Goal: Transaction & Acquisition: Purchase product/service

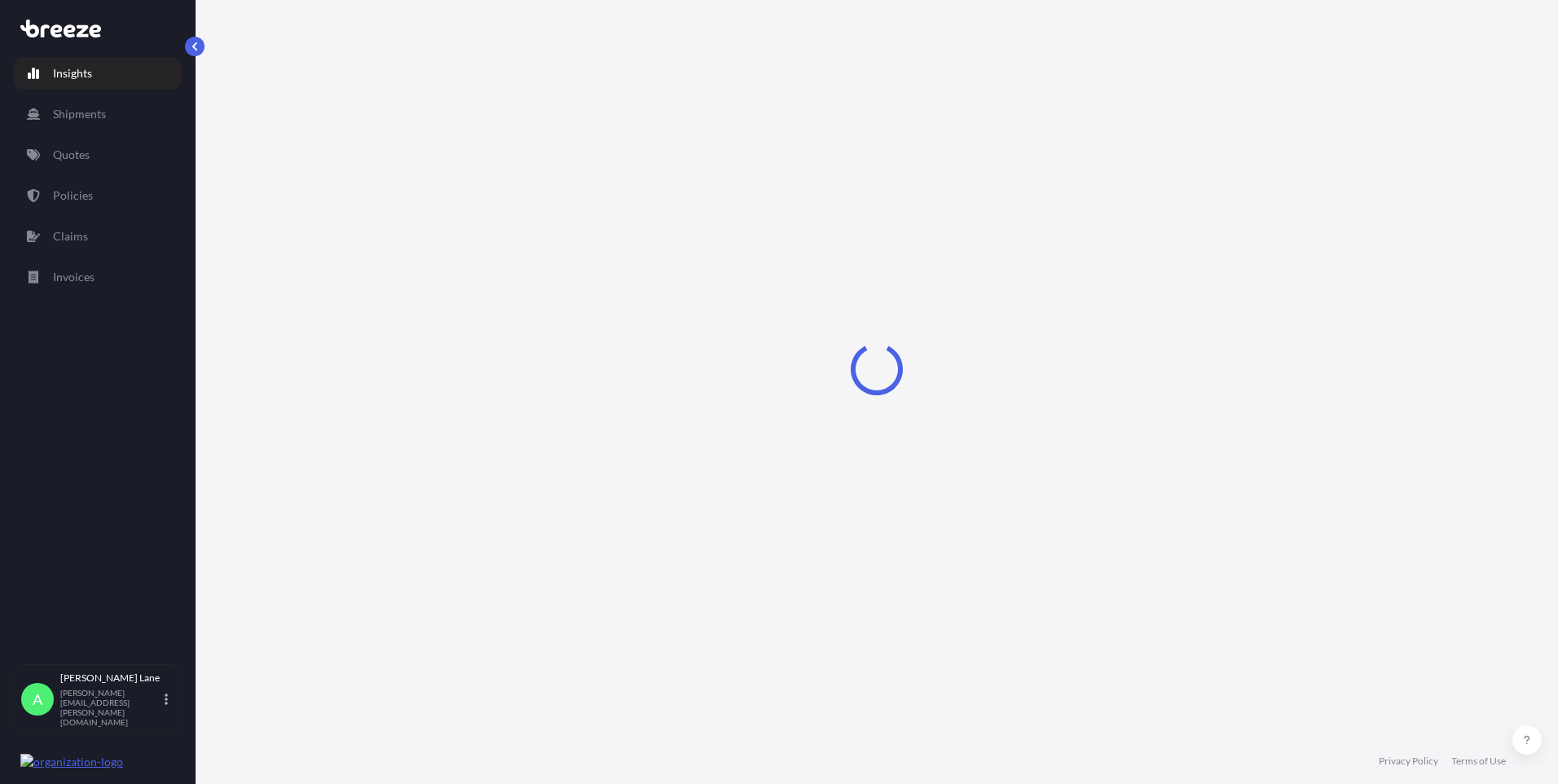
select select "2025"
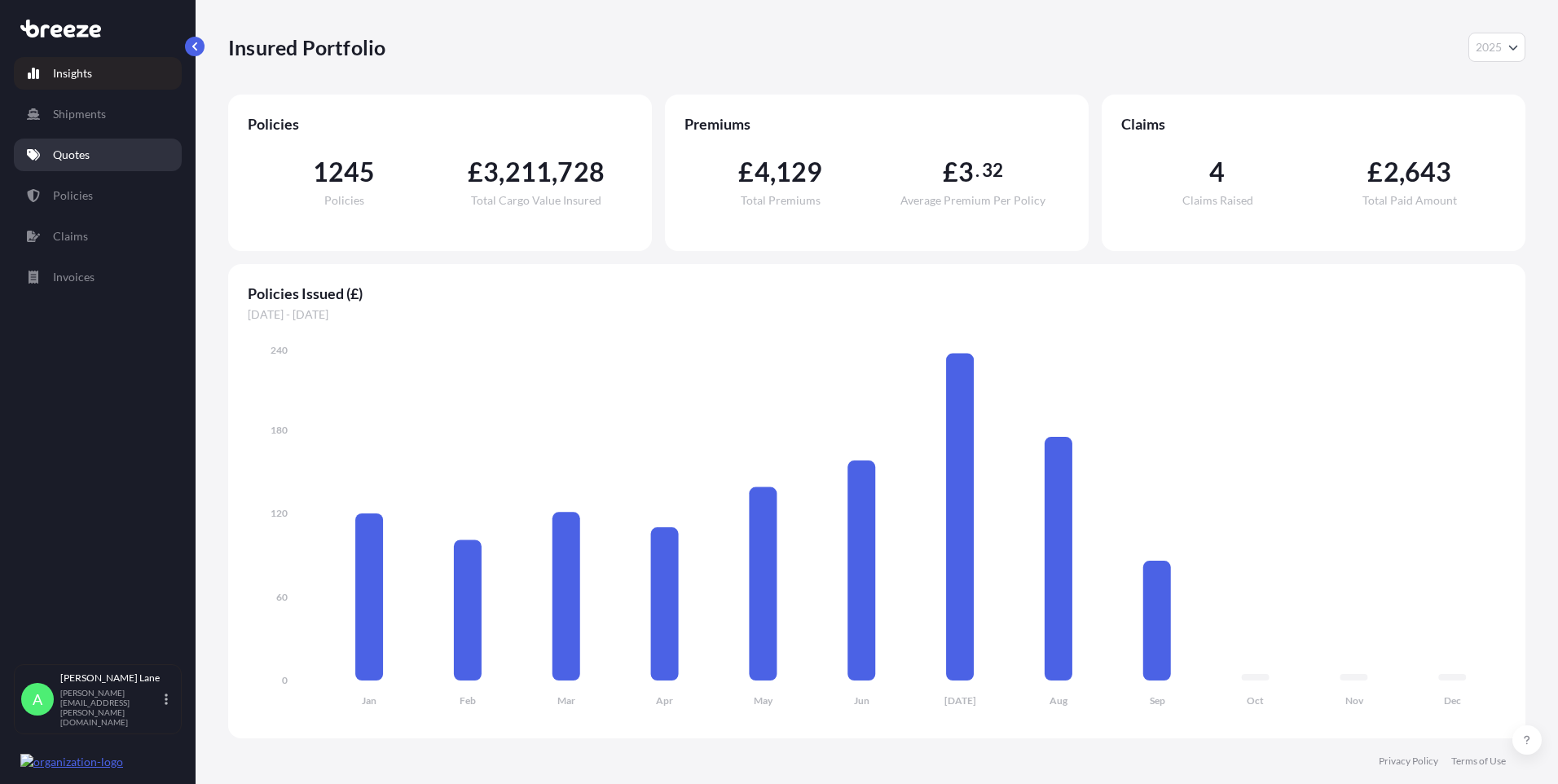
click at [84, 158] on p "Quotes" at bounding box center [71, 155] width 37 height 17
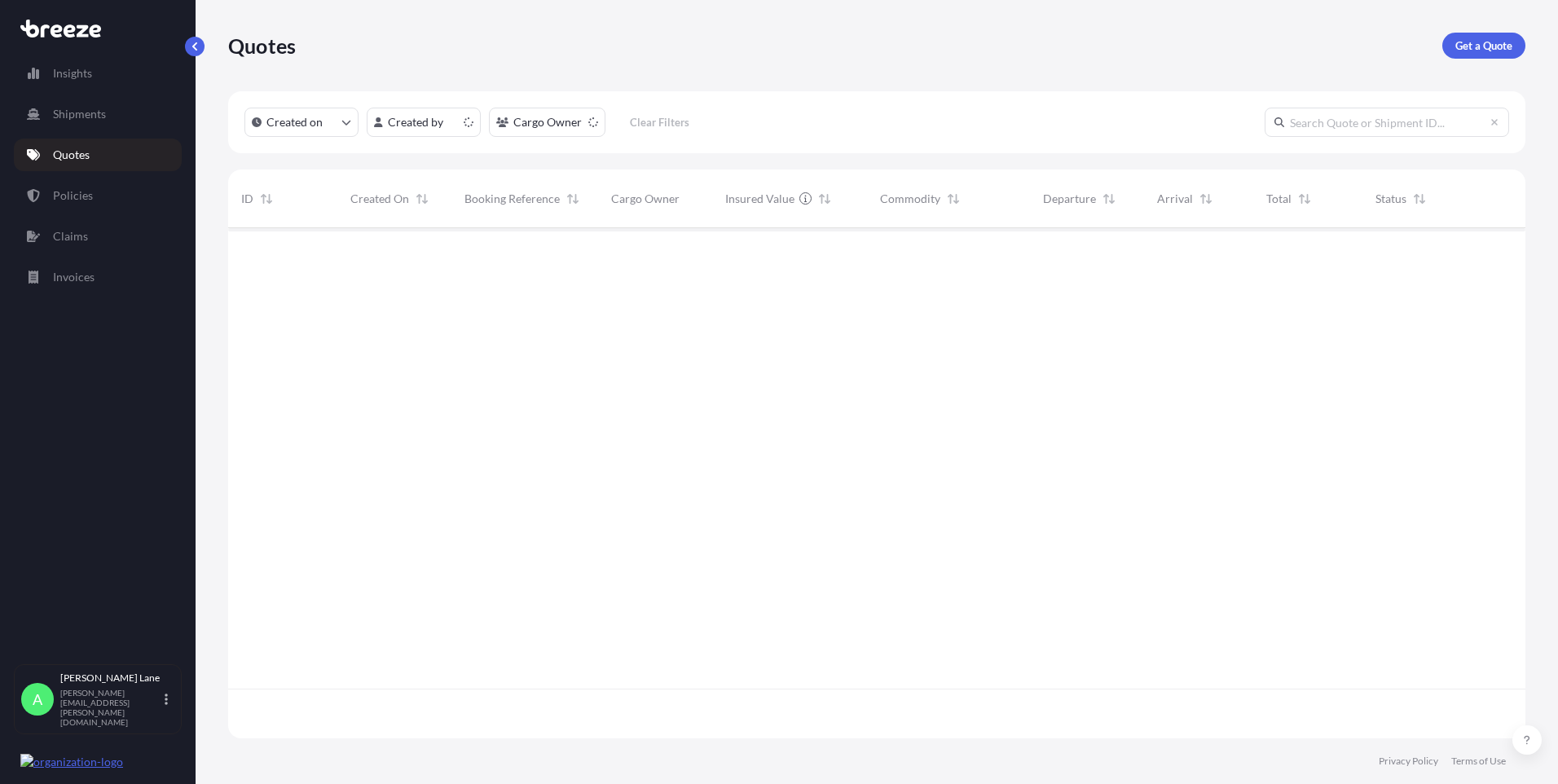
scroll to position [507, 1286]
click at [1475, 46] on p "Get a Quote" at bounding box center [1484, 45] width 57 height 17
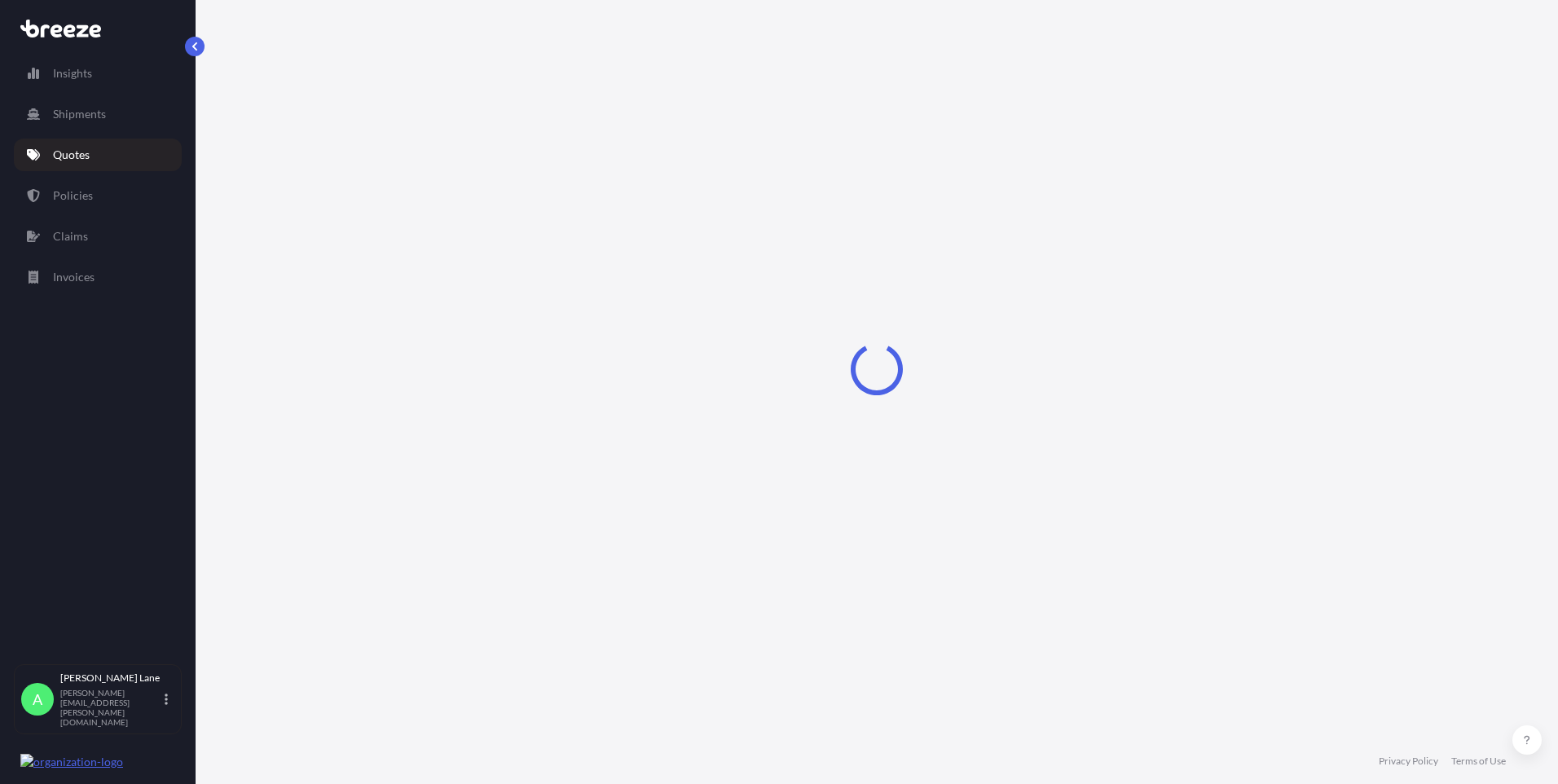
select select "Road"
select select "1"
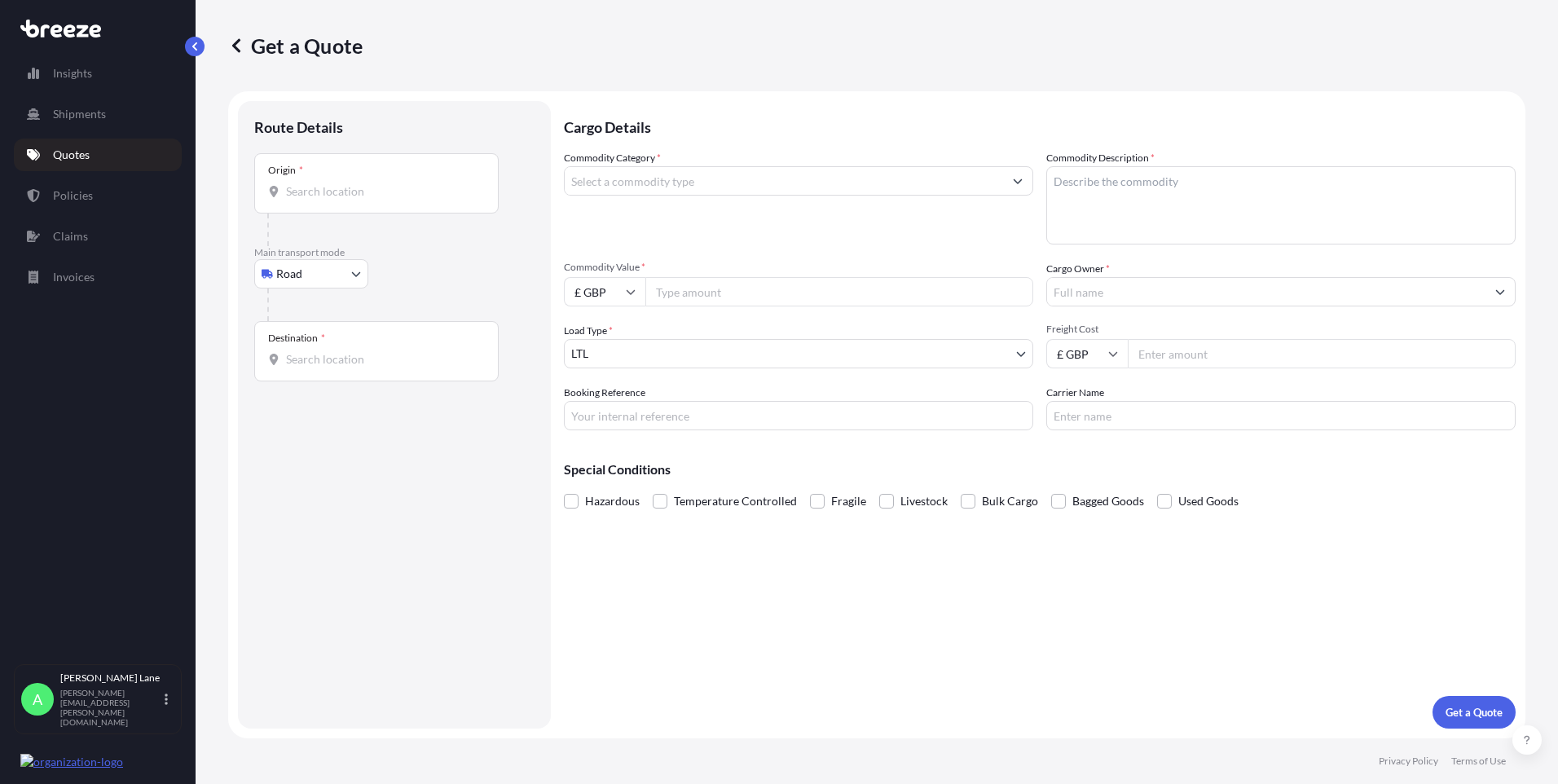
click at [389, 179] on div "Origin *" at bounding box center [376, 183] width 245 height 60
click at [389, 183] on input "Origin *" at bounding box center [383, 192] width 193 height 17
drag, startPoint x: 389, startPoint y: 181, endPoint x: 341, endPoint y: 196, distance: 50.3
click at [341, 196] on input "Origin * Please select an origin" at bounding box center [383, 192] width 193 height 17
paste input "EN11 0JX"
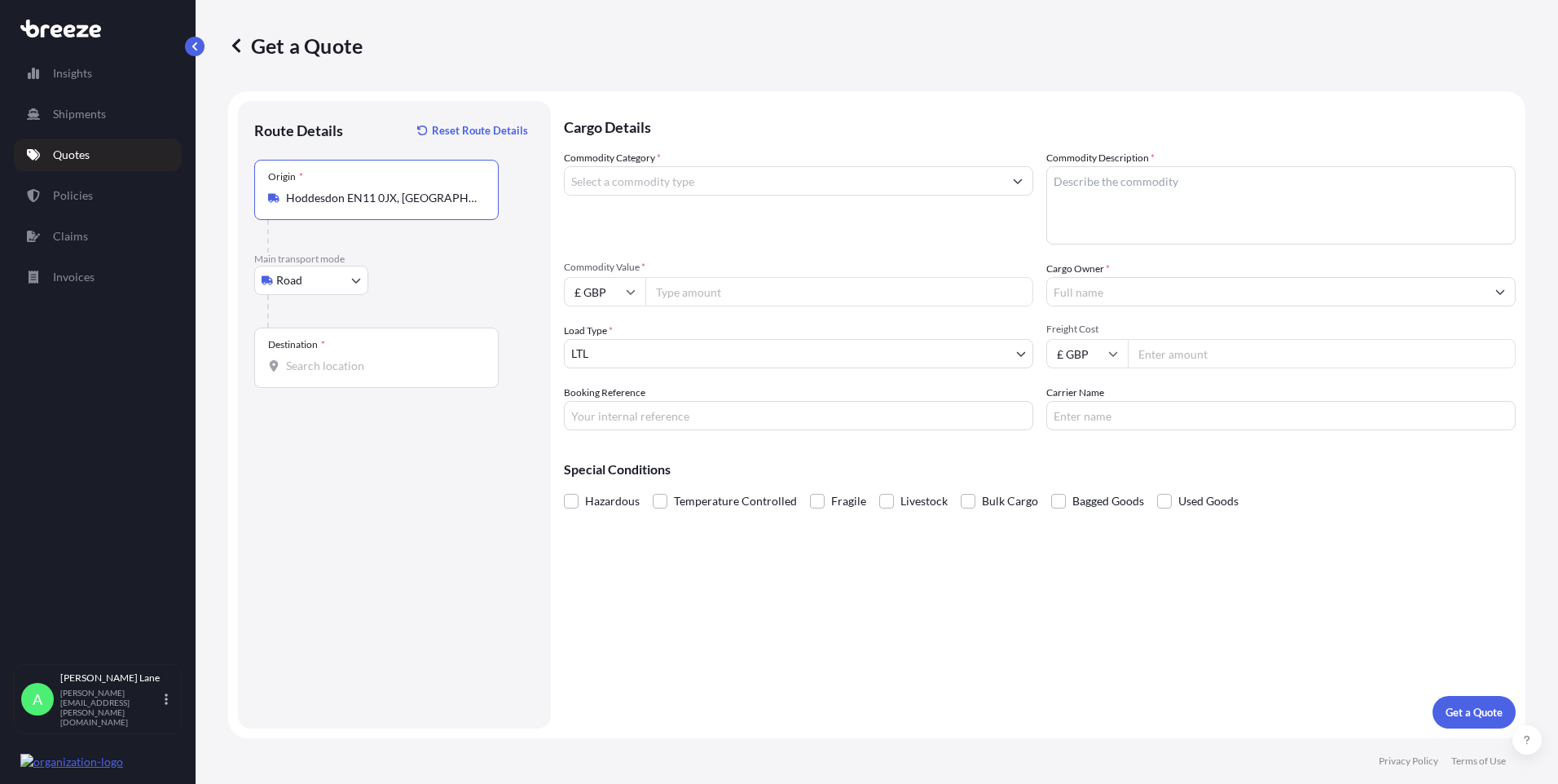
type input "Hoddesdon EN11 0JX, [GEOGRAPHIC_DATA]"
click at [399, 358] on input "Destination *" at bounding box center [383, 366] width 193 height 17
paste input "VELDHOVEN"
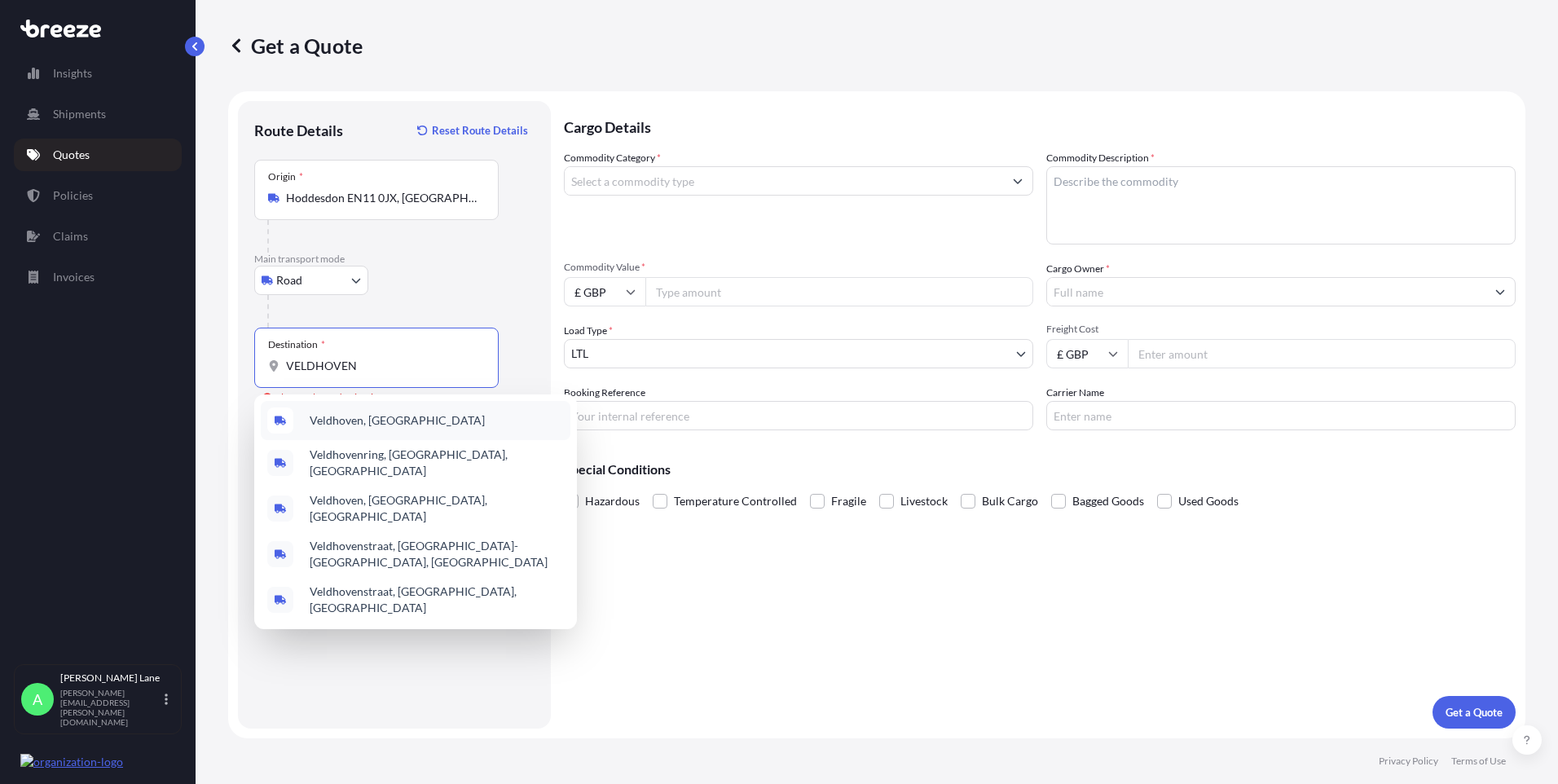
paste input "5507TB"
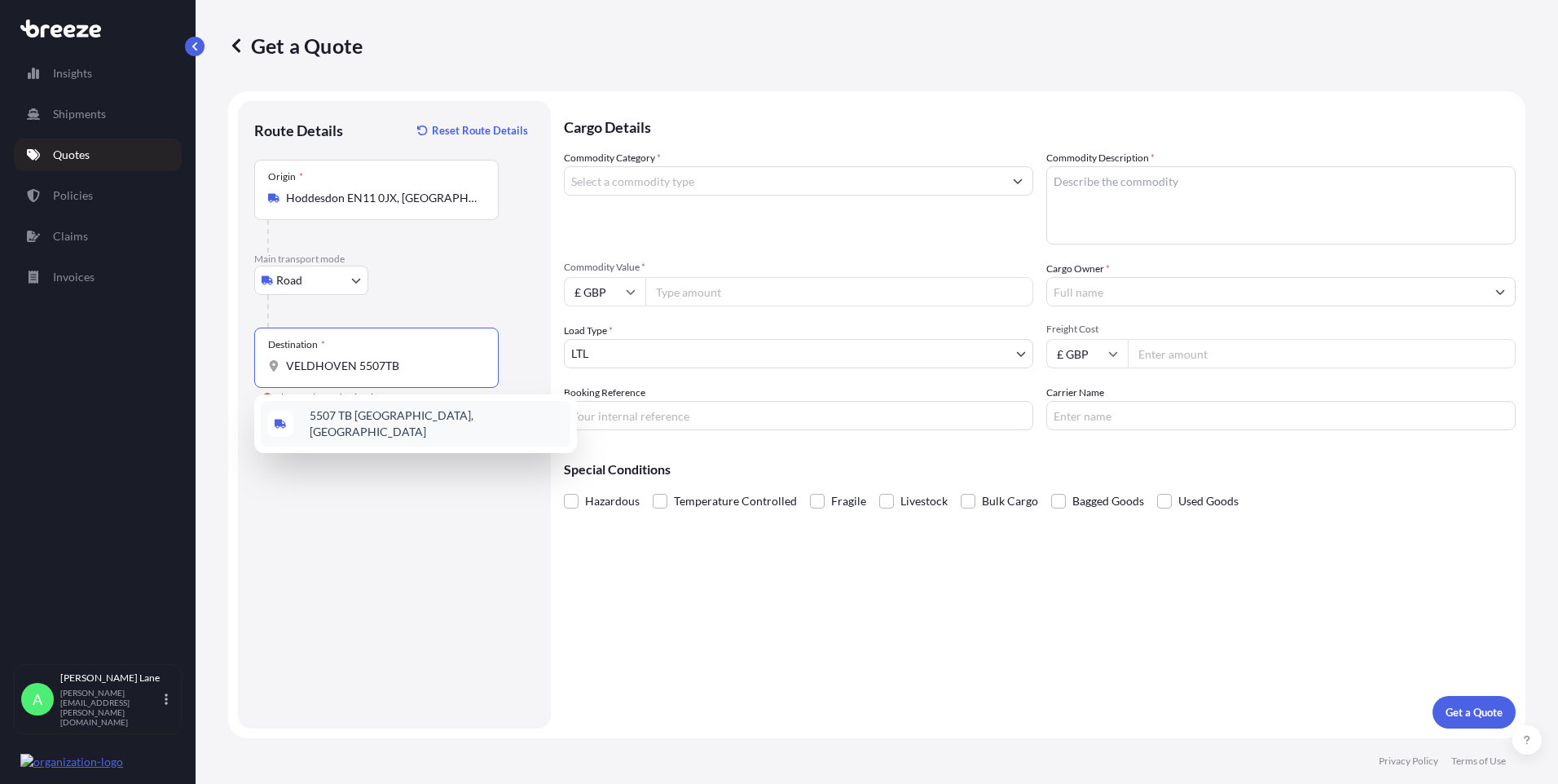
click at [433, 414] on span "5507 TB [GEOGRAPHIC_DATA], [GEOGRAPHIC_DATA]" at bounding box center [437, 424] width 254 height 32
type input "5507 TB [GEOGRAPHIC_DATA], [GEOGRAPHIC_DATA]"
click at [685, 183] on input "Commodity Category *" at bounding box center [783, 181] width 438 height 30
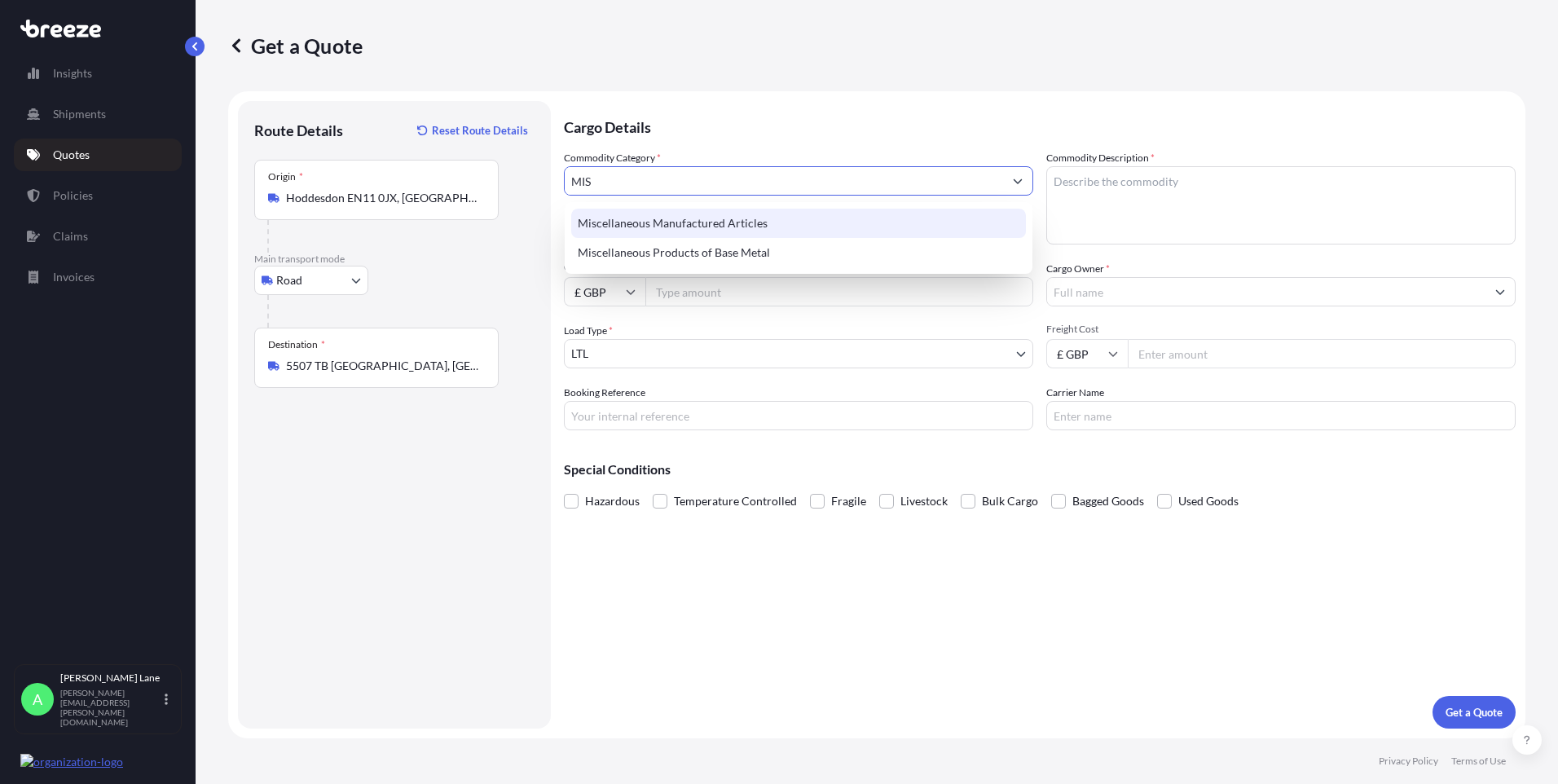
click at [685, 219] on div "Miscellaneous Manufactured Articles" at bounding box center [798, 223] width 455 height 30
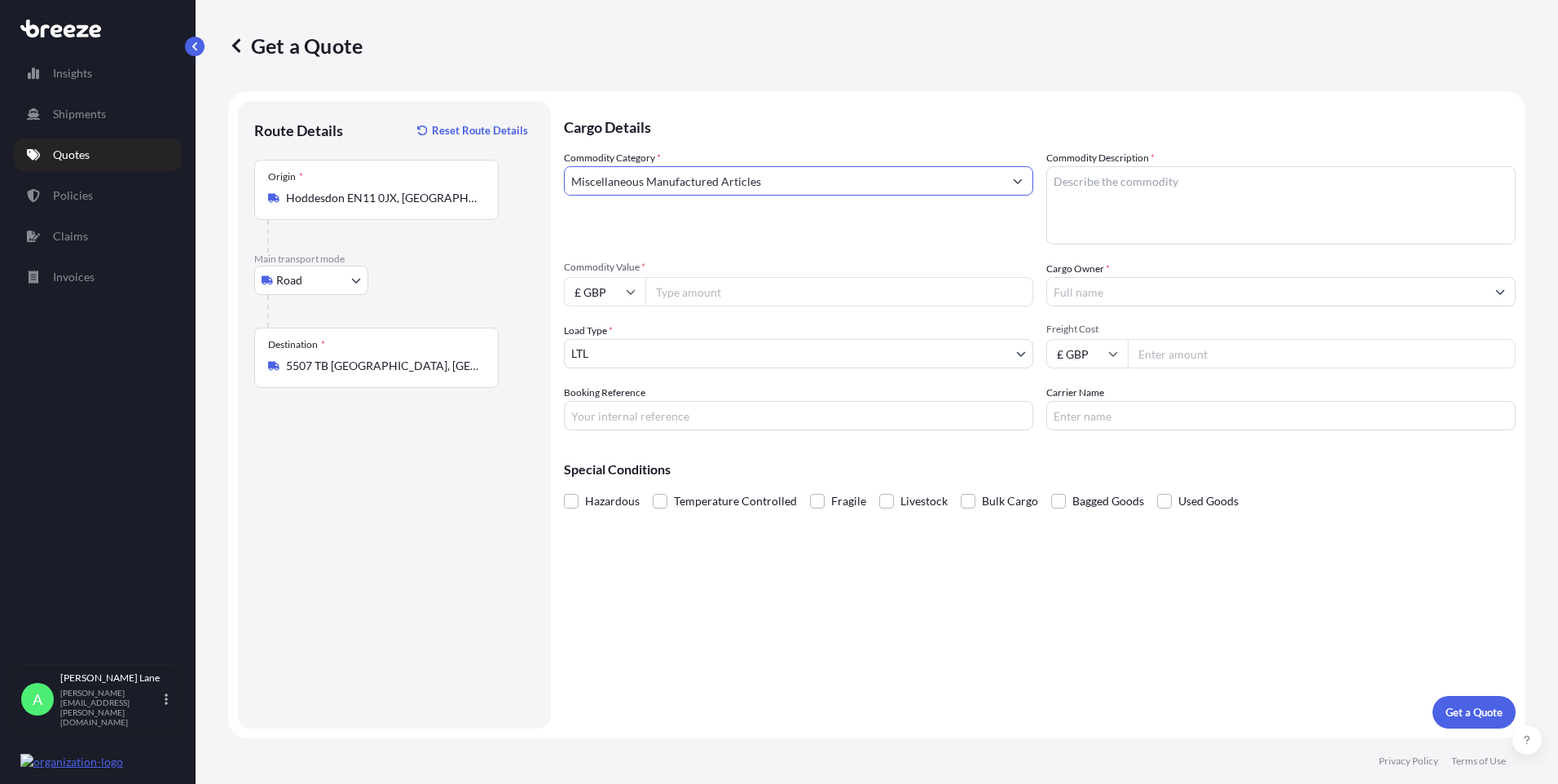
type input "Miscellaneous Manufactured Articles"
click at [694, 292] on input "Commodity Value *" at bounding box center [839, 292] width 388 height 30
type input "2414.43"
click at [646, 415] on input "Booking Reference" at bounding box center [799, 416] width 469 height 30
paste input "1898000"
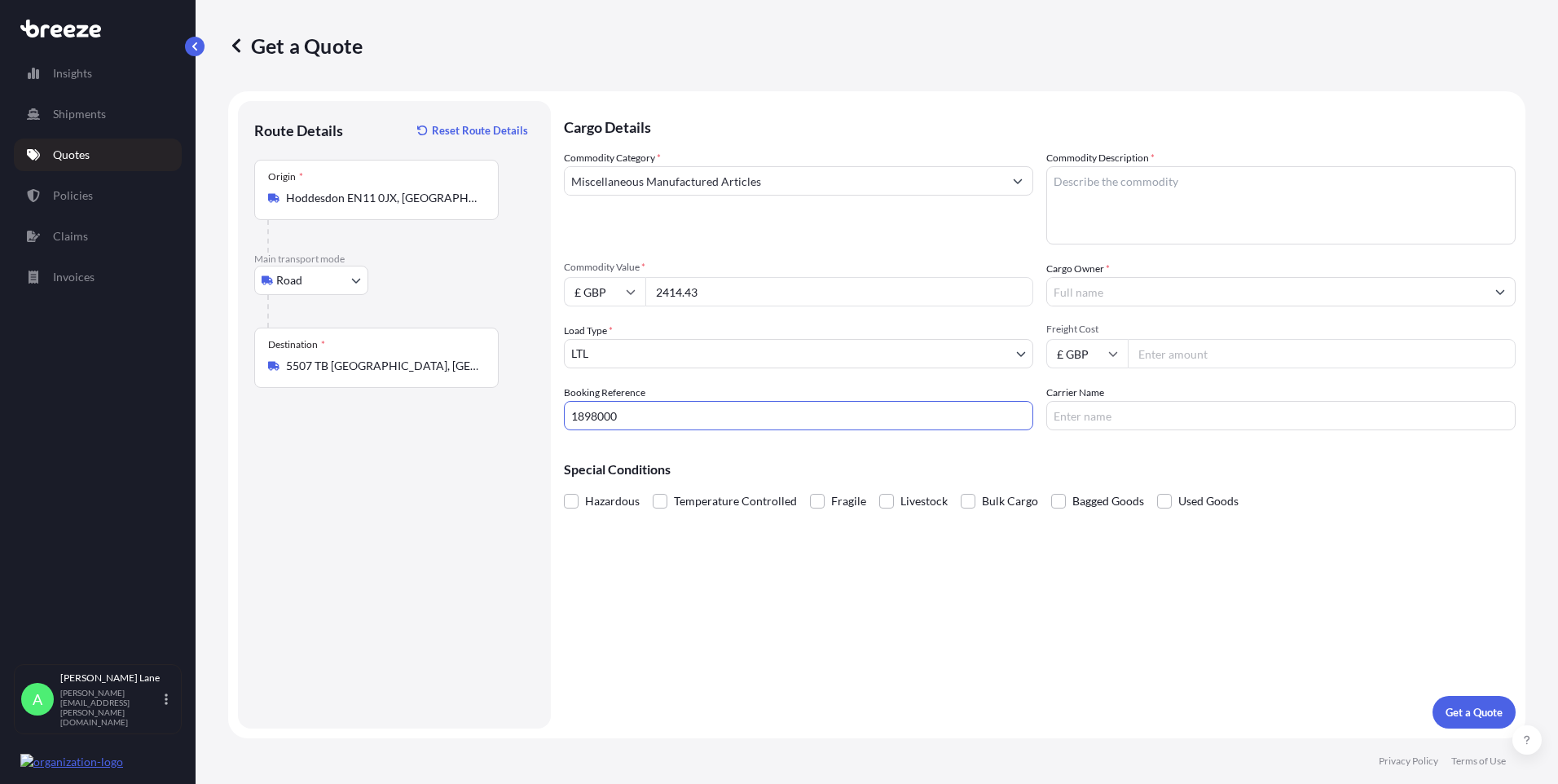
type input "1898000"
click at [1164, 214] on textarea "Commodity Description *" at bounding box center [1281, 205] width 469 height 78
paste textarea "DART SHIRTS"
type textarea "DART SHIRTS"
click at [1138, 292] on input "Cargo Owner *" at bounding box center [1266, 292] width 438 height 30
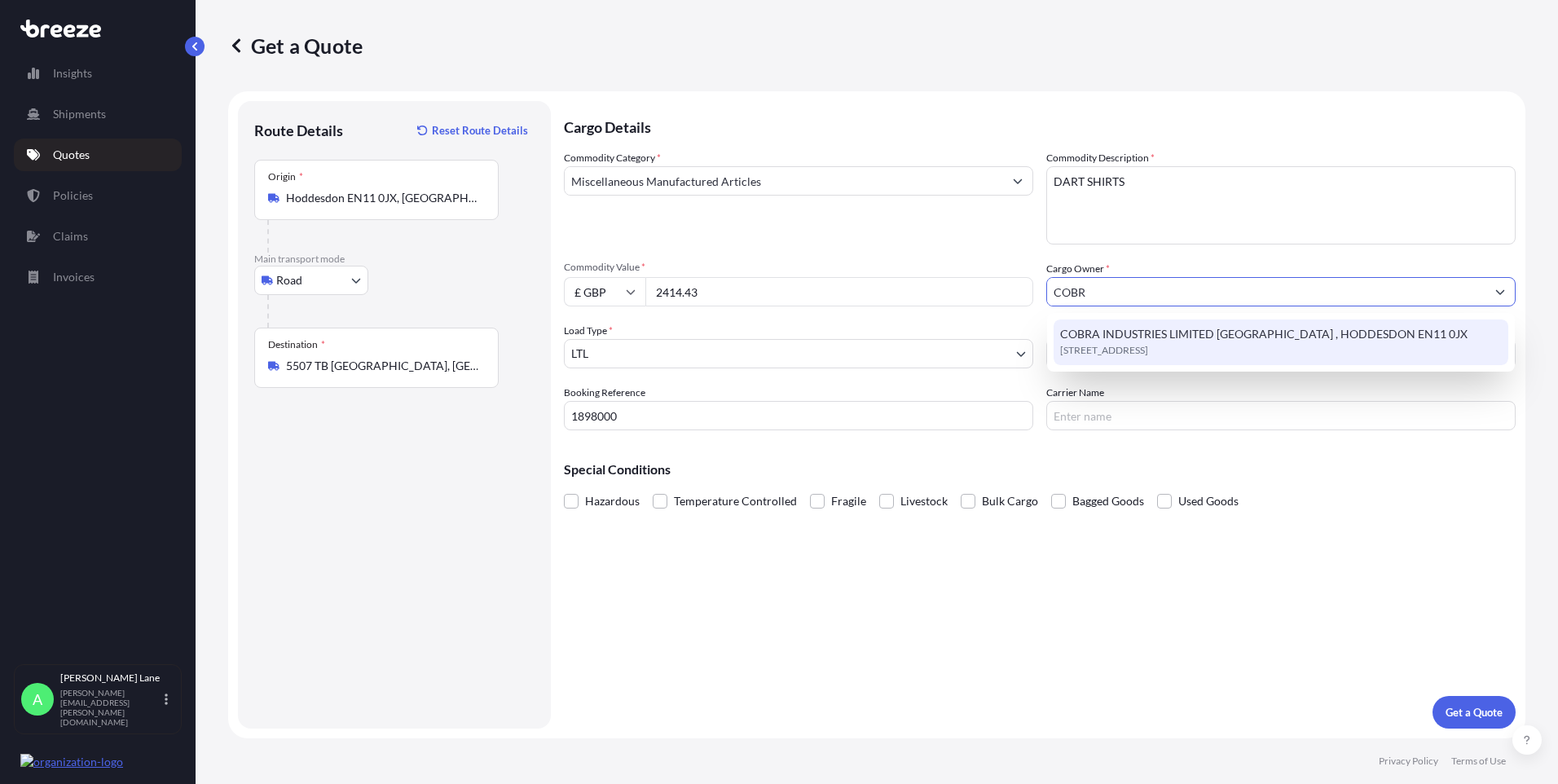
click at [1145, 341] on span "COBRA INDUSTRIES LIMITED [GEOGRAPHIC_DATA] , HODDESDON EN11 0JX" at bounding box center [1264, 335] width 408 height 17
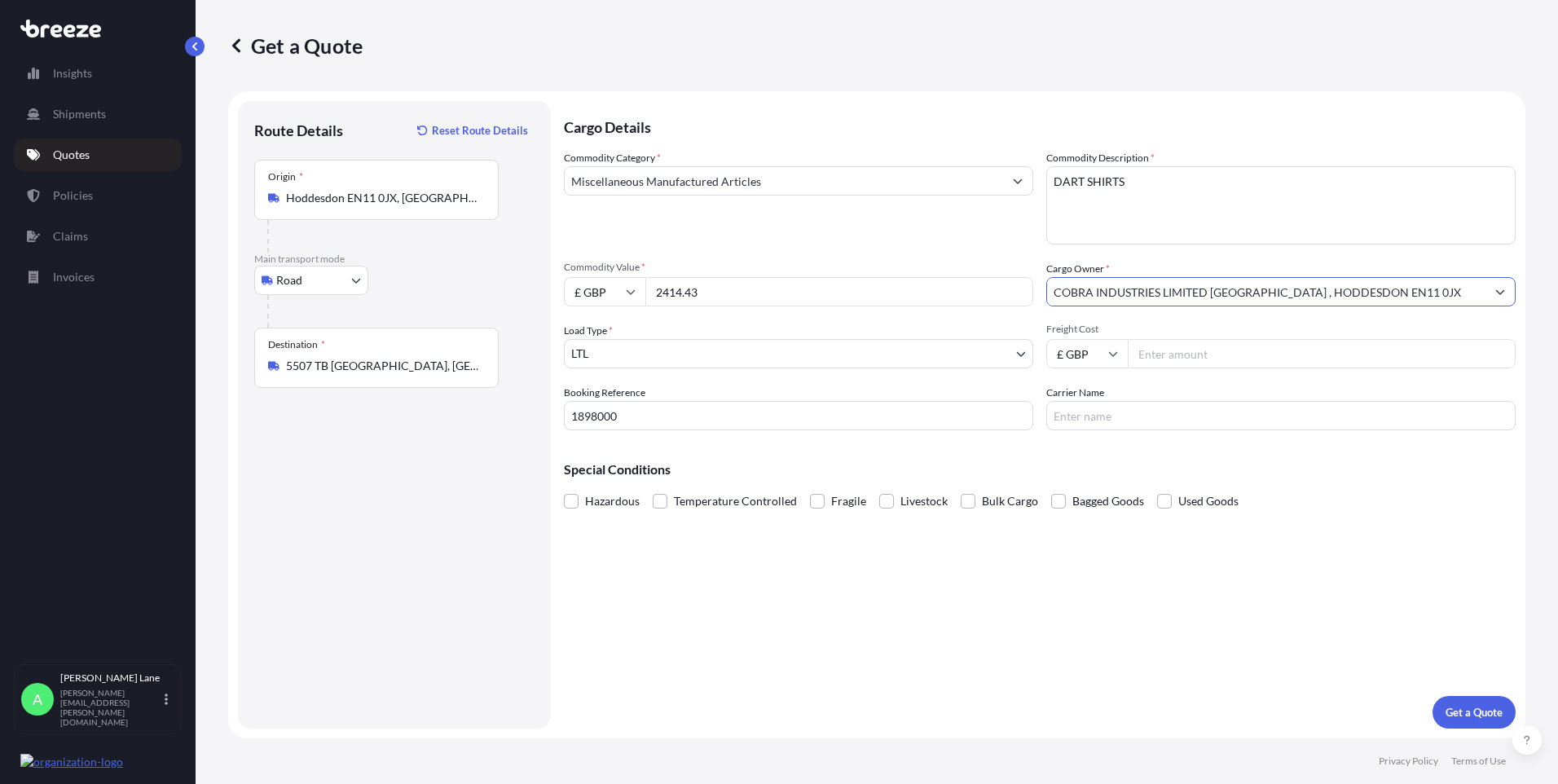
type input "COBRA INDUSTRIES LIMITED [GEOGRAPHIC_DATA] , HODDESDON EN11 0JX"
click at [1158, 352] on input "Freight Cost" at bounding box center [1322, 354] width 388 height 30
type input "68.22"
drag, startPoint x: 1138, startPoint y: 421, endPoint x: 895, endPoint y: 527, distance: 265.1
click at [1137, 421] on input "Carrier Name" at bounding box center [1281, 416] width 469 height 30
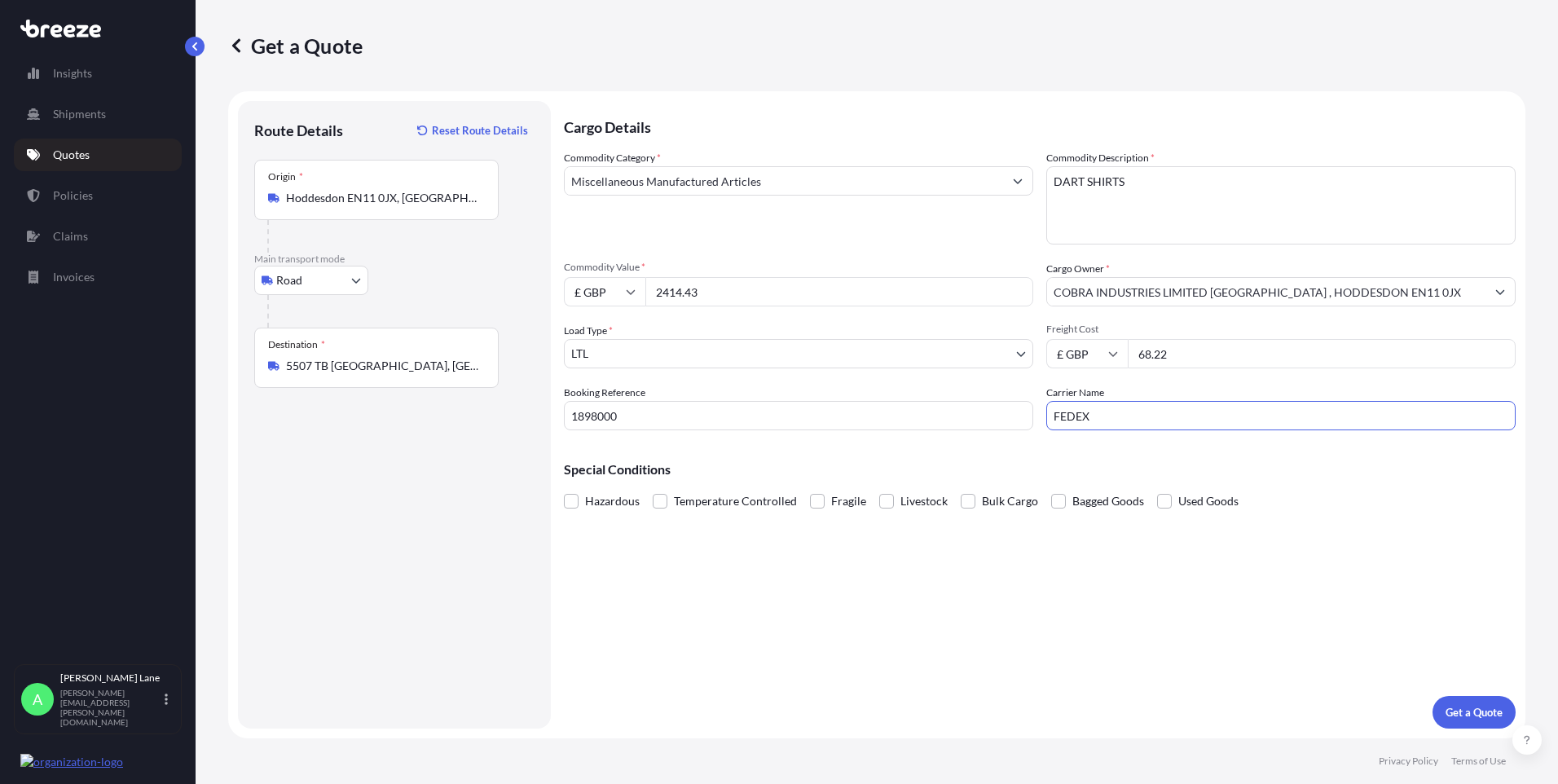
type input "FEDEX"
click at [950, 637] on div "Cargo Details Commodity Category * Miscellaneous Manufactured Articles Commodit…" at bounding box center [1040, 414] width 952 height 627
click at [1454, 714] on p "Get a Quote" at bounding box center [1475, 713] width 57 height 17
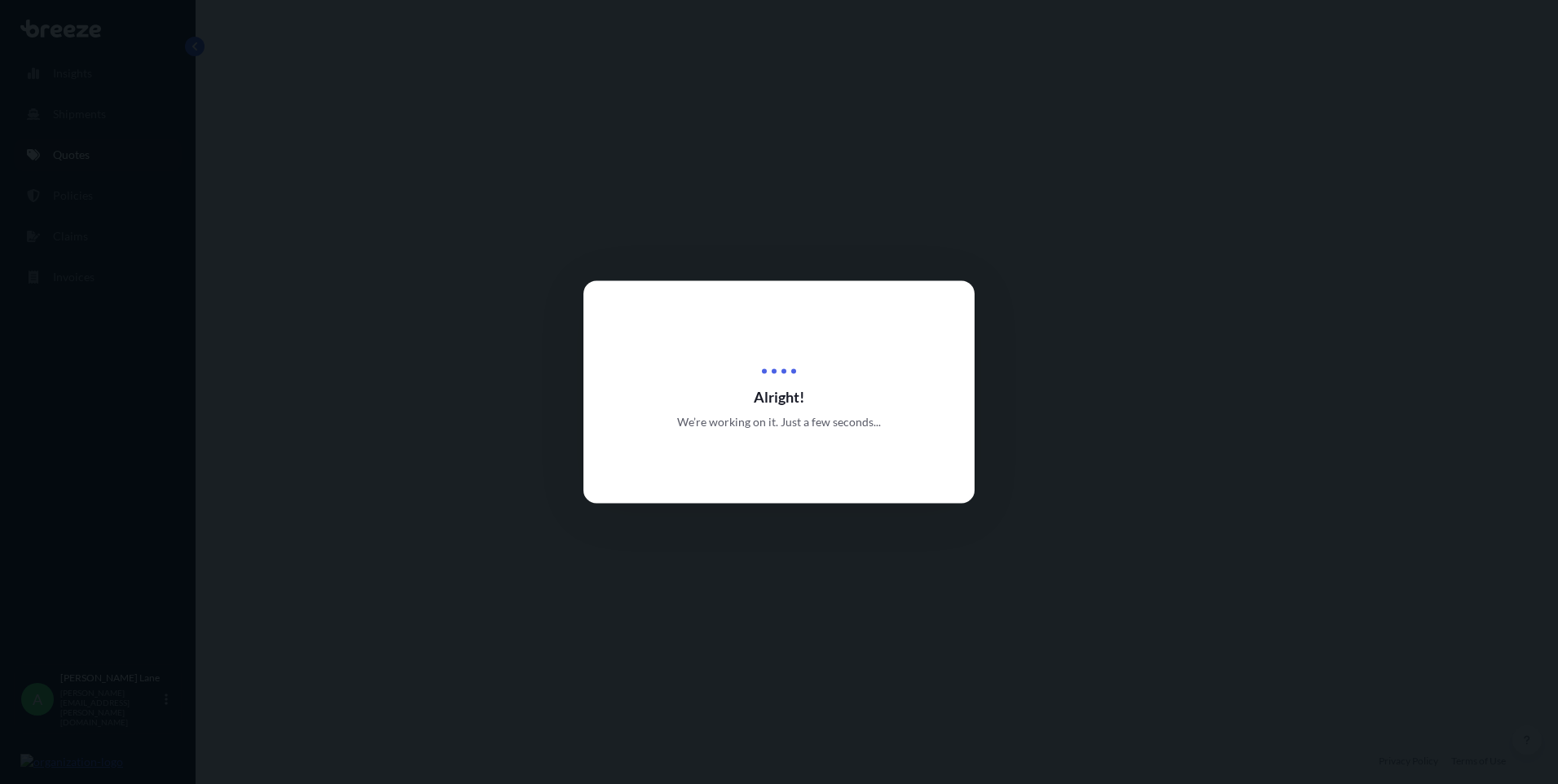
select select "Road"
select select "1"
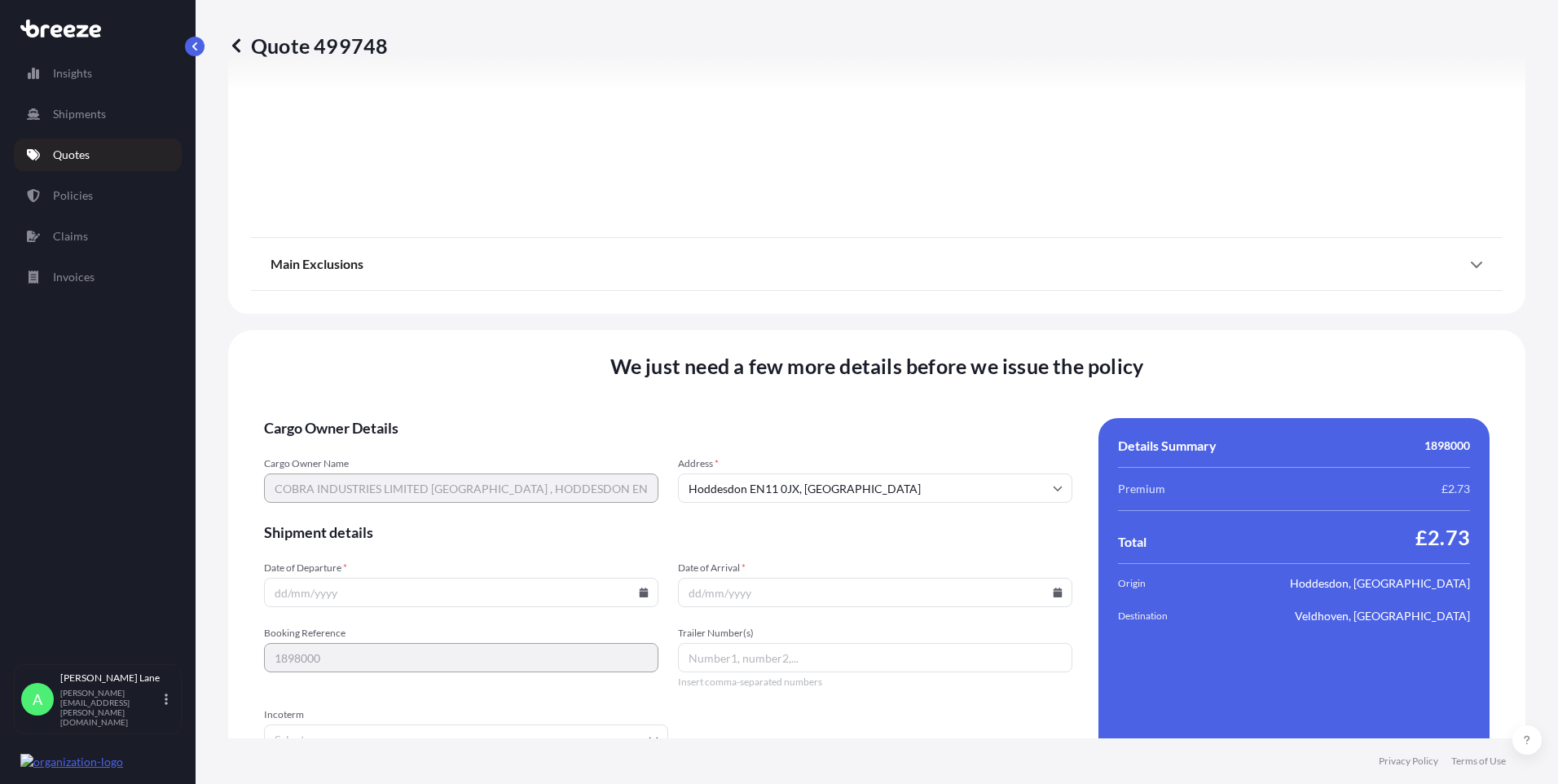
scroll to position [1802, 0]
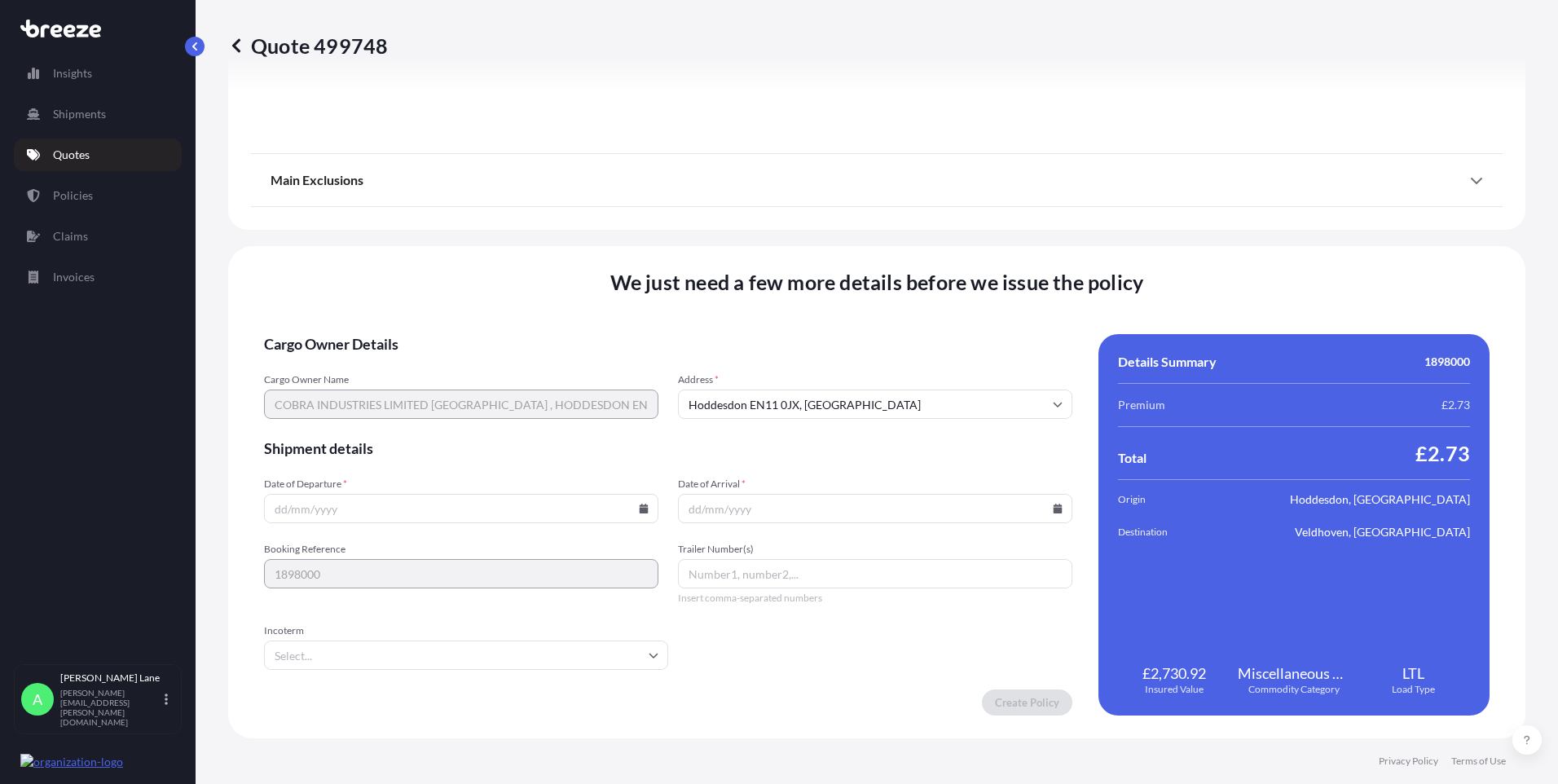
click at [640, 510] on icon at bounding box center [644, 508] width 9 height 10
click at [423, 394] on button "24" at bounding box center [422, 395] width 26 height 26
type input "[DATE]"
click at [388, 656] on input "Incoterm" at bounding box center [466, 655] width 404 height 30
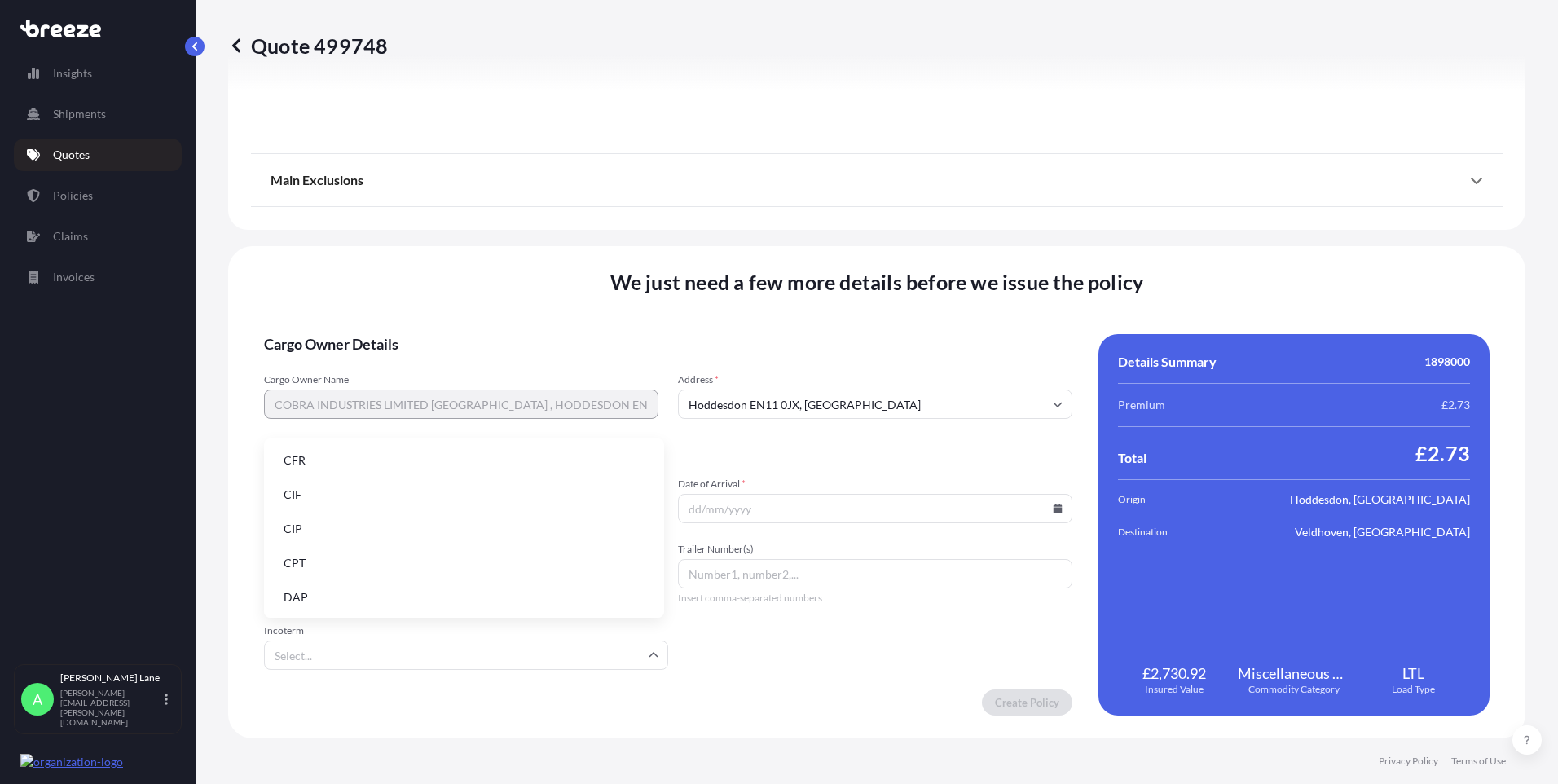
click at [369, 592] on li "DAP" at bounding box center [464, 597] width 387 height 31
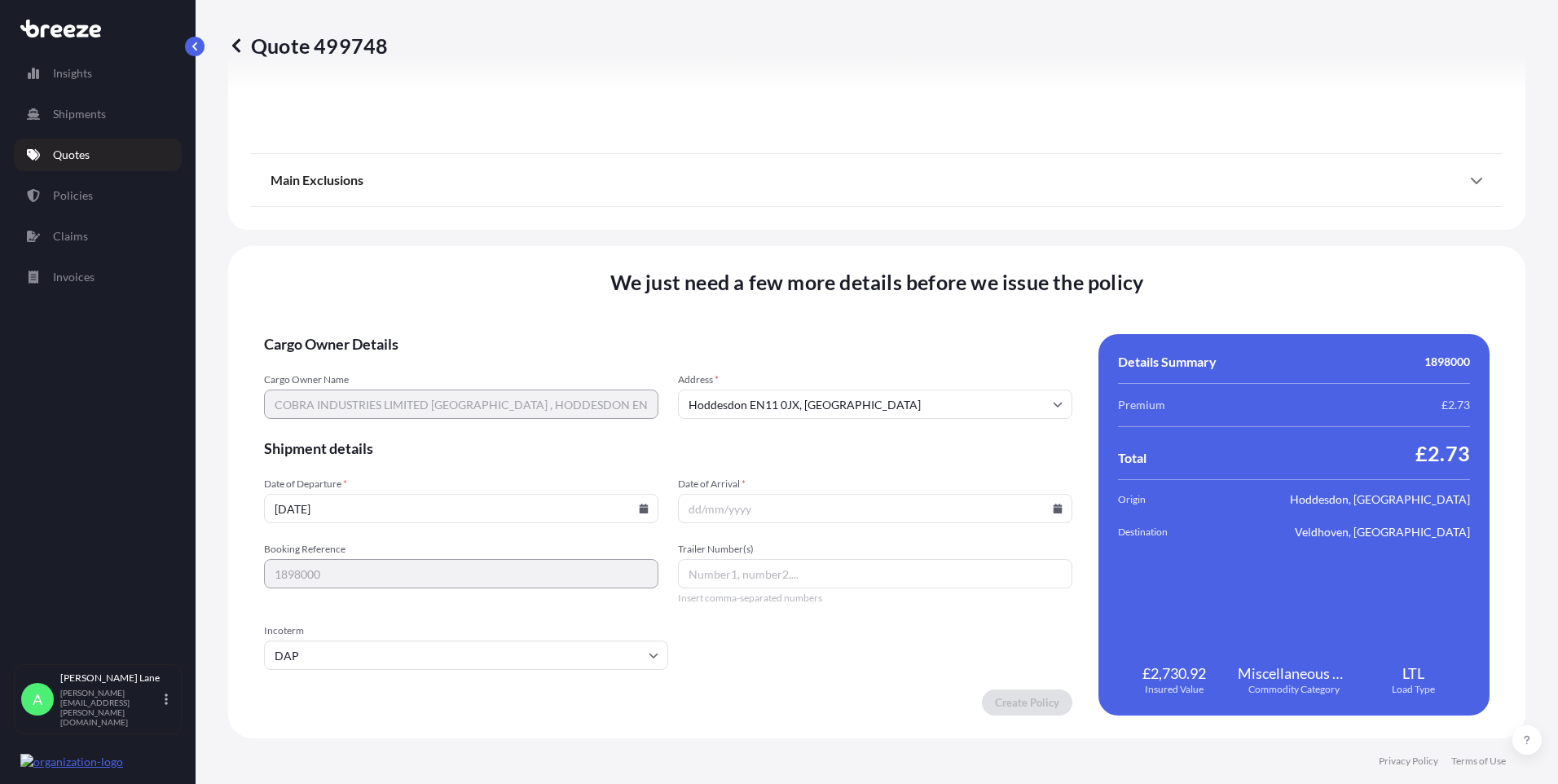
paste input "393538851359"
type input "393538851359"
click at [1053, 510] on icon at bounding box center [1058, 508] width 10 height 10
drag, startPoint x: 907, startPoint y: 391, endPoint x: 988, endPoint y: 549, distance: 177.6
click at [906, 391] on button "26" at bounding box center [908, 395] width 26 height 26
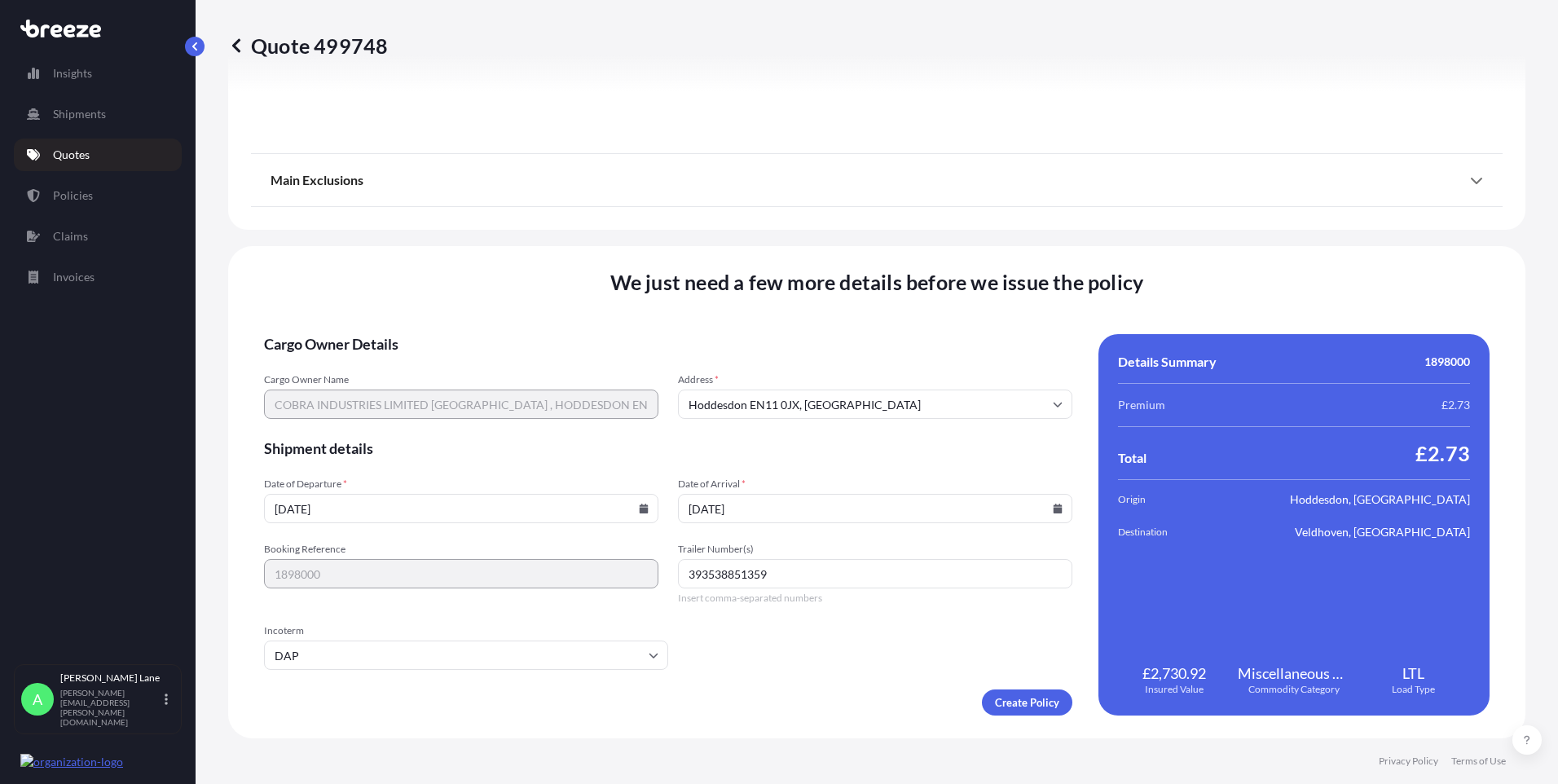
type input "[DATE]"
click at [1028, 678] on form "Cargo Owner Details Cargo Owner Name COBRA INDUSTRIES LIMITED [GEOGRAPHIC_DATA]…" at bounding box center [668, 525] width 808 height 382
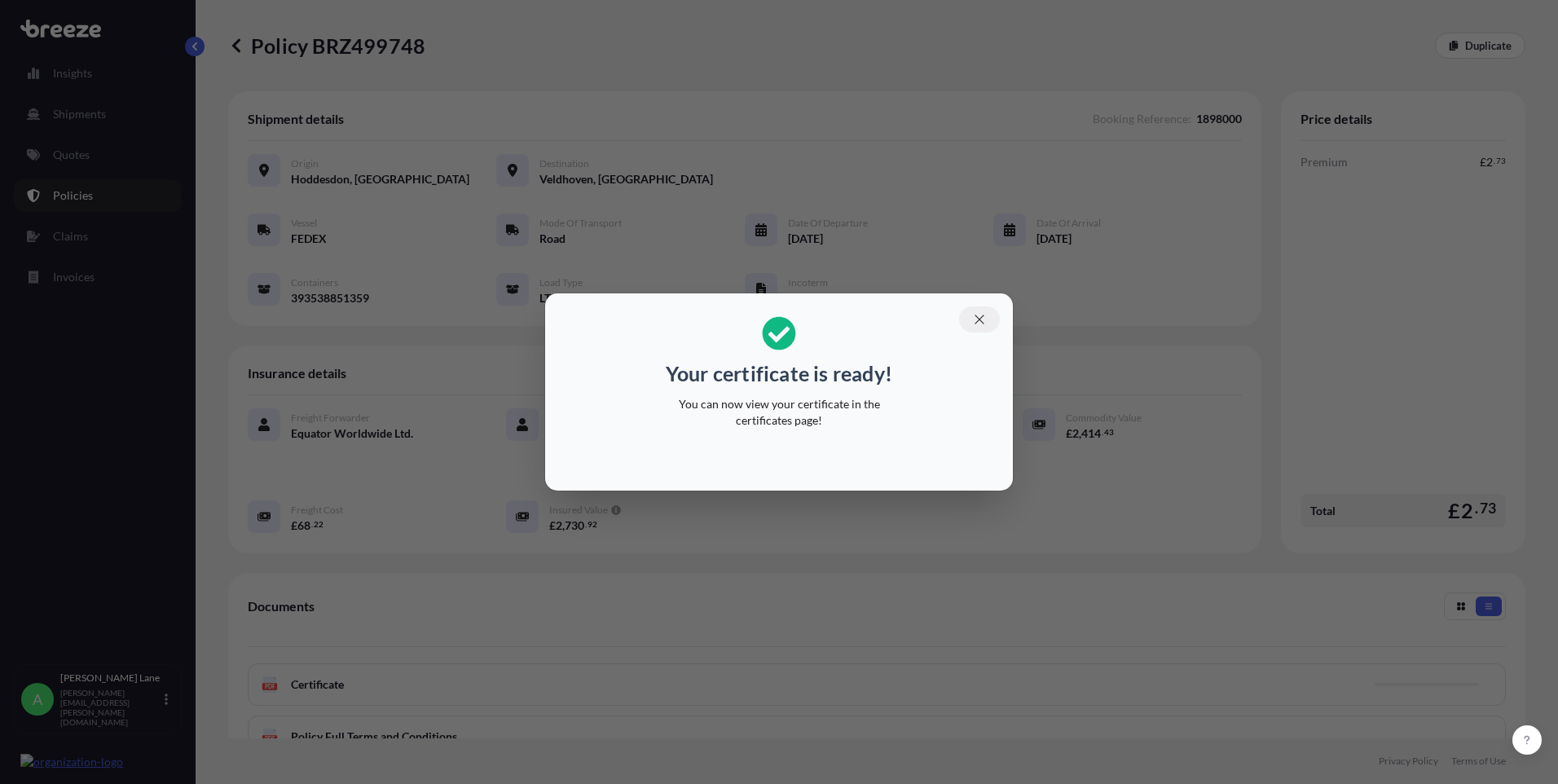
click at [980, 314] on button "button" at bounding box center [980, 320] width 41 height 26
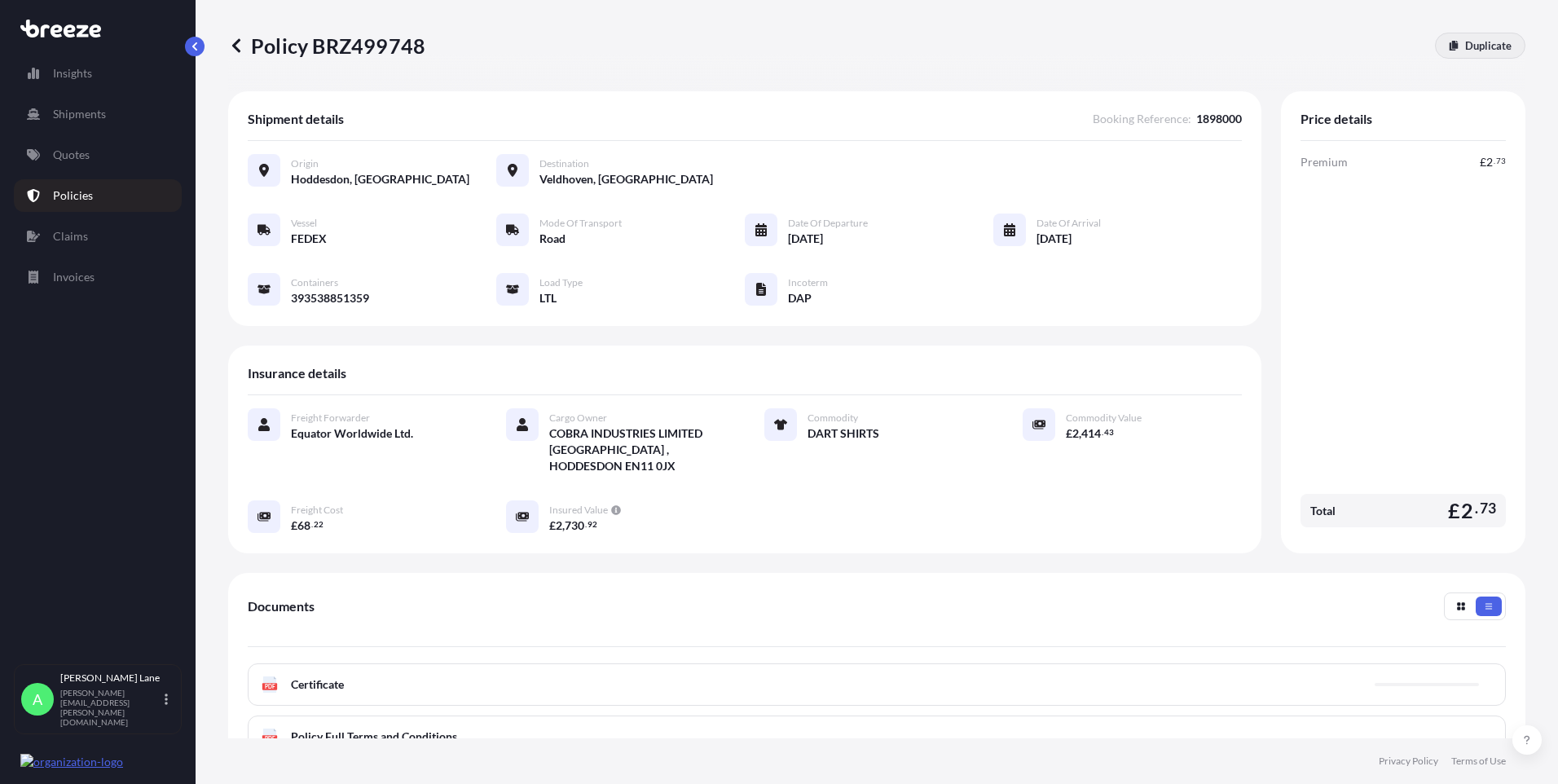
click at [1483, 41] on p "Duplicate" at bounding box center [1488, 45] width 46 height 17
select select "Road"
select select "1"
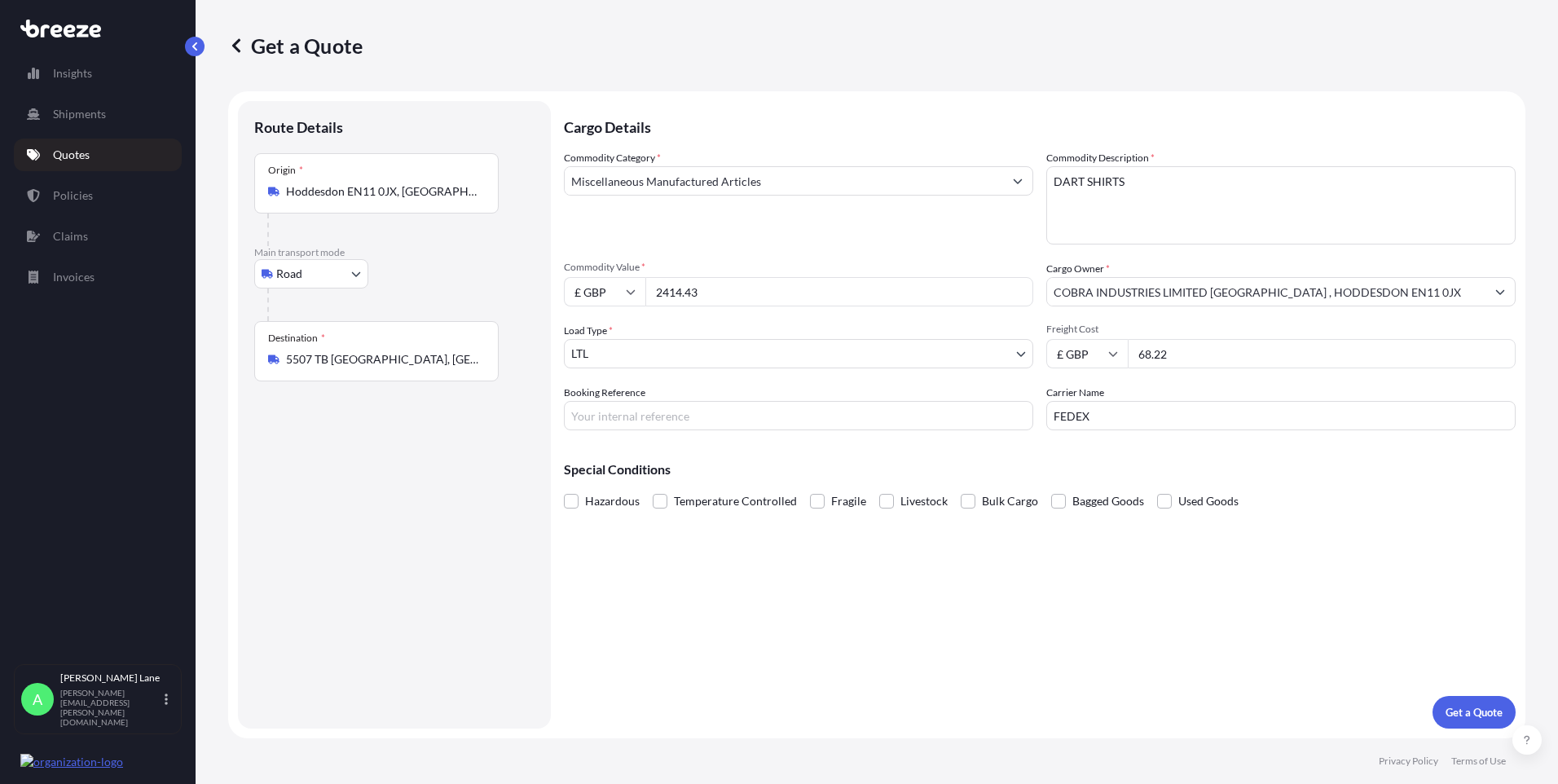
click at [614, 301] on div "£ GBP 2414.43" at bounding box center [799, 292] width 469 height 30
paste input "8285.02"
type input "8285.02"
click at [687, 418] on input "Booking Reference" at bounding box center [799, 416] width 469 height 30
paste input "1898003"
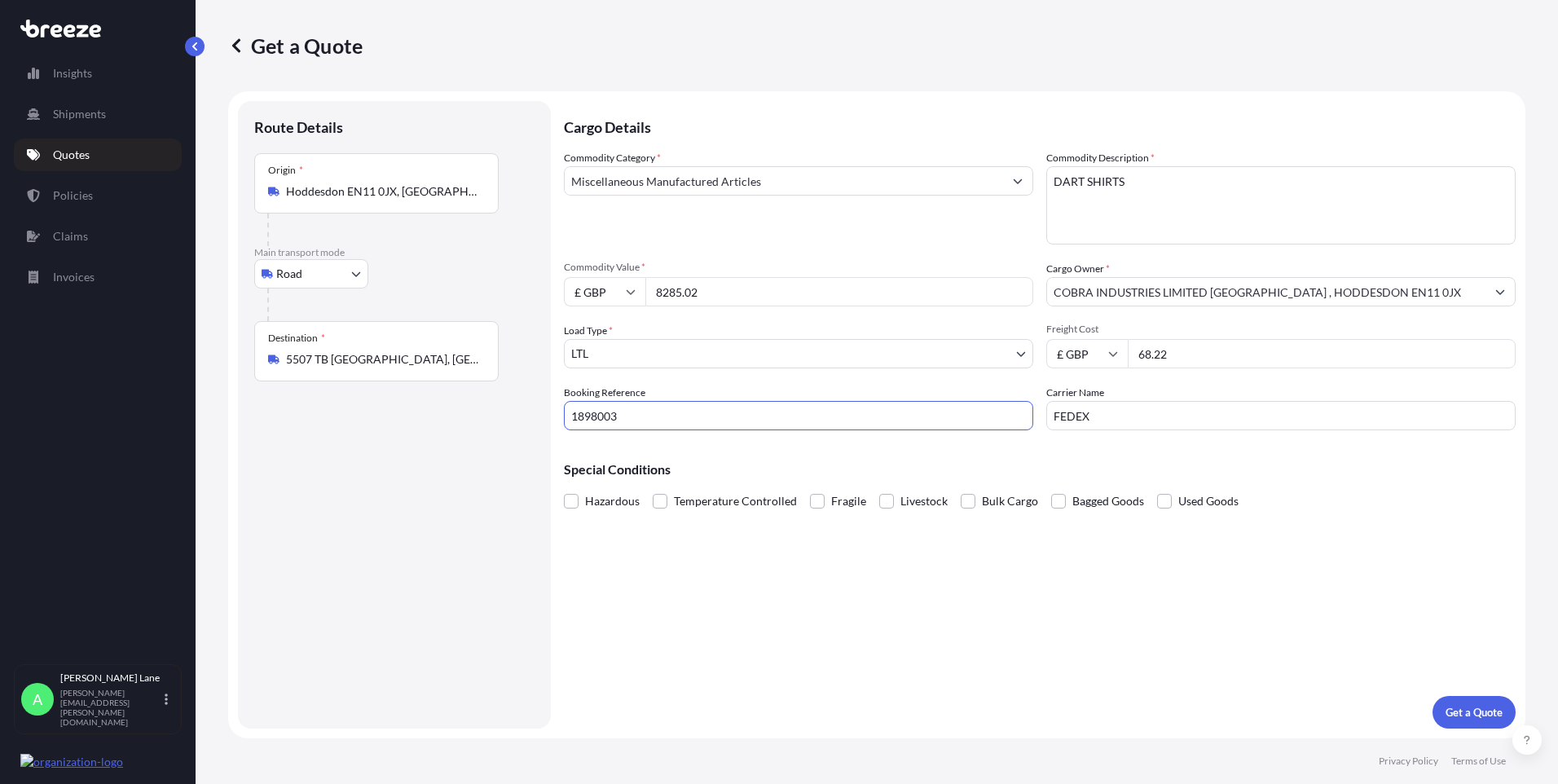
type input "1898003"
drag, startPoint x: 1143, startPoint y: 186, endPoint x: 1053, endPoint y: 186, distance: 90.0
click at [1053, 186] on textarea "DART SHIRTS" at bounding box center [1281, 205] width 469 height 78
paste textarea "S AND ACCESSORIE"
type textarea "DARTS AND ACCESSORIES"
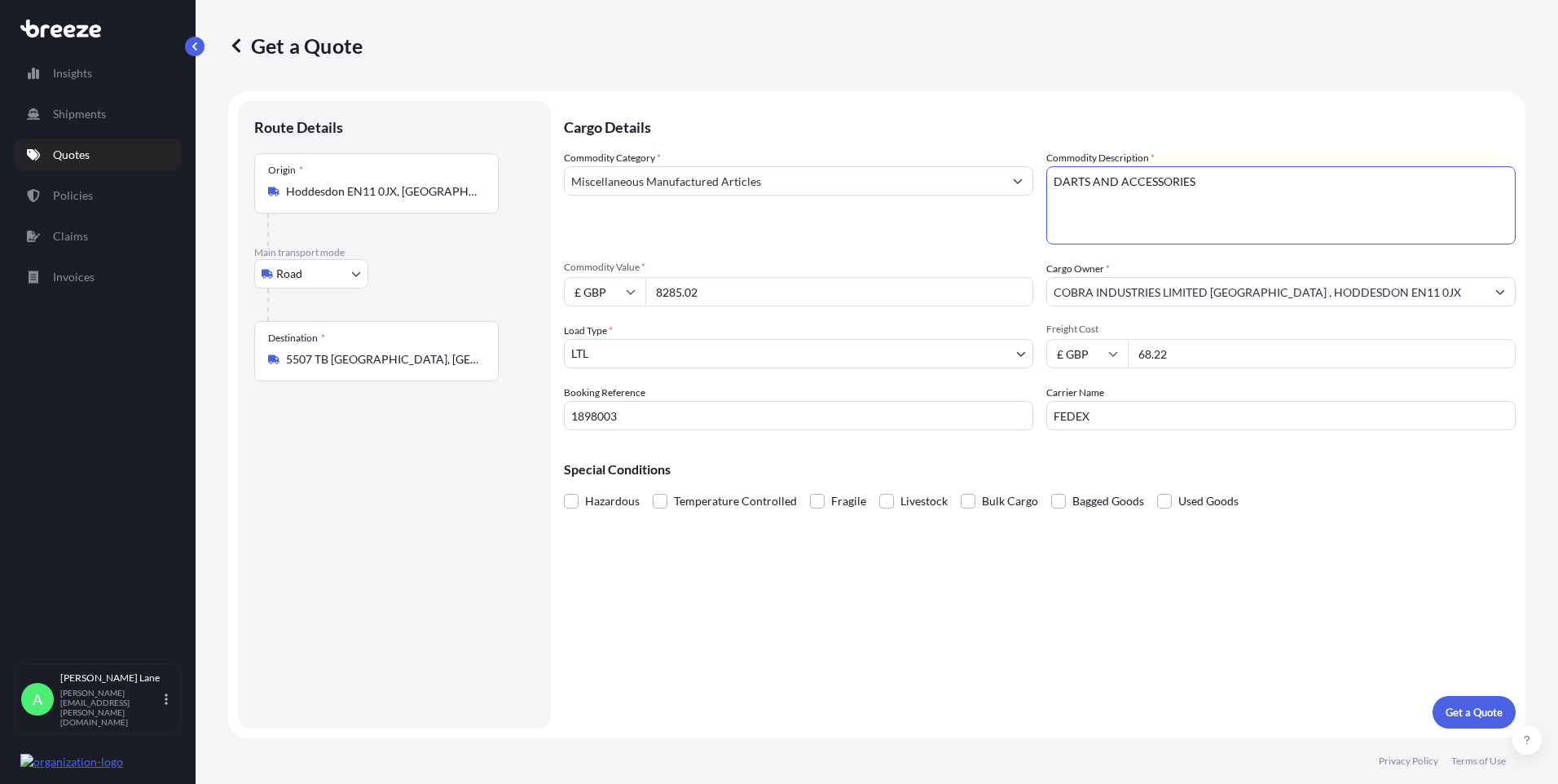
drag, startPoint x: 1193, startPoint y: 355, endPoint x: 993, endPoint y: 370, distance: 200.6
click at [1012, 368] on div "Commodity Category * Miscellaneous Manufactured Articles Commodity Description …" at bounding box center [1040, 290] width 952 height 280
type input "65.22"
click at [1465, 717] on p "Get a Quote" at bounding box center [1475, 713] width 57 height 17
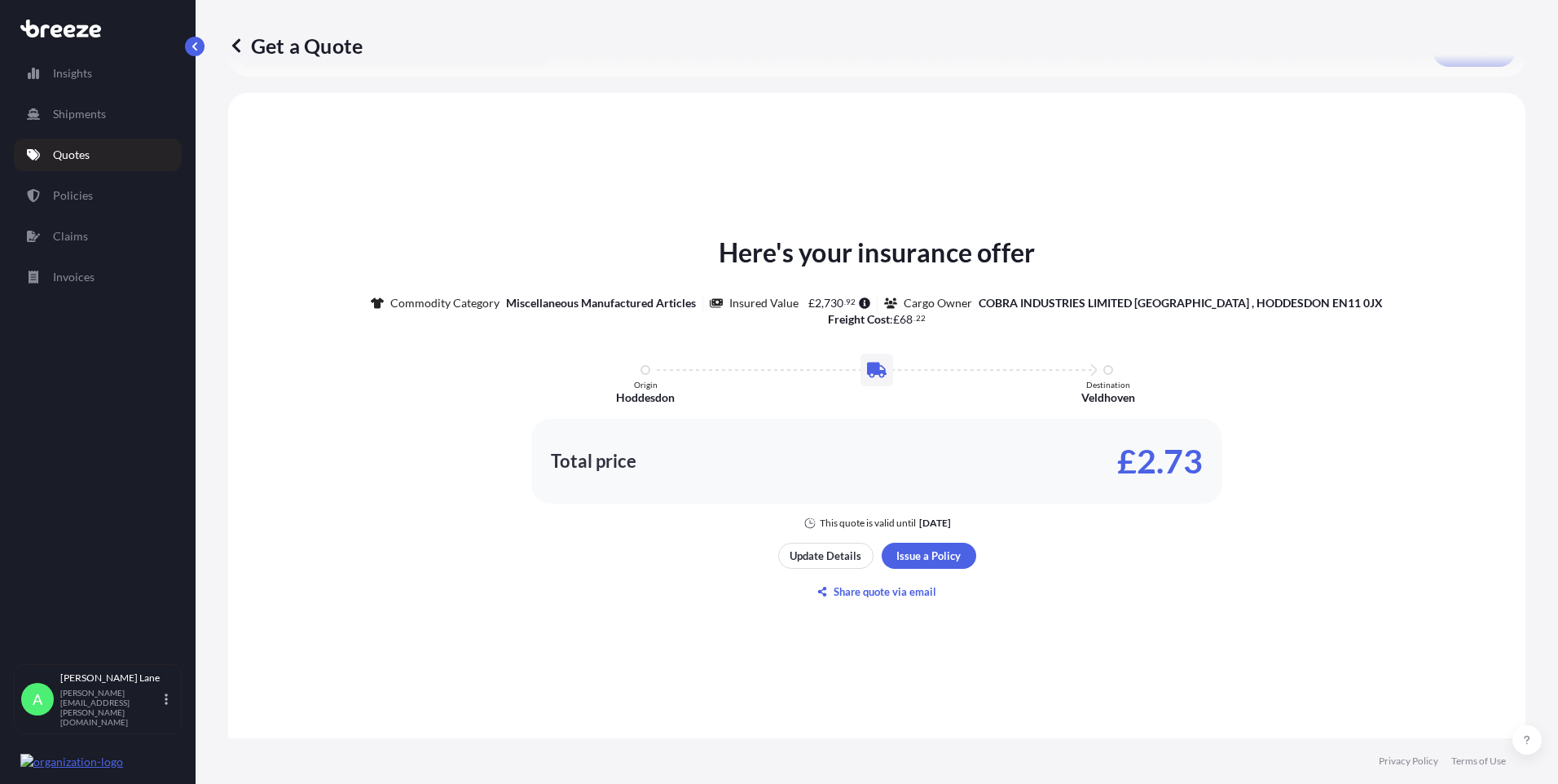
scroll to position [765, 0]
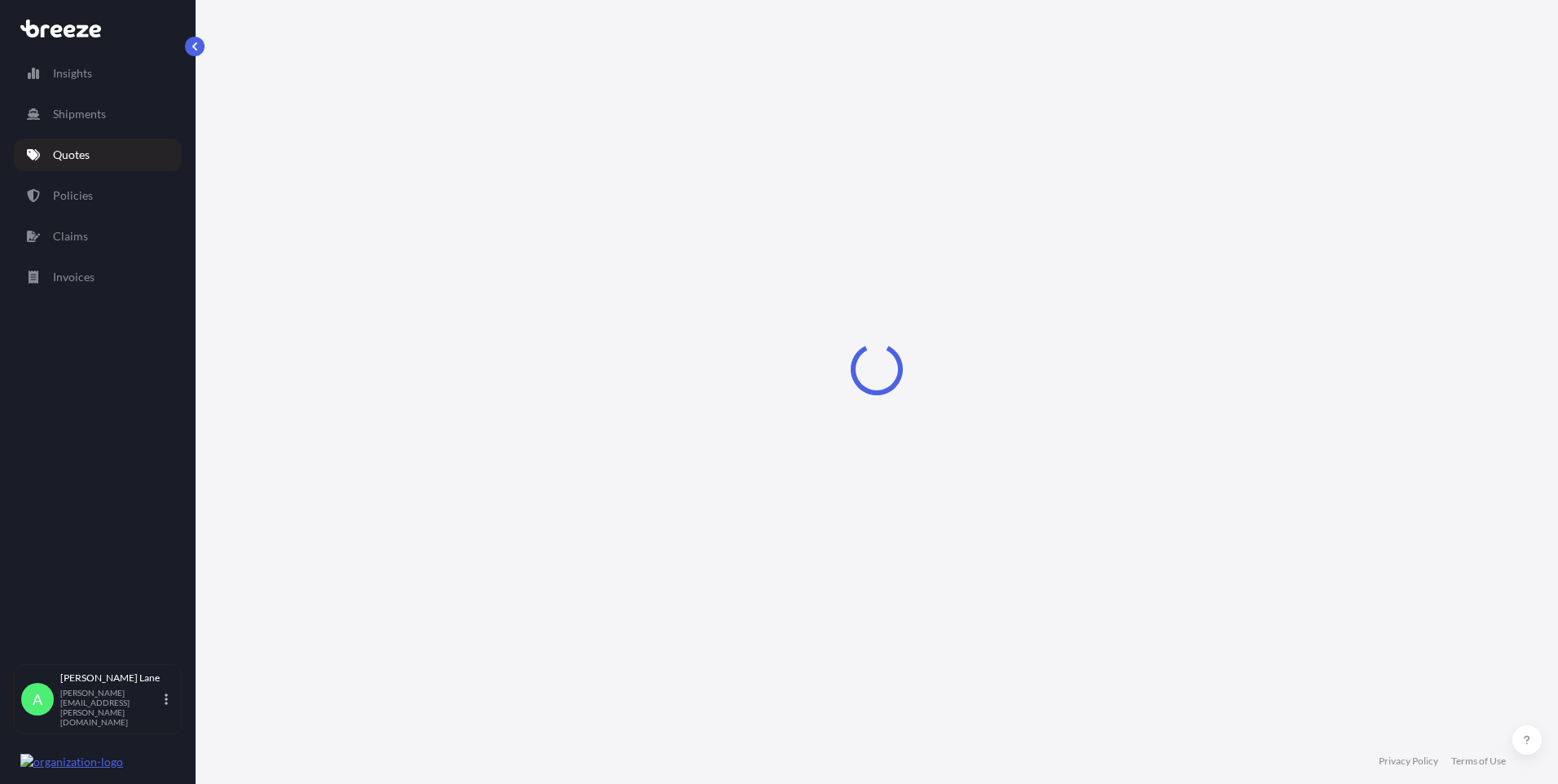
select select "Road"
select select "1"
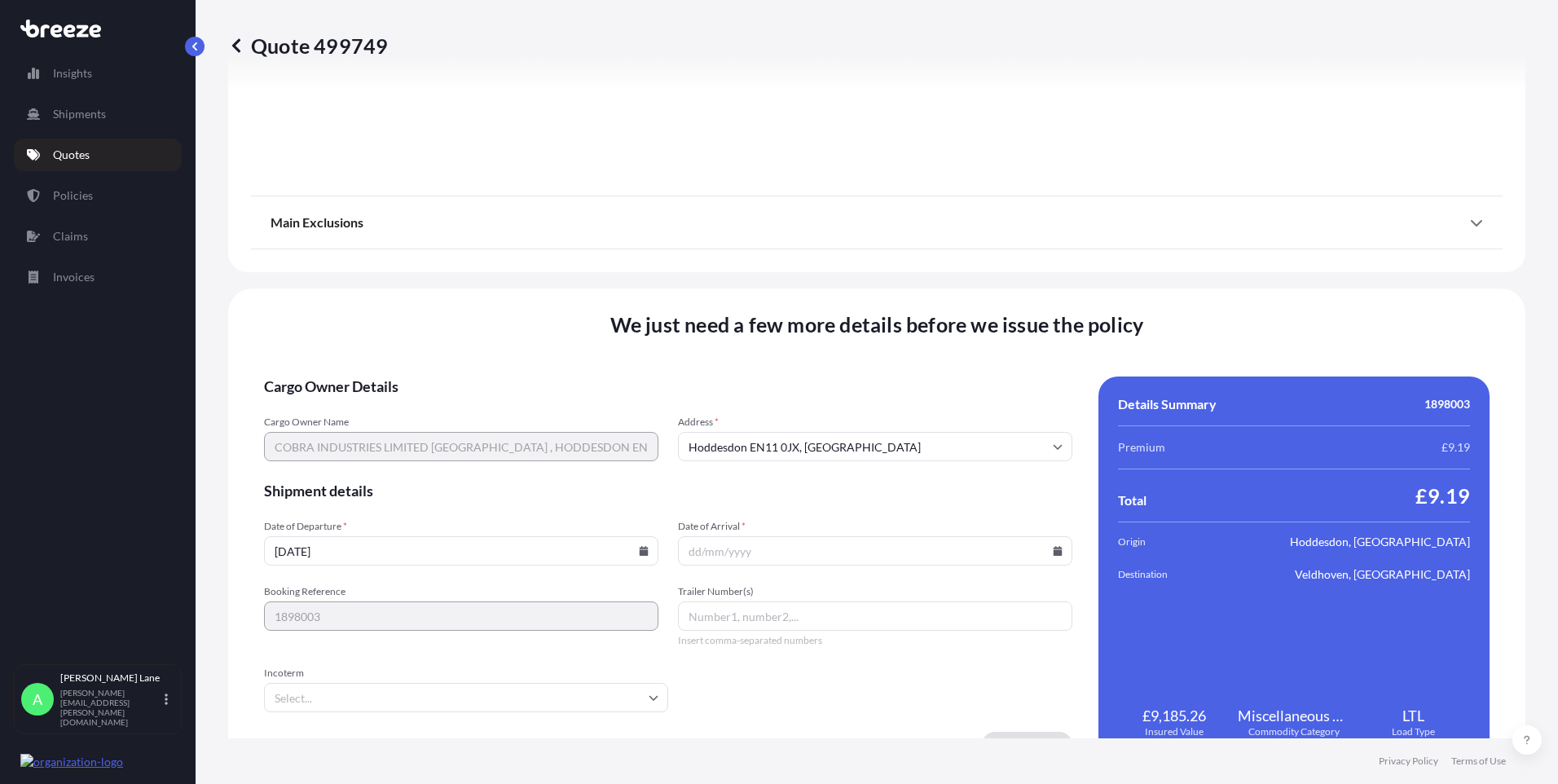
scroll to position [1802, 0]
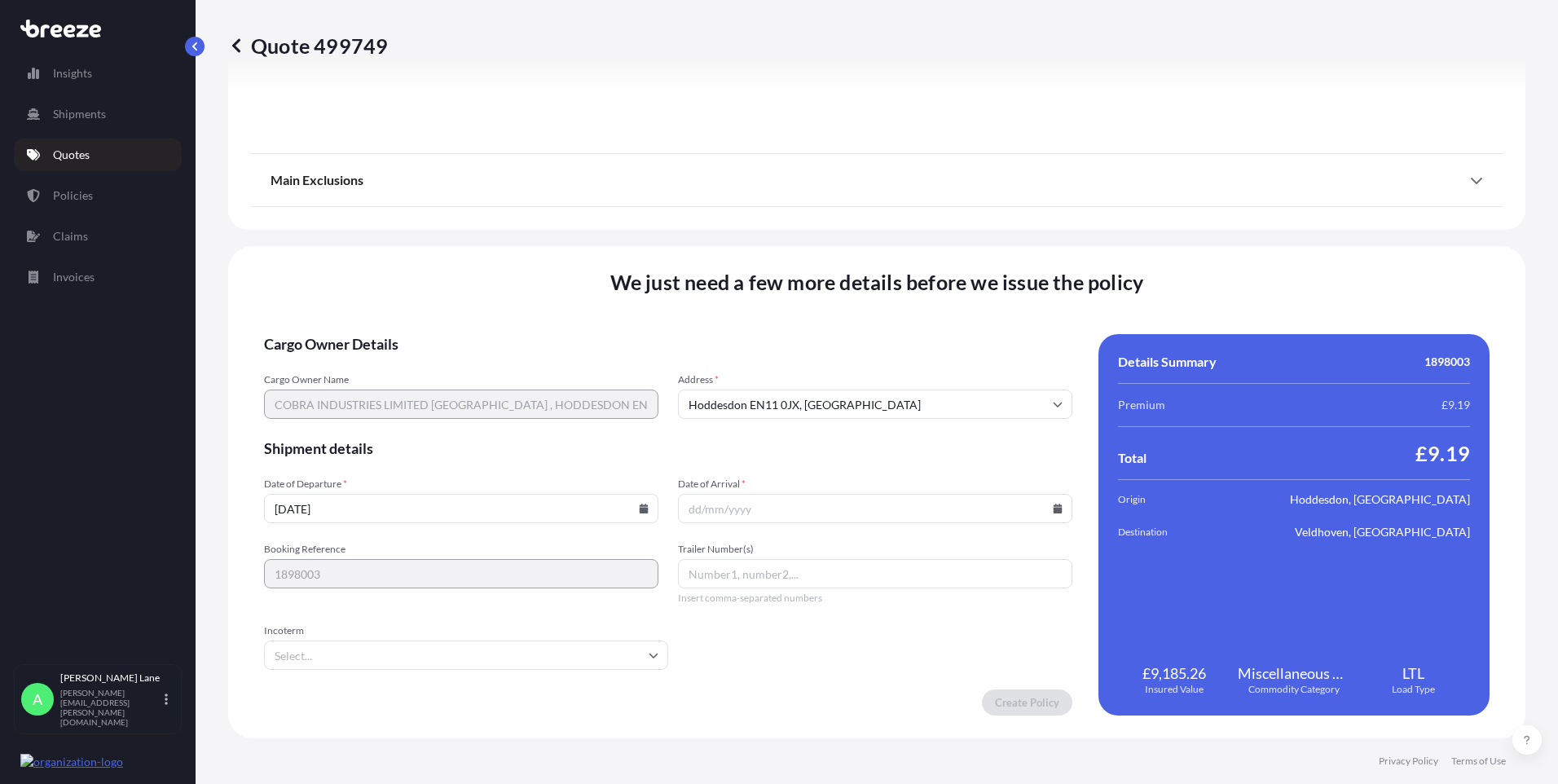
click at [582, 651] on input "Incoterm" at bounding box center [466, 655] width 404 height 30
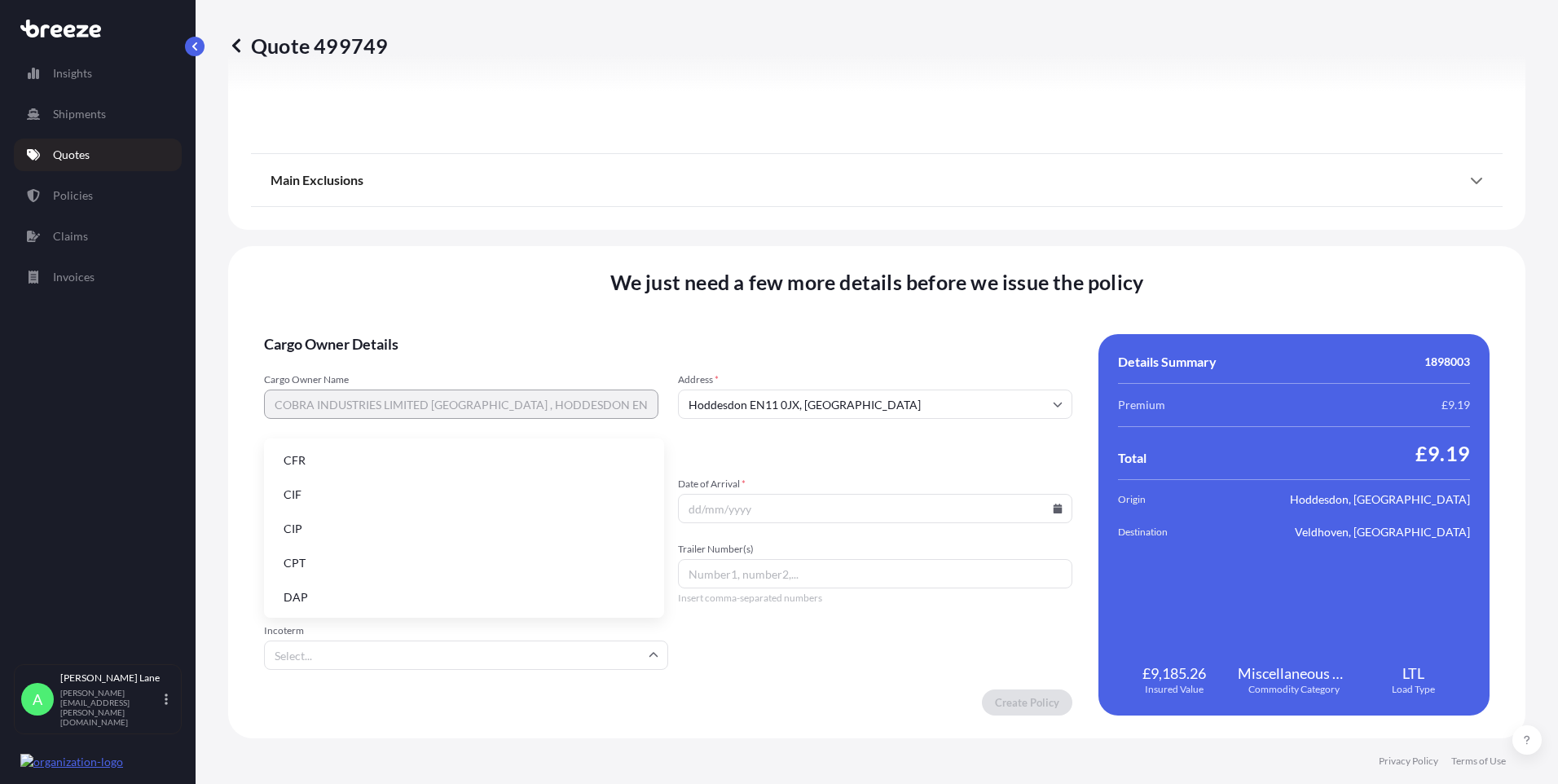
click at [476, 602] on li "DAP" at bounding box center [464, 597] width 387 height 31
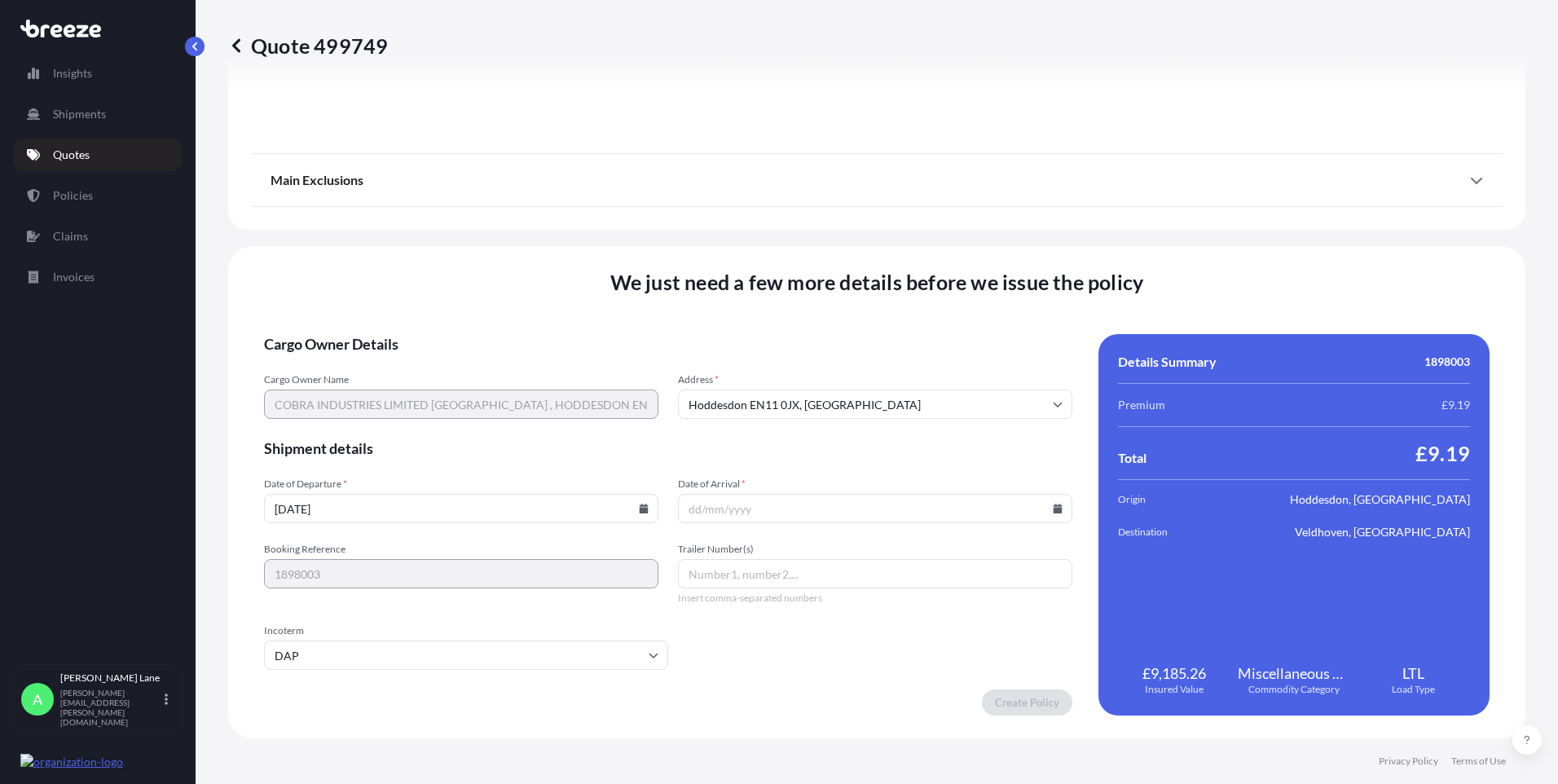
click at [631, 509] on input "[DATE]" at bounding box center [462, 509] width 395 height 30
click at [639, 507] on icon at bounding box center [643, 508] width 10 height 10
click at [429, 398] on button "24" at bounding box center [422, 395] width 26 height 26
paste input "393538955909"
type input "393538955909"
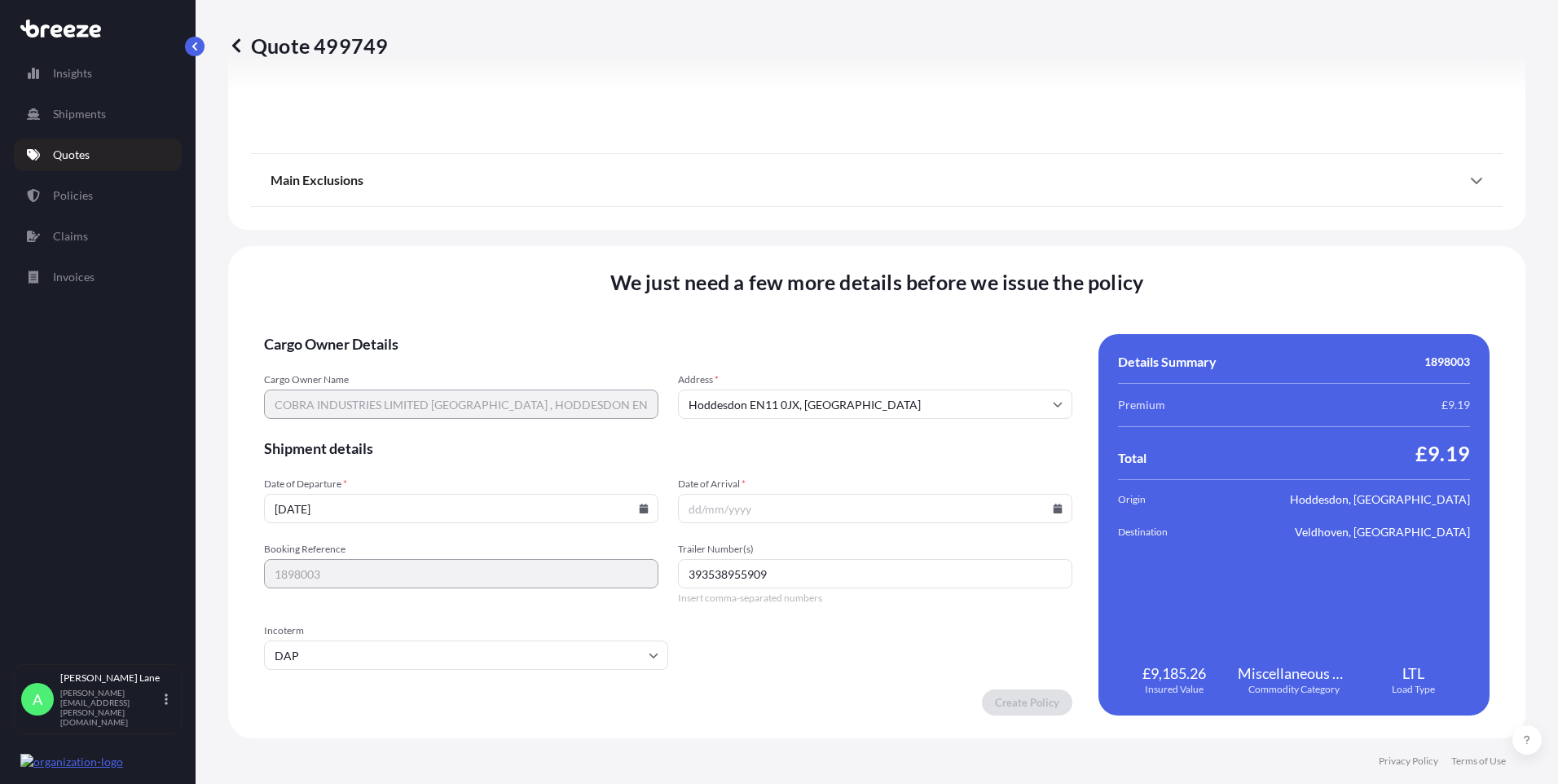
click at [1054, 511] on icon at bounding box center [1058, 508] width 9 height 10
click at [909, 394] on button "26" at bounding box center [908, 395] width 26 height 26
type input "[DATE]"
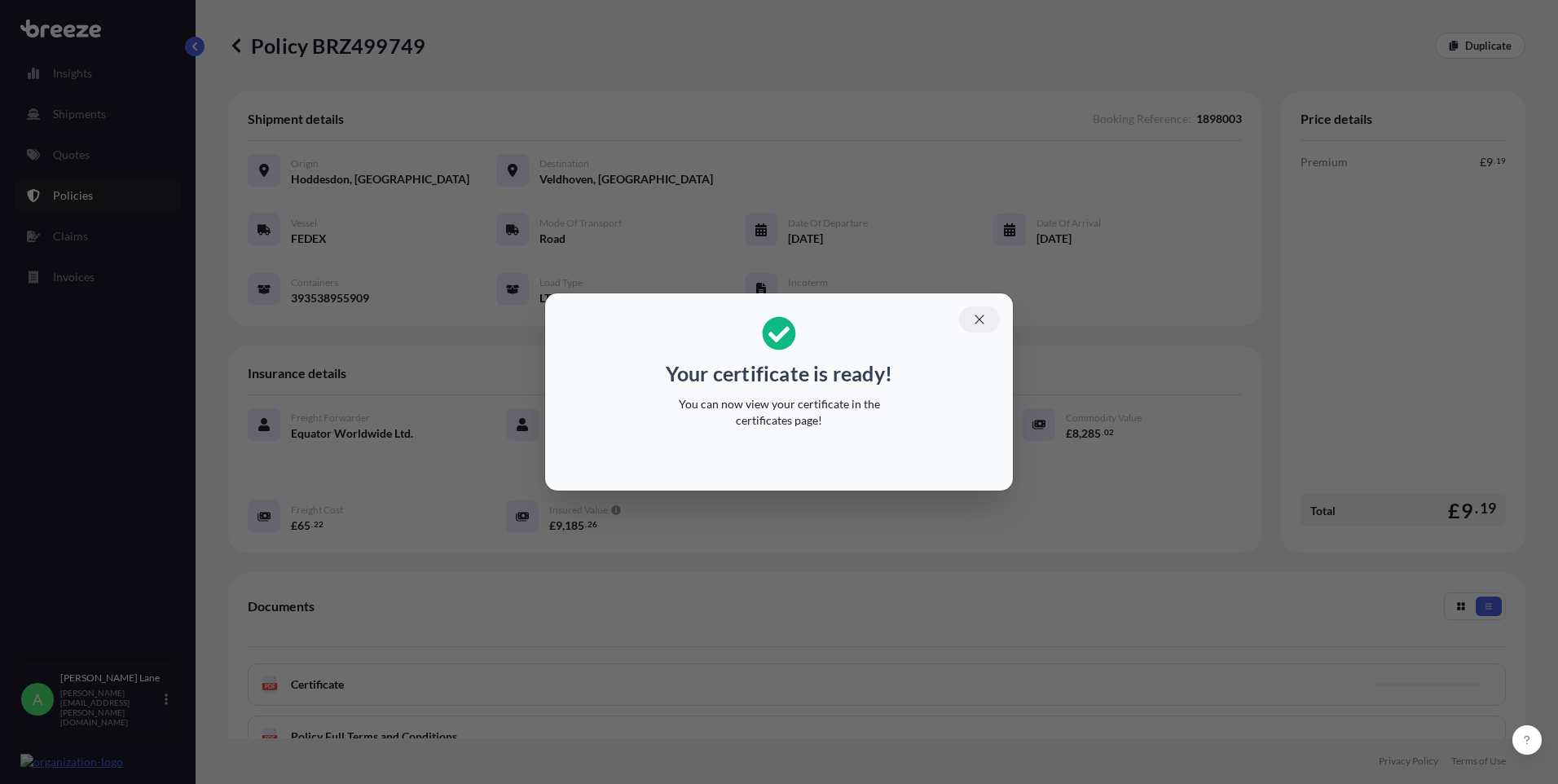
click at [980, 314] on icon "button" at bounding box center [980, 320] width 15 height 15
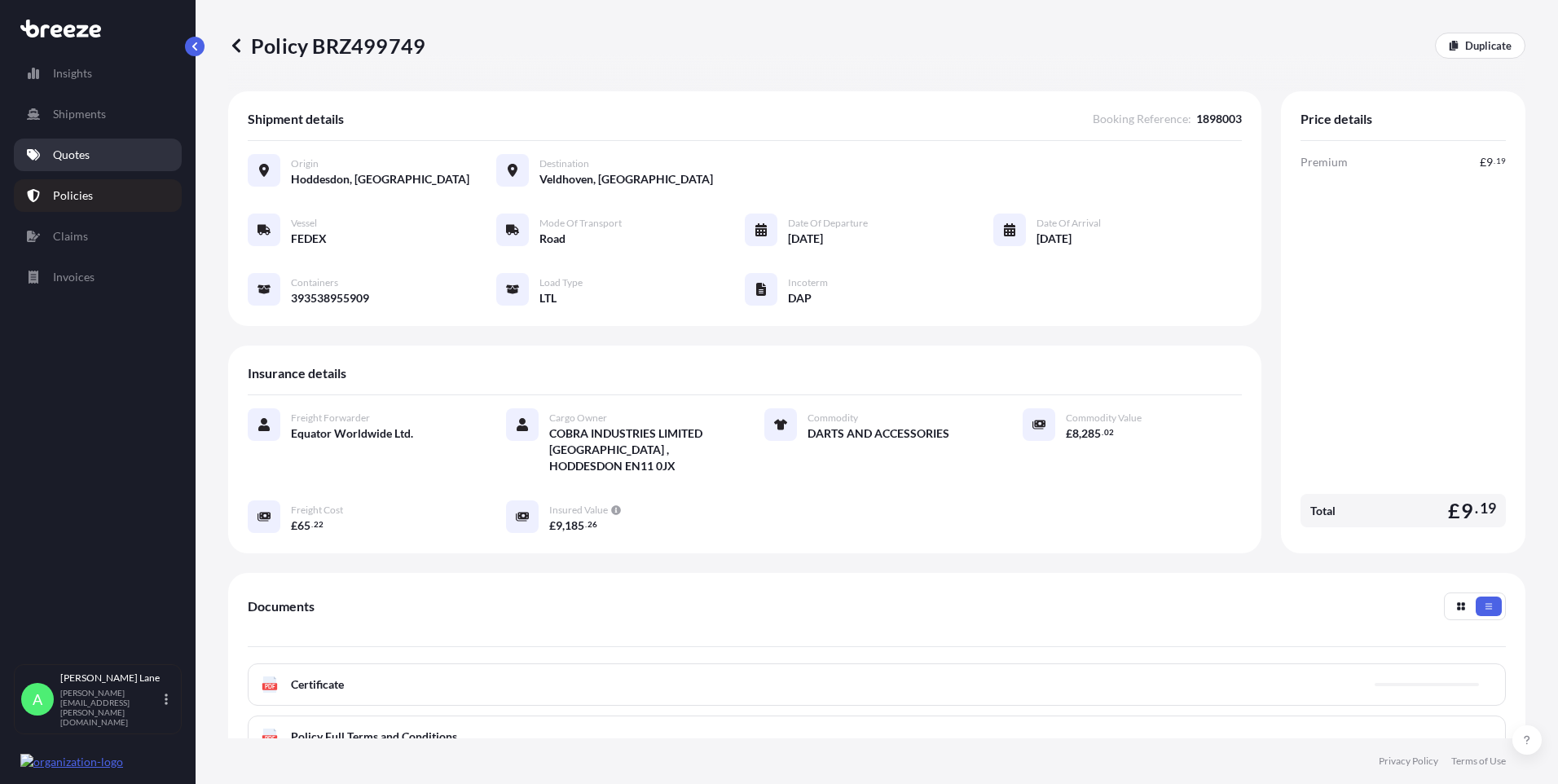
click at [90, 152] on p "Quotes" at bounding box center [71, 155] width 37 height 17
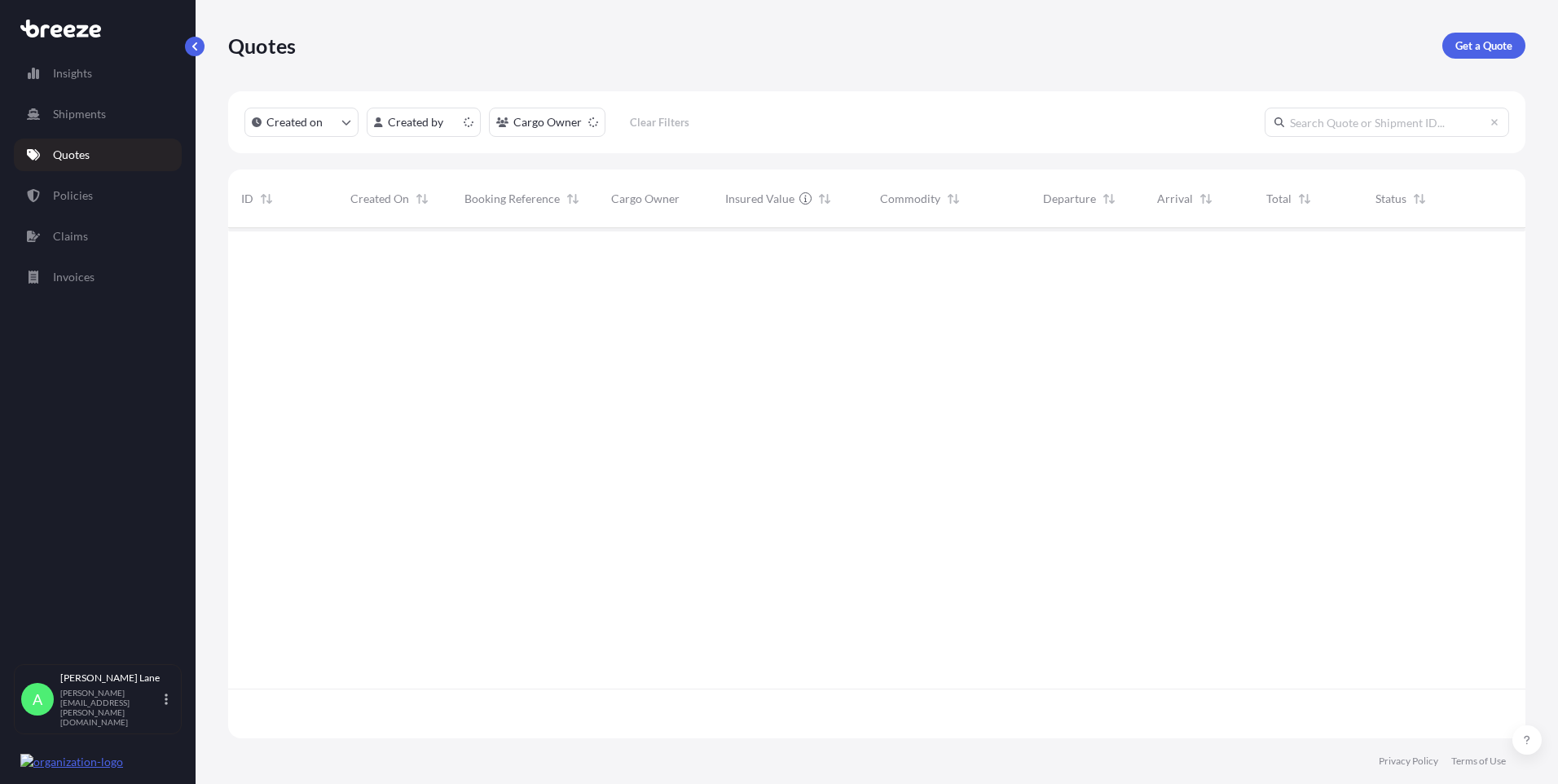
scroll to position [507, 1286]
click at [1471, 53] on p "Get a Quote" at bounding box center [1484, 45] width 57 height 17
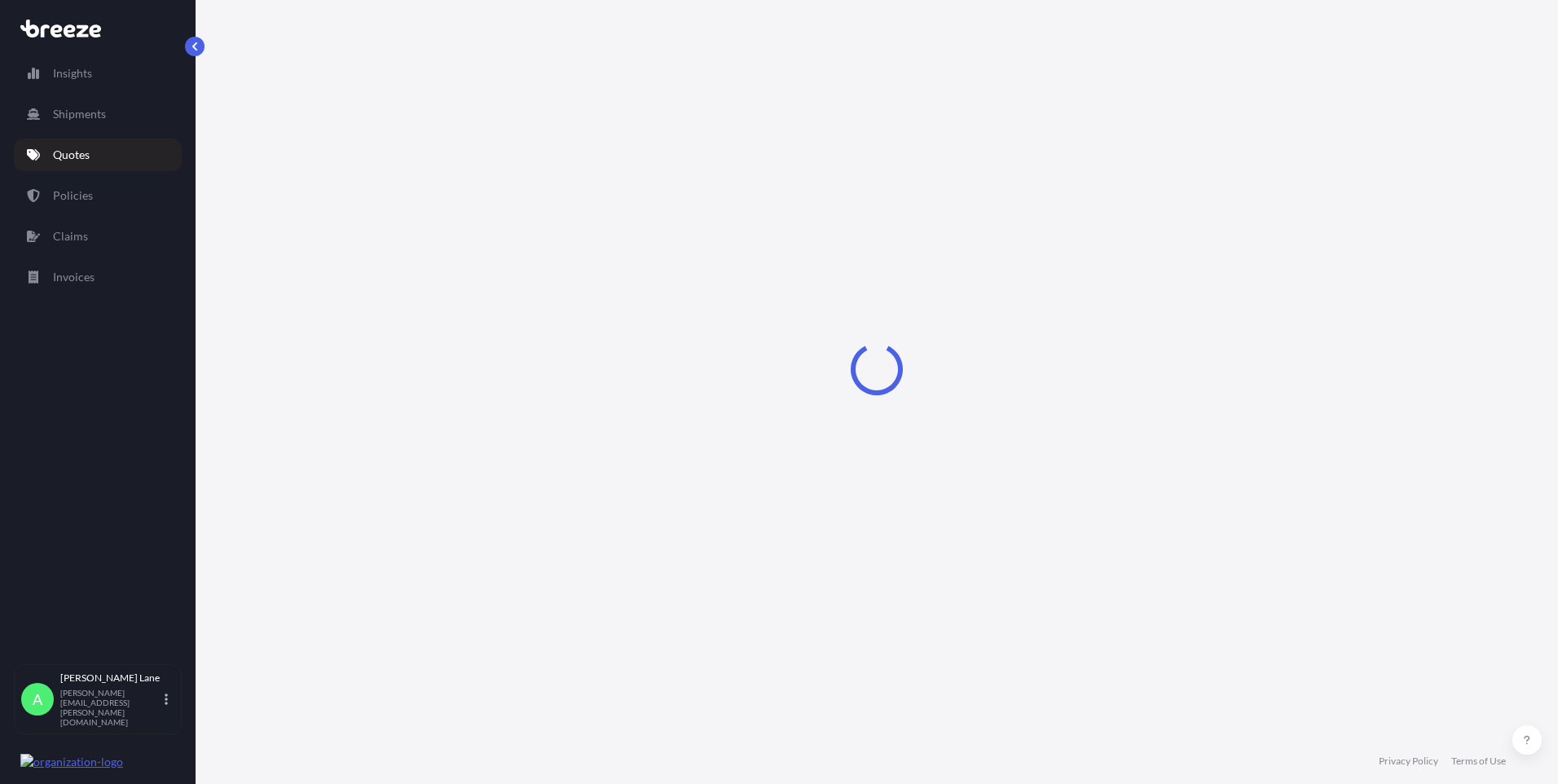
select select "Road"
select select "1"
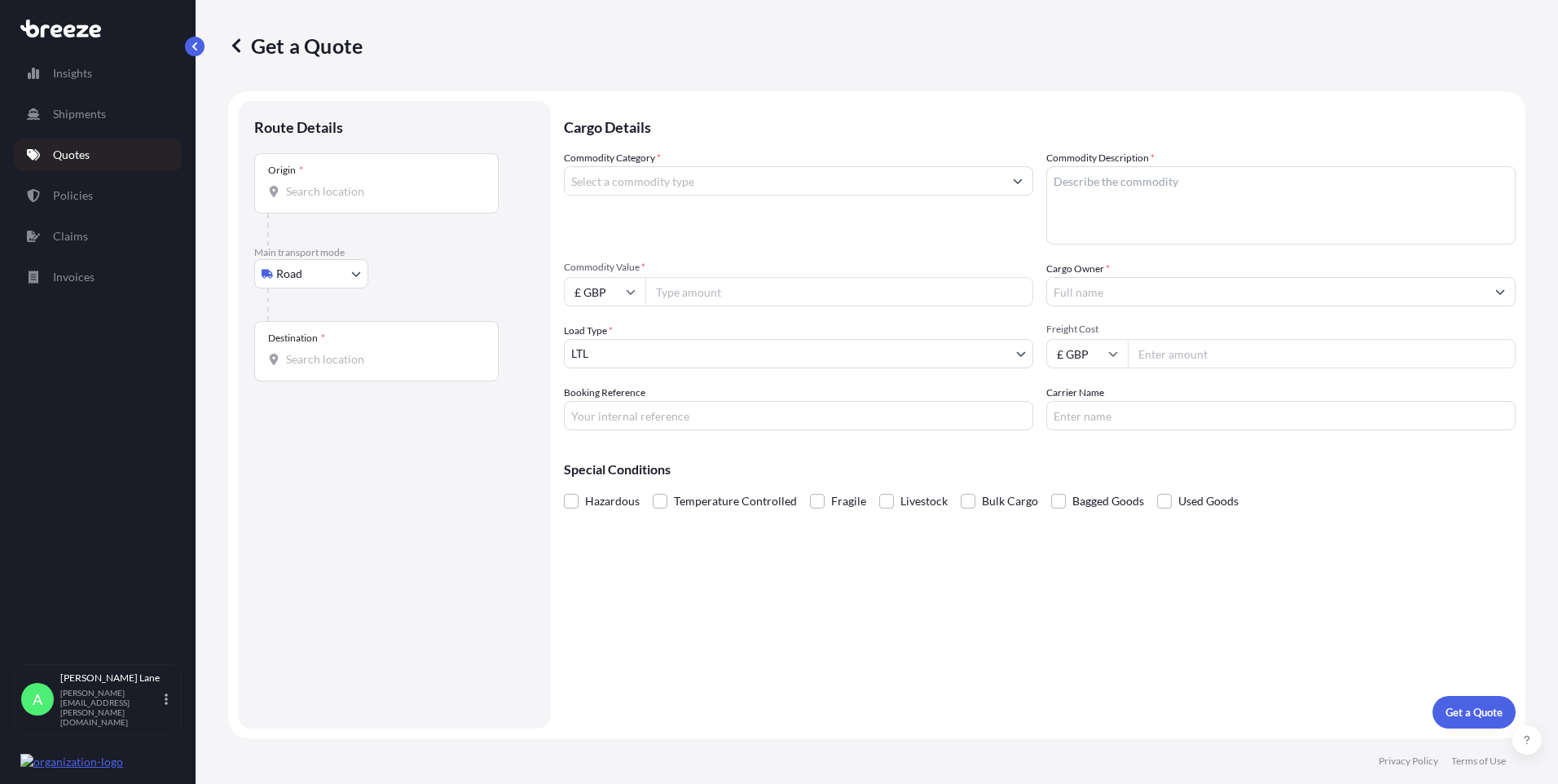
click at [302, 276] on body "Insights Shipments Quotes Policies Claims Invoices A [PERSON_NAME] [PERSON_NAME…" at bounding box center [779, 392] width 1558 height 784
click at [300, 344] on div "Air" at bounding box center [310, 346] width 101 height 30
select select "Air"
click at [399, 206] on div "Place of loading" at bounding box center [376, 189] width 245 height 60
click at [399, 206] on input "Place of loading" at bounding box center [383, 198] width 193 height 17
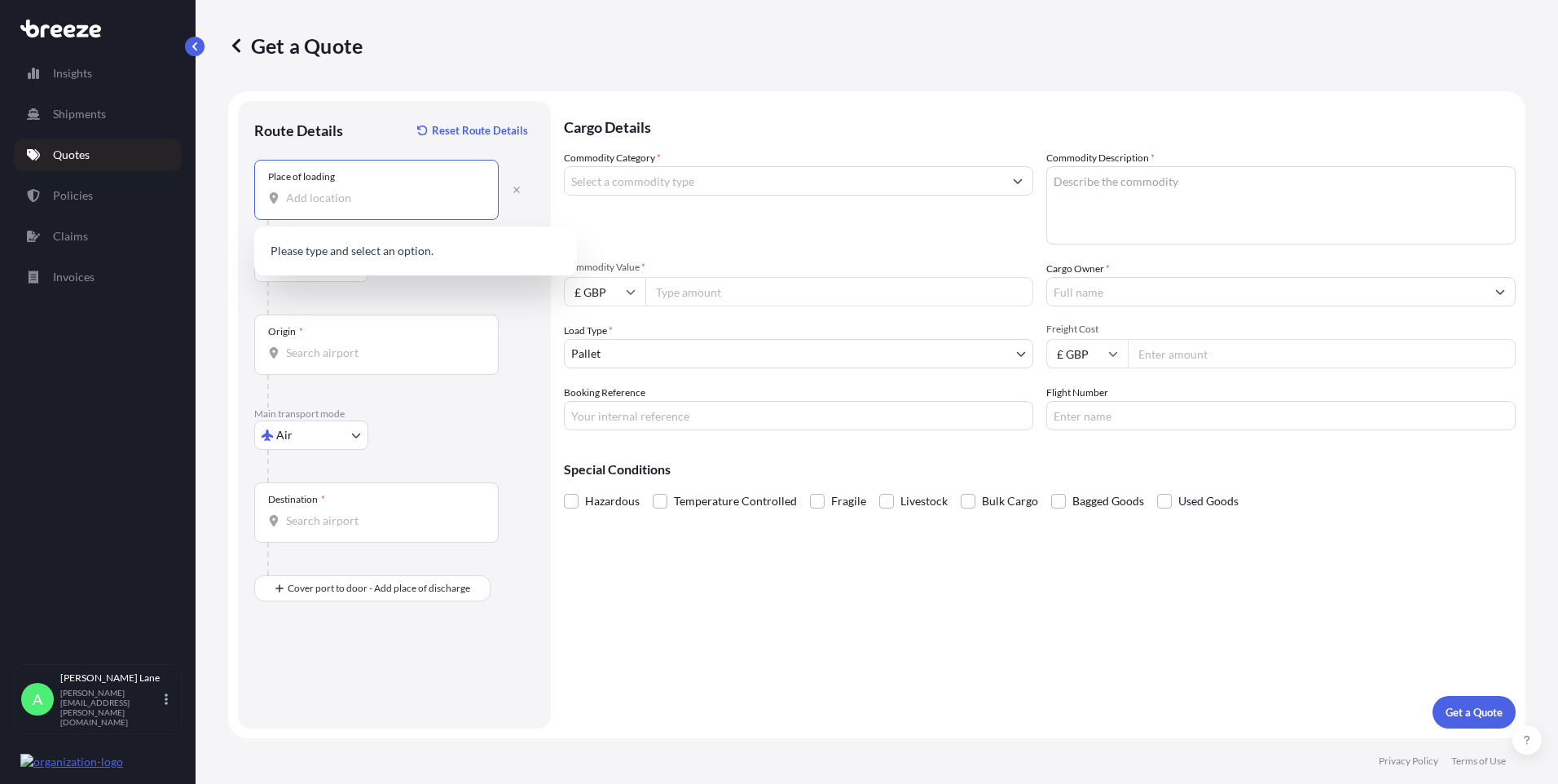
paste input "SW1A 1ES"
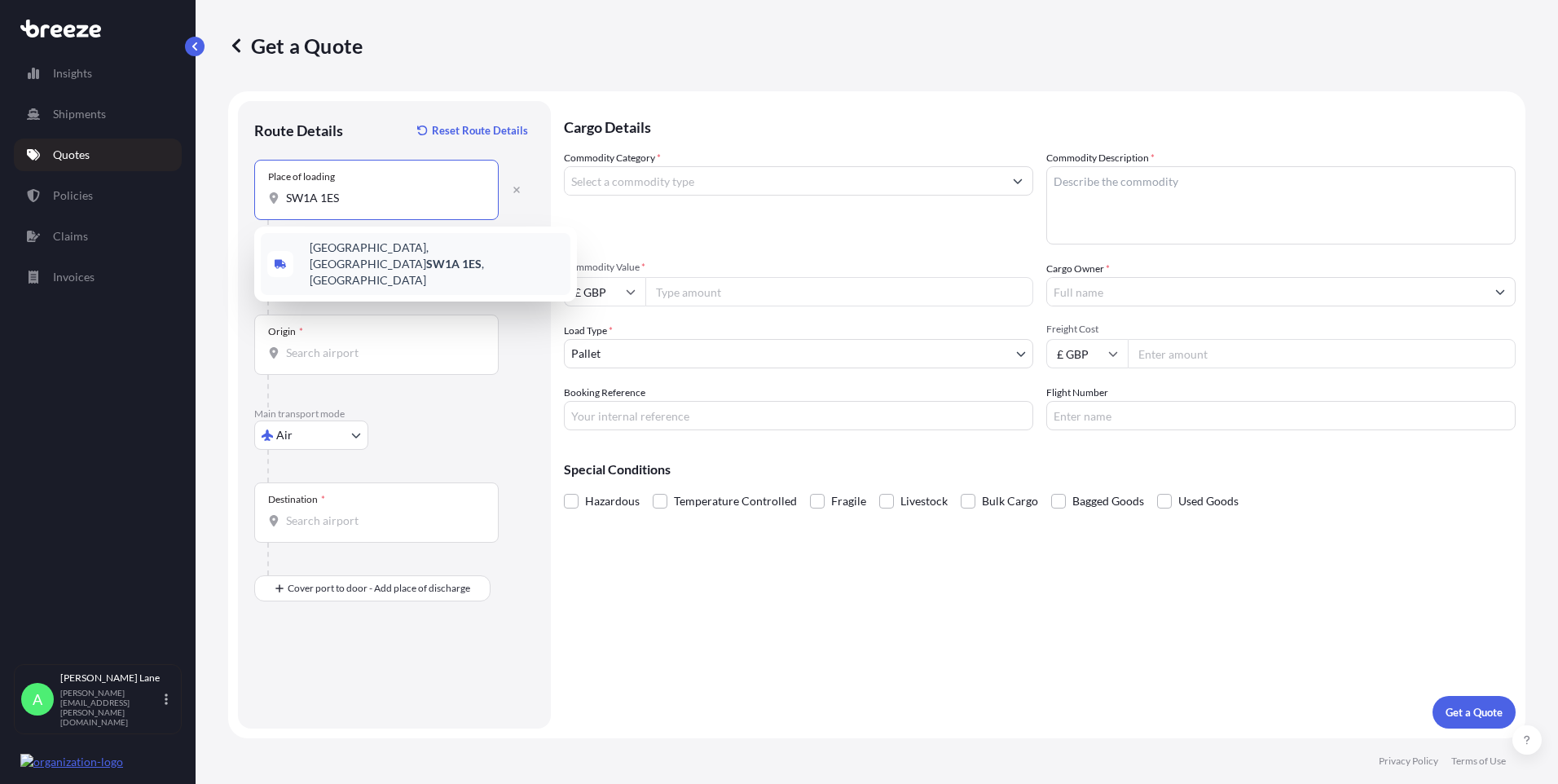
click at [395, 257] on span "[STREET_ADDRESS]" at bounding box center [437, 264] width 254 height 49
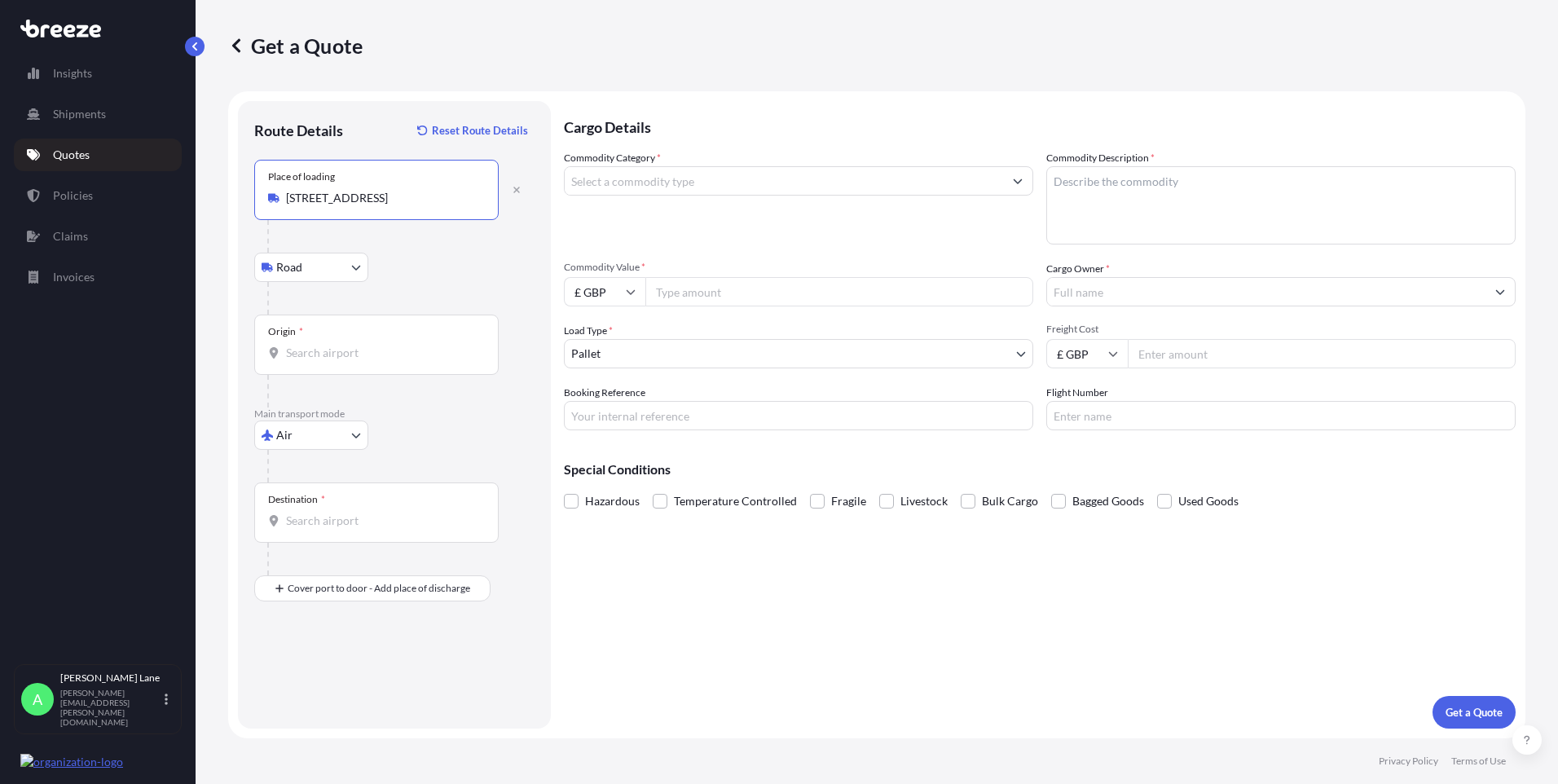
type input "[STREET_ADDRESS]"
click at [387, 337] on div "Origin *" at bounding box center [376, 344] width 245 height 60
click at [387, 345] on input "Origin *" at bounding box center [383, 353] width 193 height 17
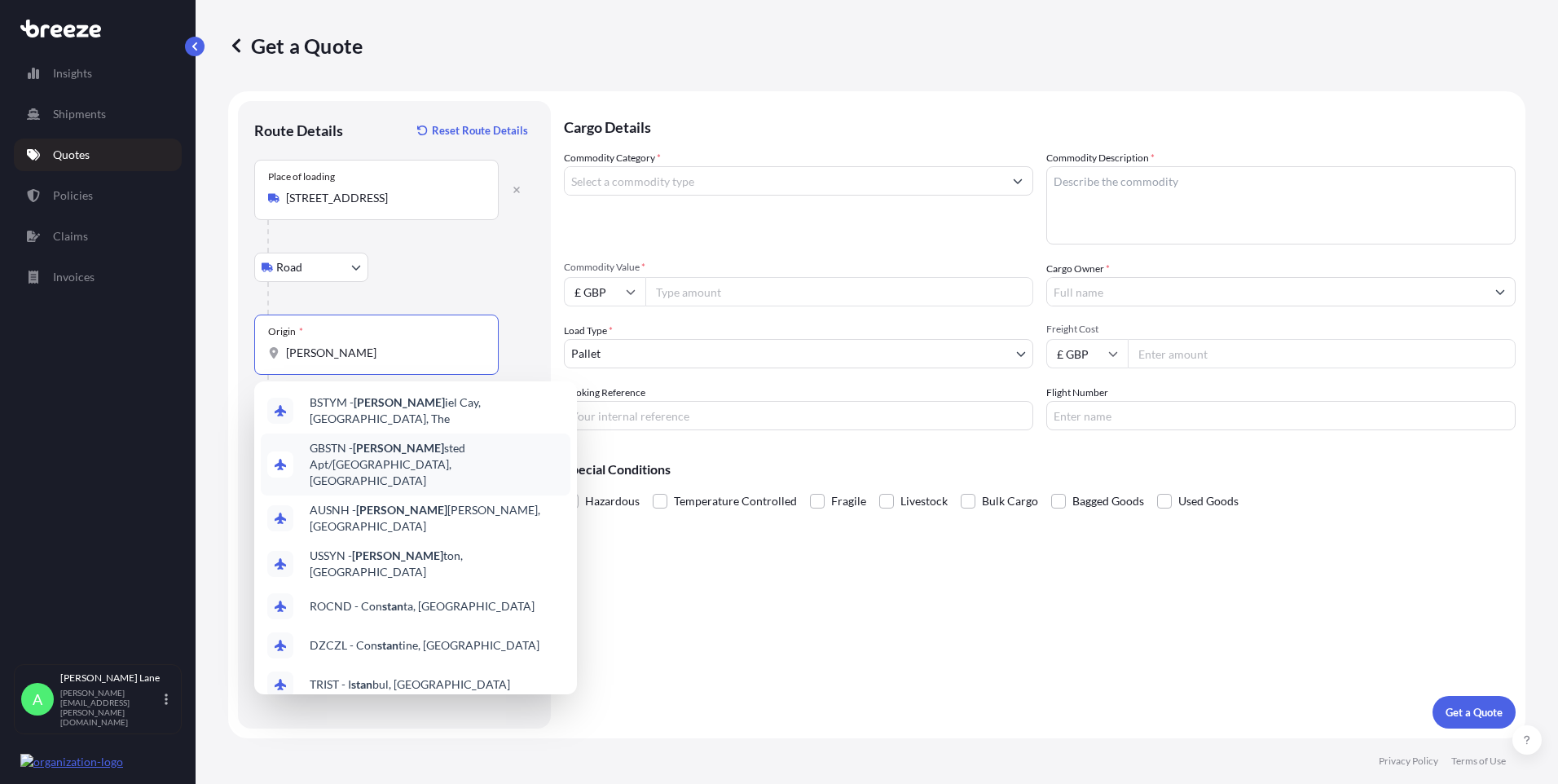
click at [384, 445] on span "GBSTN - [PERSON_NAME] Apt/[GEOGRAPHIC_DATA], [GEOGRAPHIC_DATA]" at bounding box center [437, 464] width 254 height 49
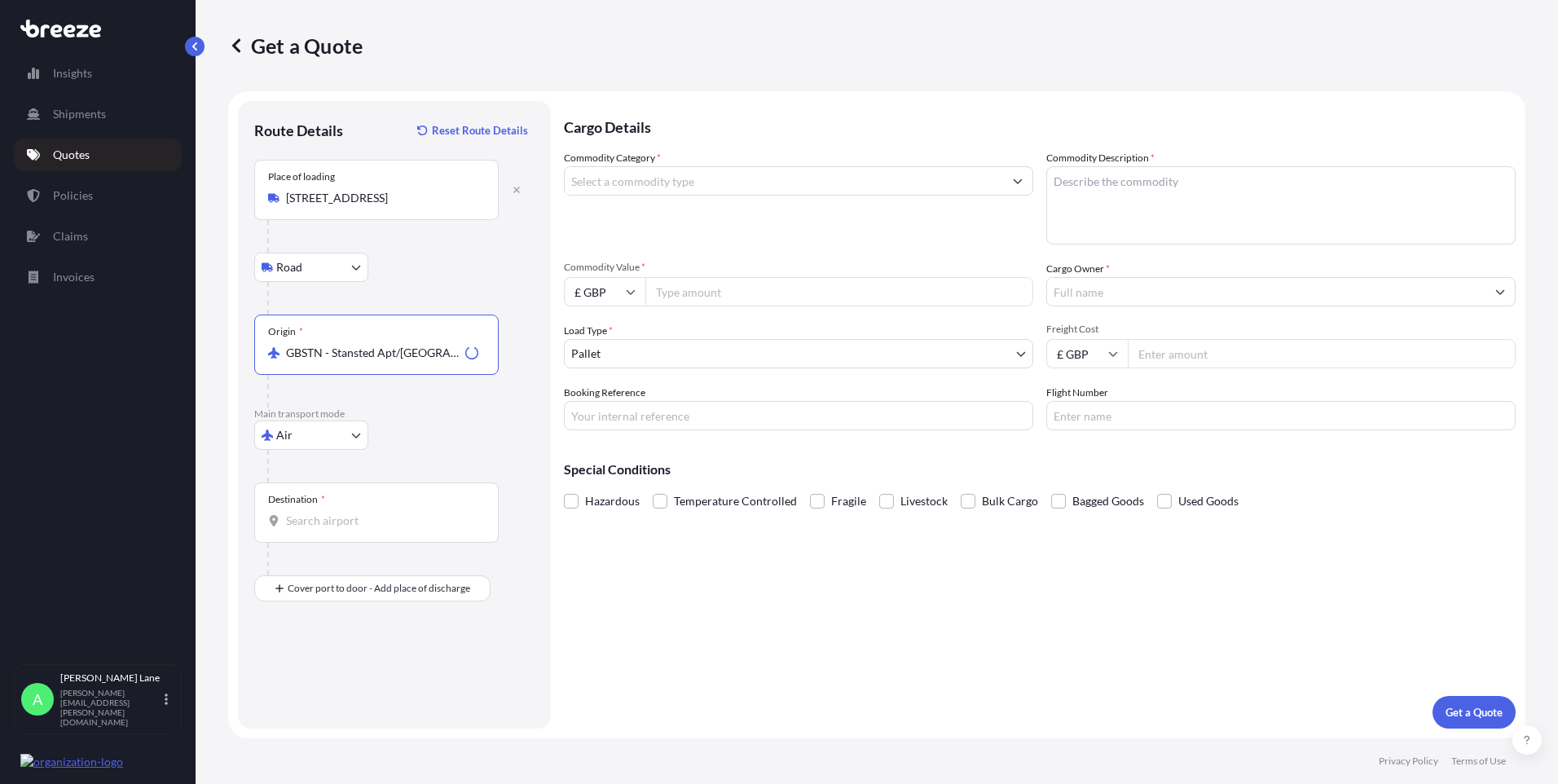
type input "GBSTN - Stansted Apt/[GEOGRAPHIC_DATA], [GEOGRAPHIC_DATA]"
drag, startPoint x: 375, startPoint y: 510, endPoint x: 388, endPoint y: 524, distance: 19.1
click at [375, 510] on div "Destination *" at bounding box center [376, 512] width 245 height 60
click at [375, 512] on input "Destination *" at bounding box center [383, 521] width 193 height 17
type input "AEDXB - [GEOGRAPHIC_DATA], [GEOGRAPHIC_DATA]"
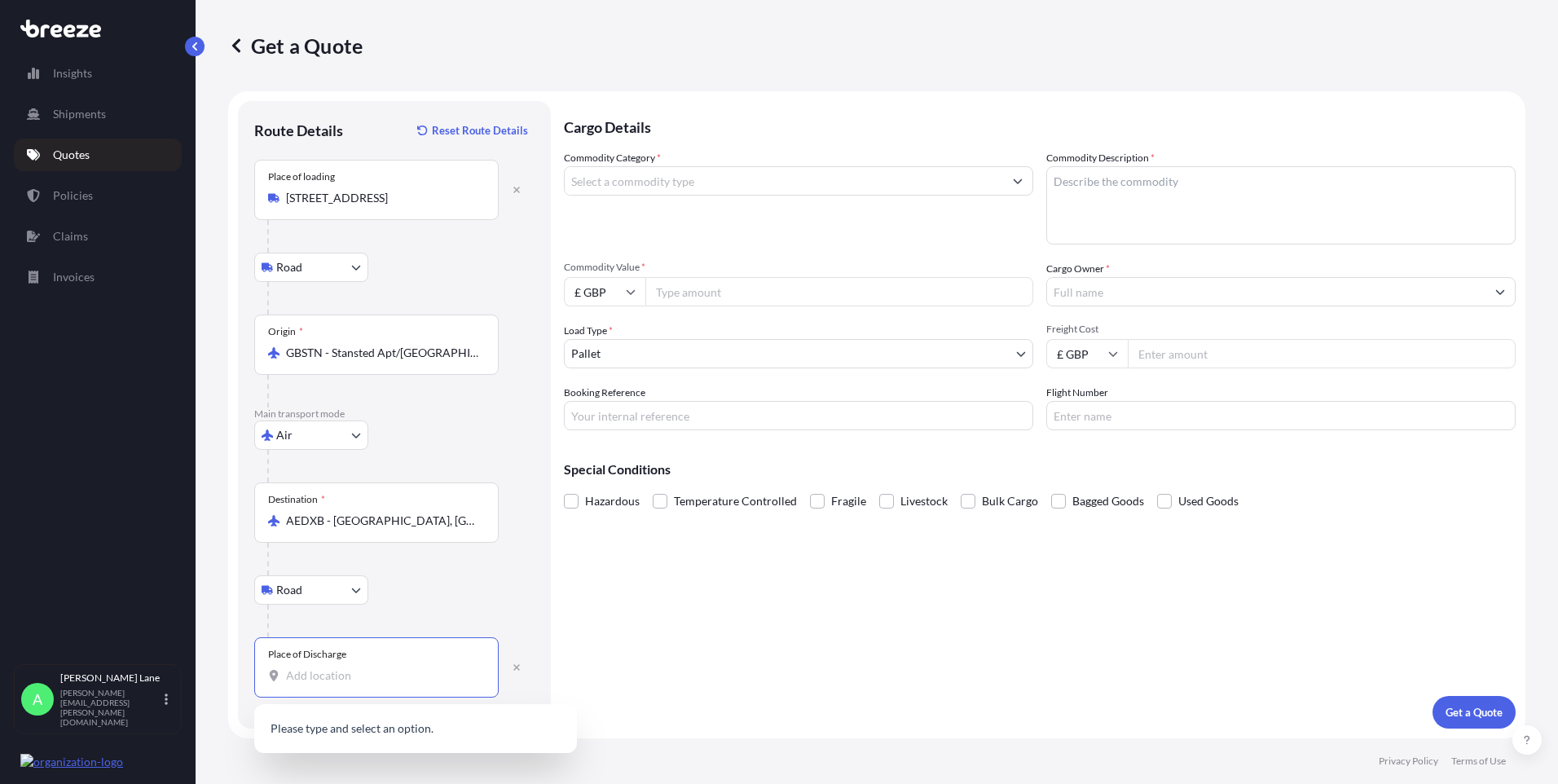
paste input "[STREET_ADDRESS]"
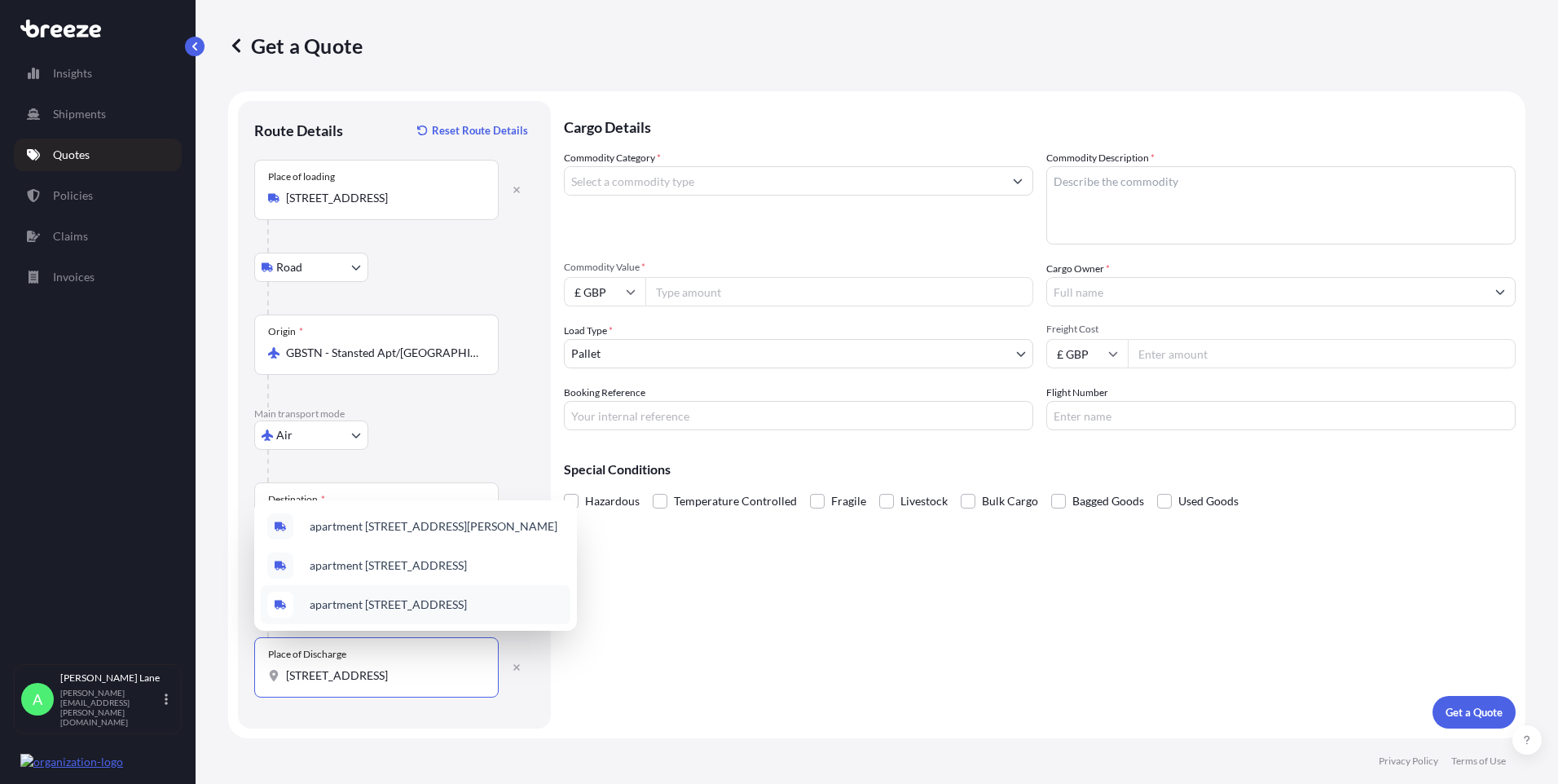
drag, startPoint x: 353, startPoint y: 671, endPoint x: 247, endPoint y: 659, distance: 106.7
click at [247, 659] on div "Route Details Reset Route Details Place of loading [GEOGRAPHIC_DATA] Rail Origi…" at bounding box center [395, 414] width 313 height 627
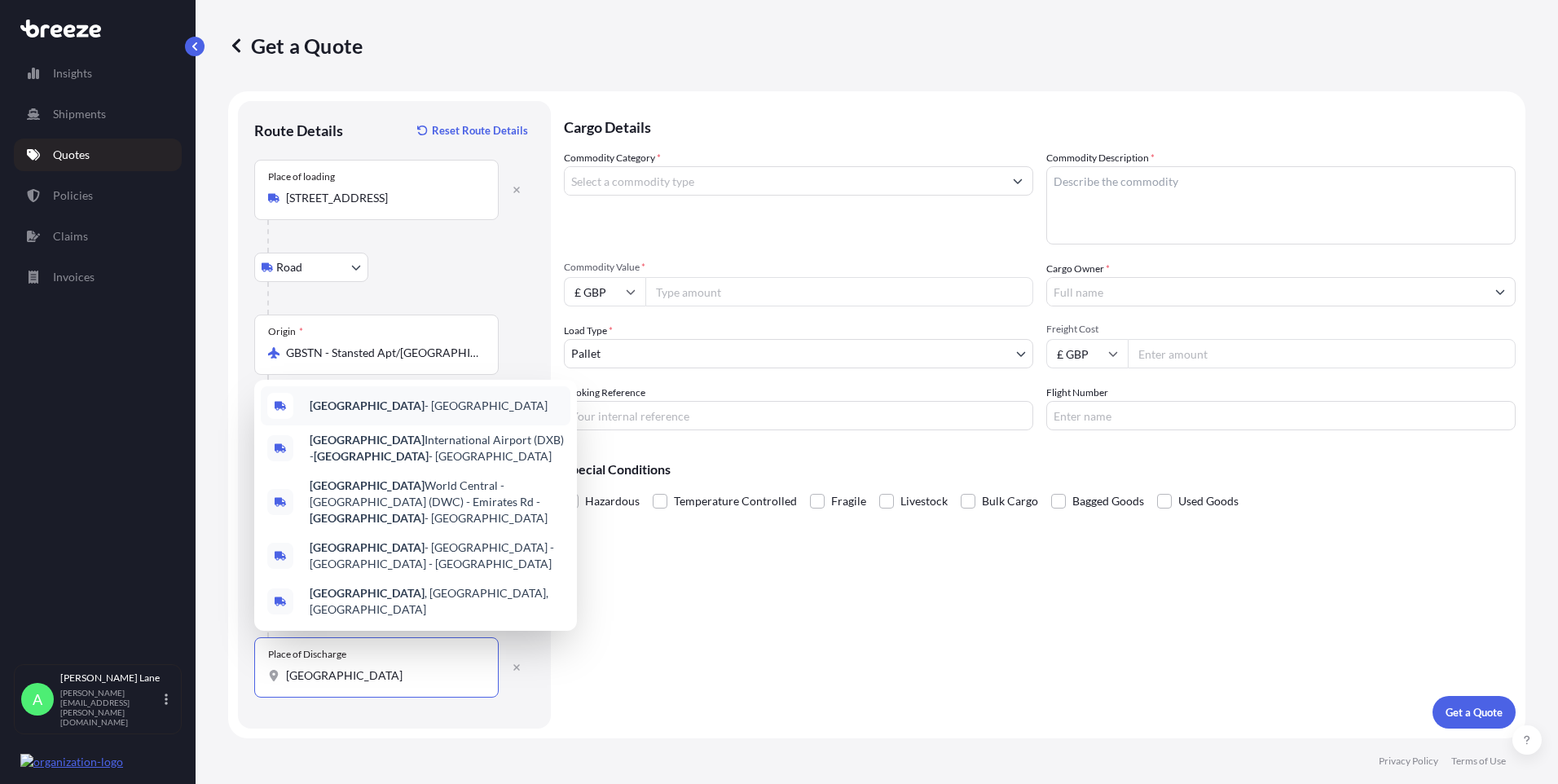
click at [369, 414] on span "[GEOGRAPHIC_DATA] - [GEOGRAPHIC_DATA]" at bounding box center [428, 406] width 238 height 17
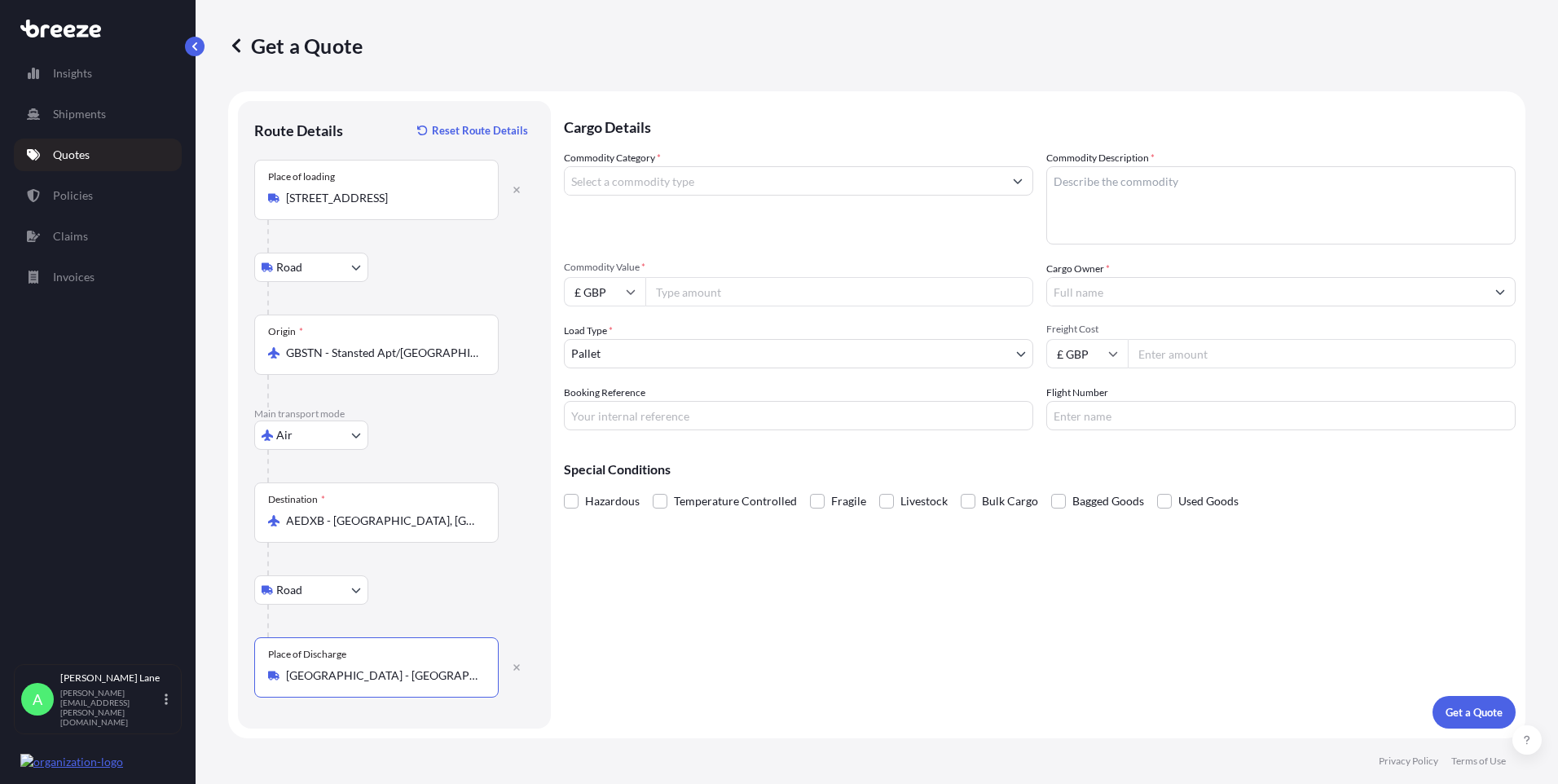
type input "[GEOGRAPHIC_DATA] - [GEOGRAPHIC_DATA]"
click at [659, 183] on input "Commodity Category *" at bounding box center [783, 181] width 438 height 30
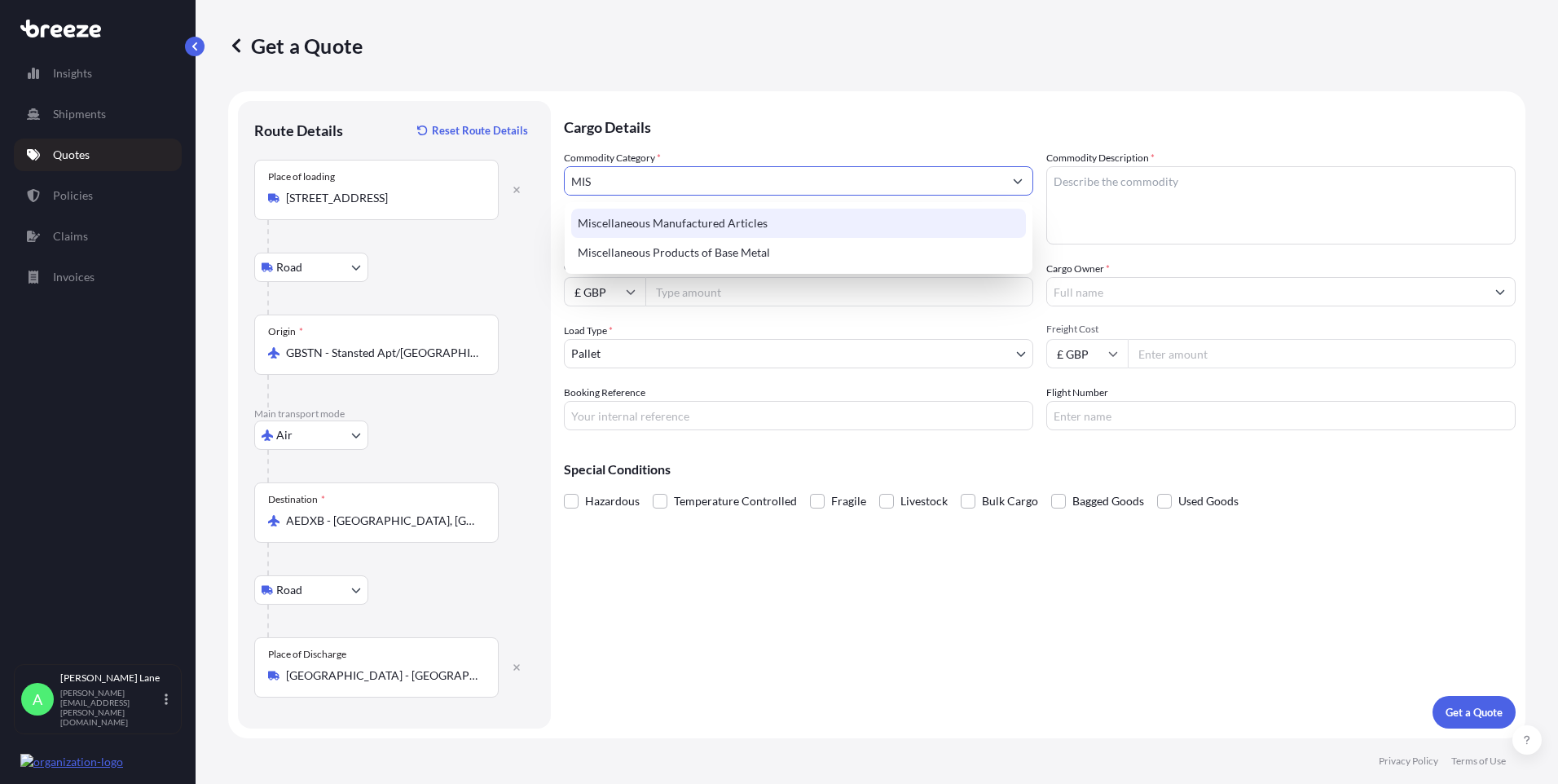
click at [678, 217] on div "Miscellaneous Manufactured Articles" at bounding box center [798, 223] width 455 height 30
type input "Miscellaneous Manufactured Articles"
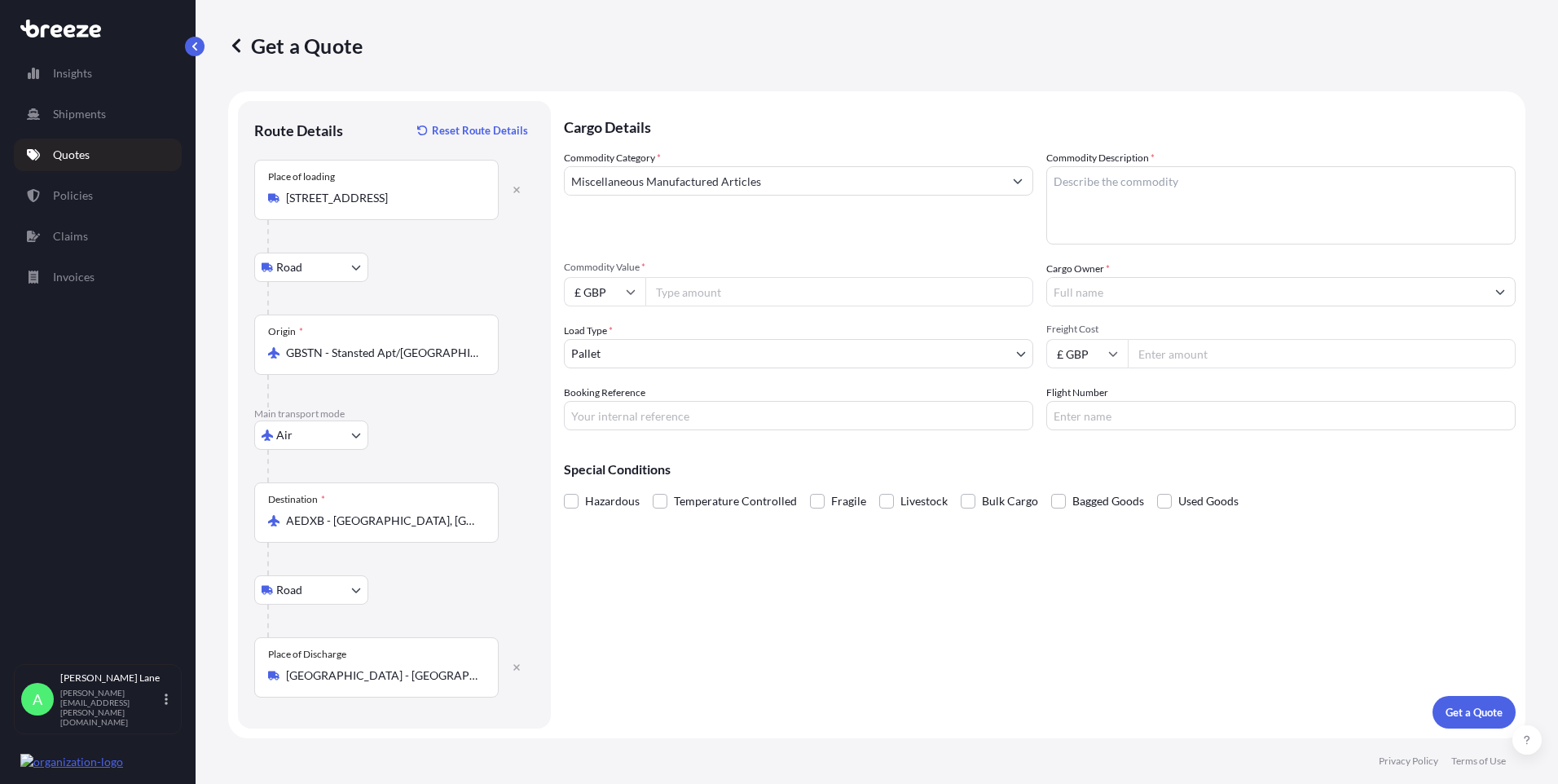
click at [691, 290] on input "Commodity Value *" at bounding box center [839, 292] width 388 height 30
type input "491.67"
click at [577, 372] on div "Commodity Category * Miscellaneous Manufactured Articles Commodity Description …" at bounding box center [1040, 290] width 952 height 280
click at [582, 365] on body "23 options available. 2 options available. Insights Shipments Quotes Policies C…" at bounding box center [779, 392] width 1558 height 784
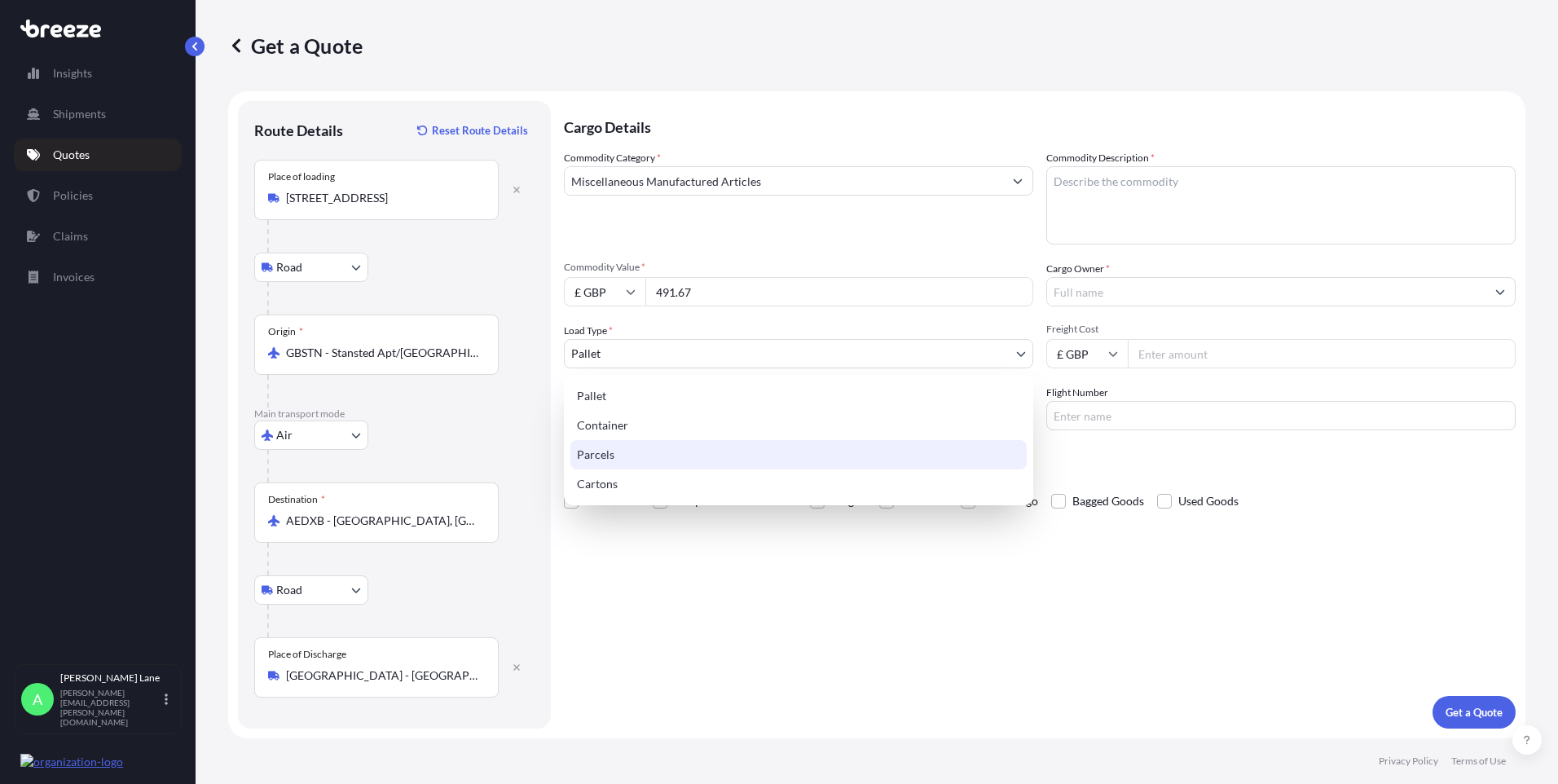
click at [618, 450] on div "Parcels" at bounding box center [799, 455] width 456 height 30
select select "3"
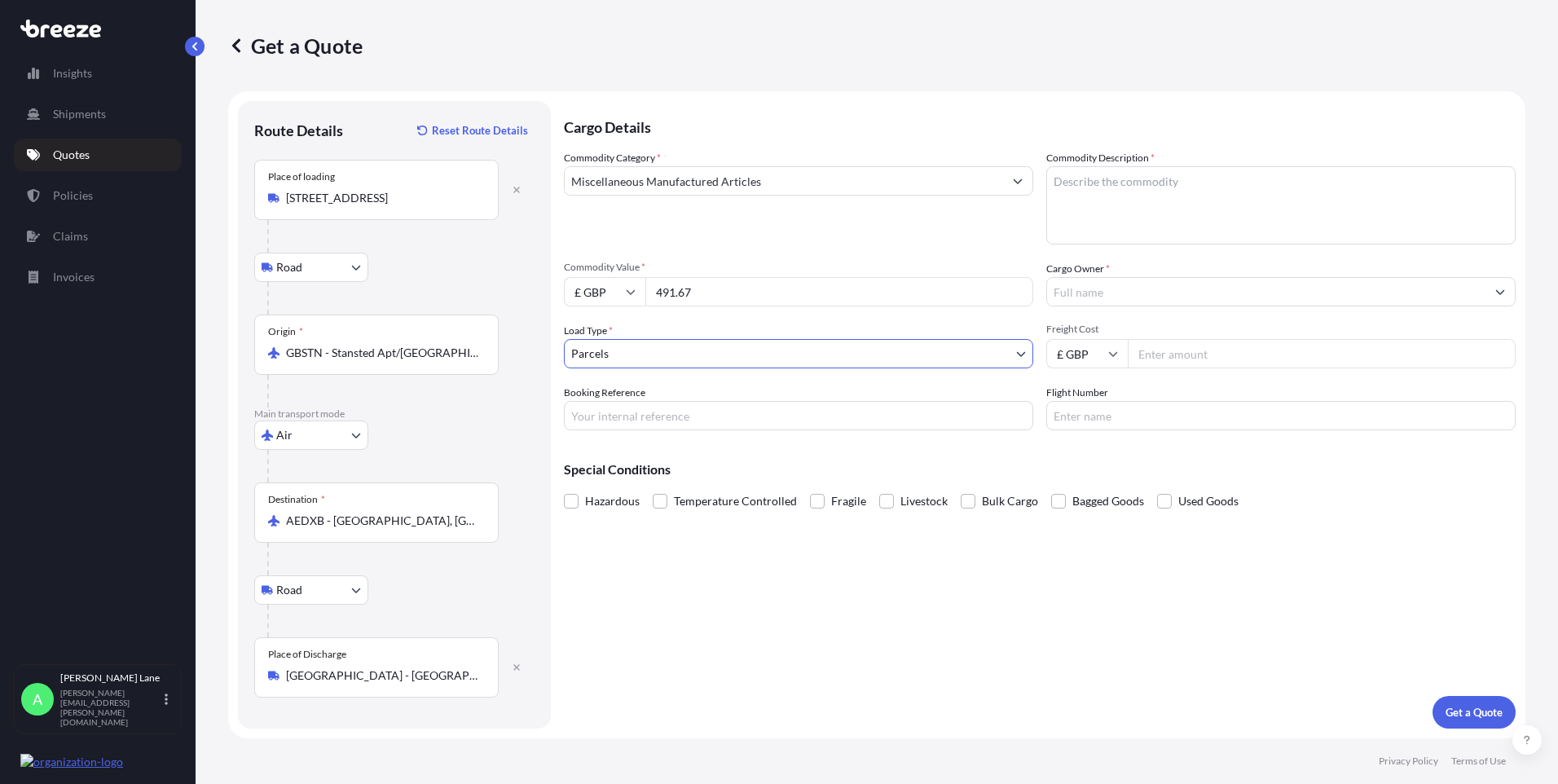
click at [640, 426] on input "Booking Reference" at bounding box center [799, 416] width 469 height 30
paste input "1898010"
type input "1898010"
click at [1109, 218] on textarea "Commodity Description *" at bounding box center [1281, 205] width 469 height 78
paste textarea "1X HUMIDOR"
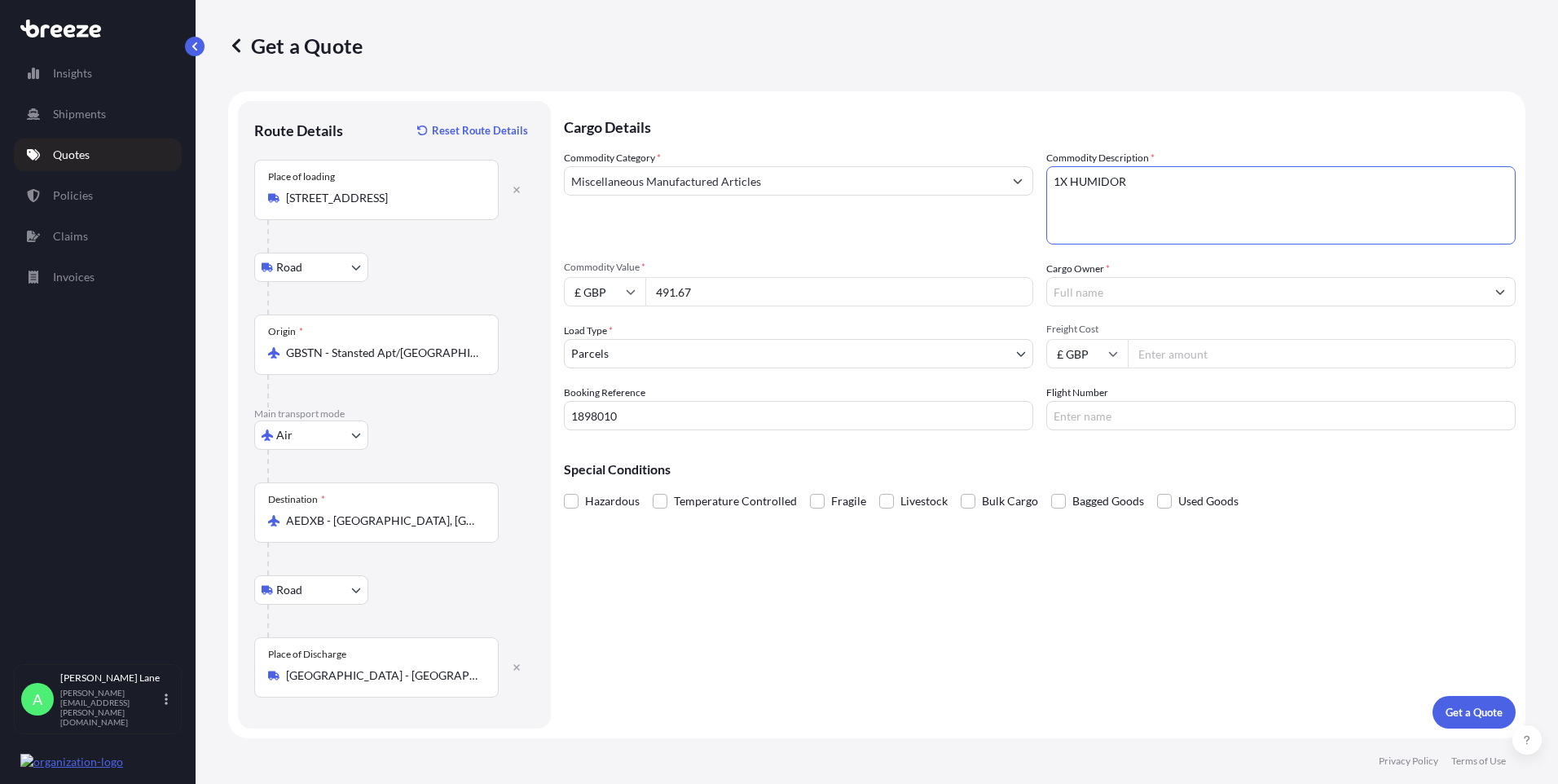
type textarea "1X HUMIDOR"
click at [1138, 303] on input "Cargo Owner *" at bounding box center [1266, 292] width 438 height 30
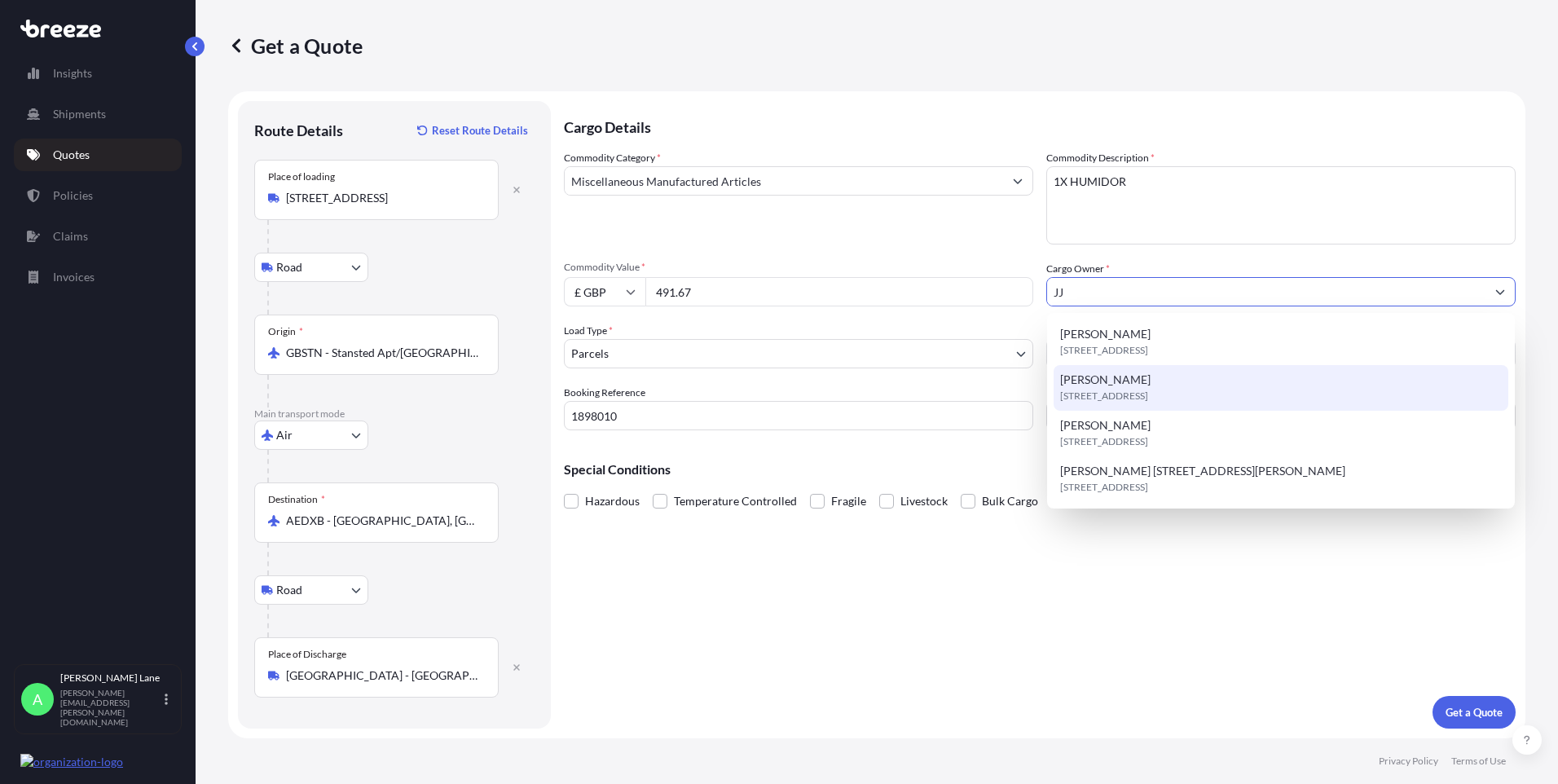
click at [1141, 387] on div "[PERSON_NAME][STREET_ADDRESS]" at bounding box center [1281, 387] width 455 height 45
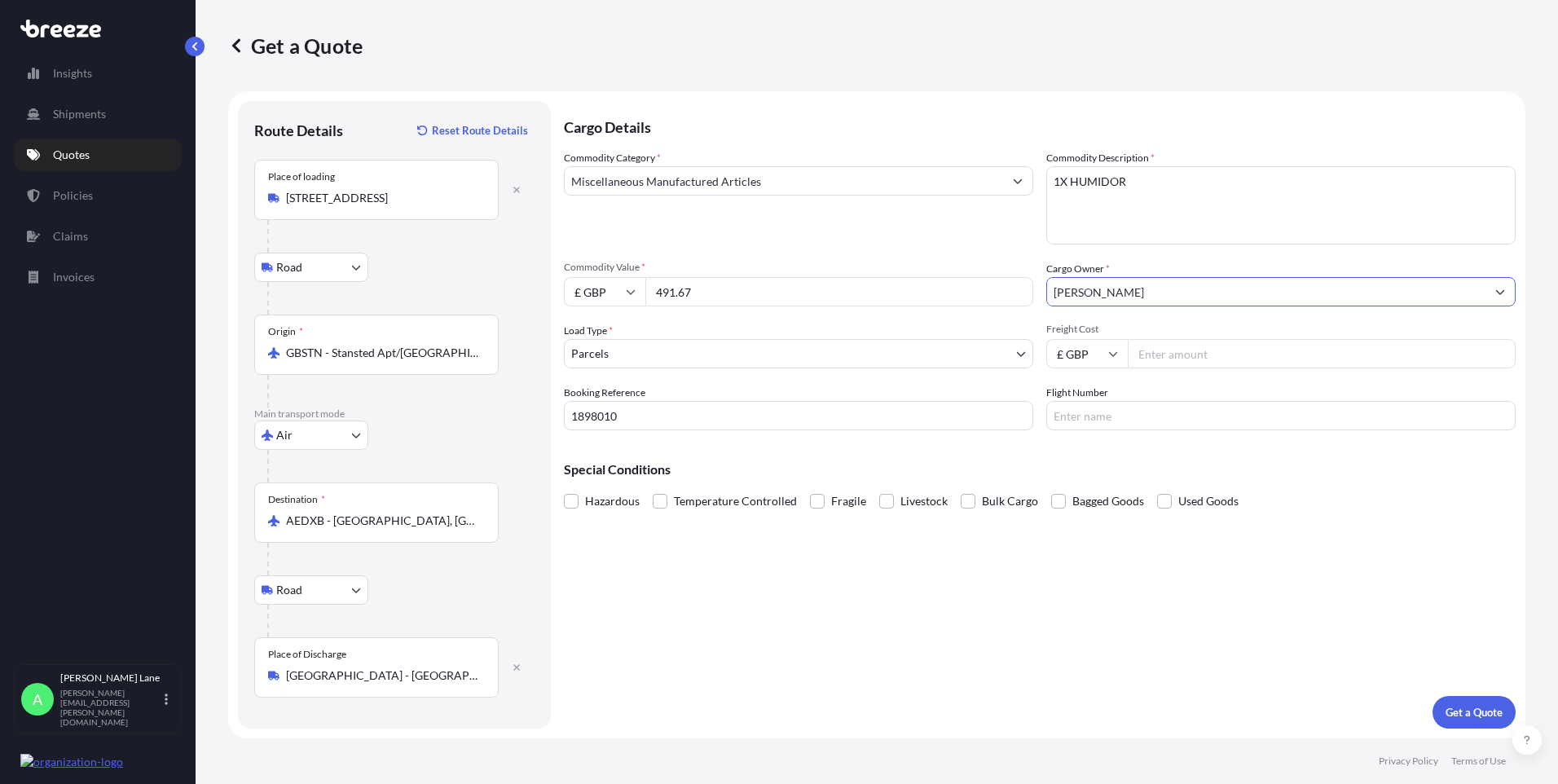
type input "[PERSON_NAME]"
click at [1184, 351] on input "Freight Cost" at bounding box center [1322, 354] width 388 height 30
type input "88.72"
click at [1146, 421] on input "Flight Number" at bounding box center [1281, 416] width 469 height 30
type input "FEDEX"
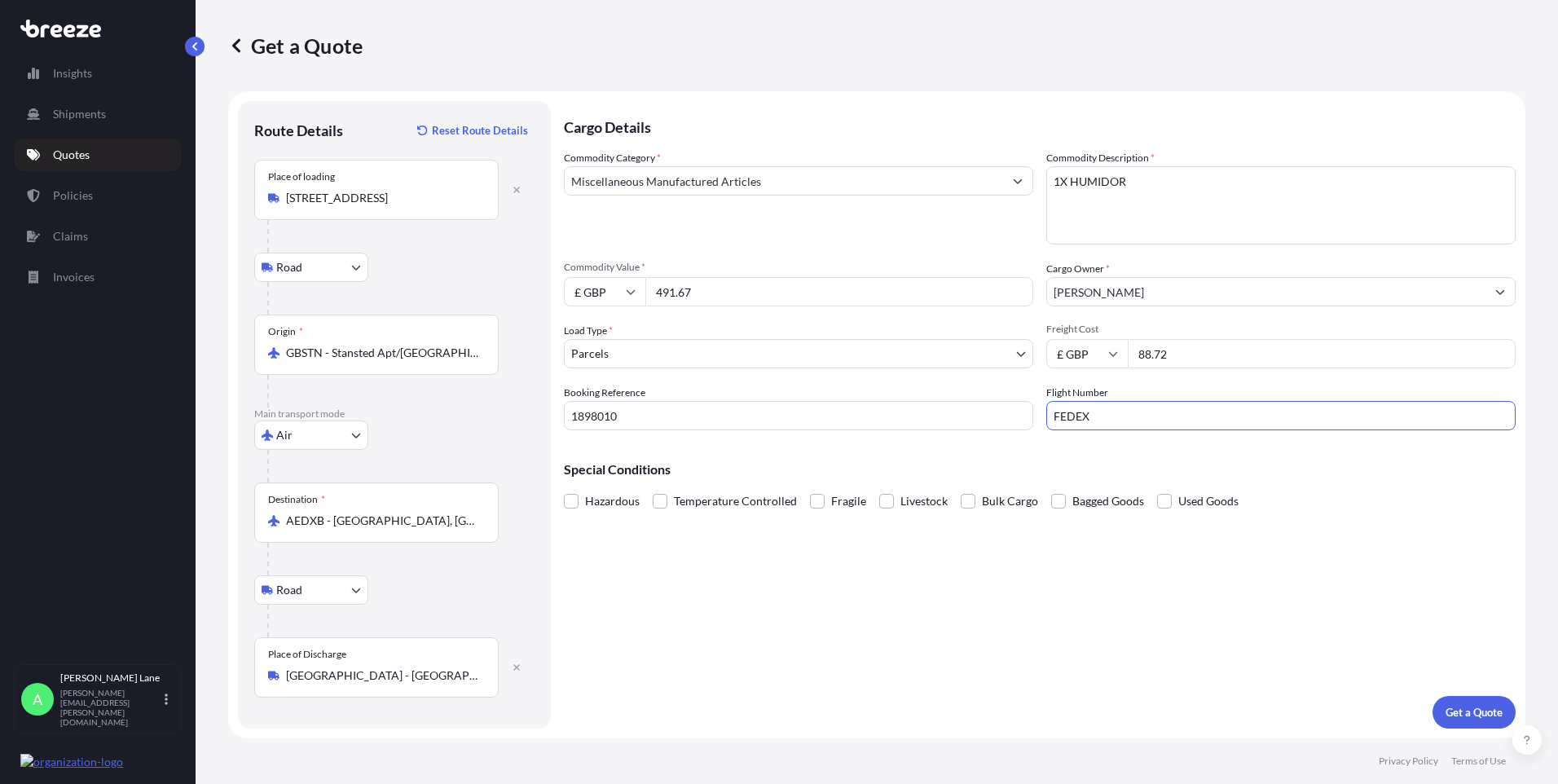
click at [956, 554] on div "Cargo Details Commodity Category * Miscellaneous Manufactured Articles Commodit…" at bounding box center [1040, 414] width 952 height 627
click at [1463, 718] on p "Get a Quote" at bounding box center [1475, 713] width 57 height 17
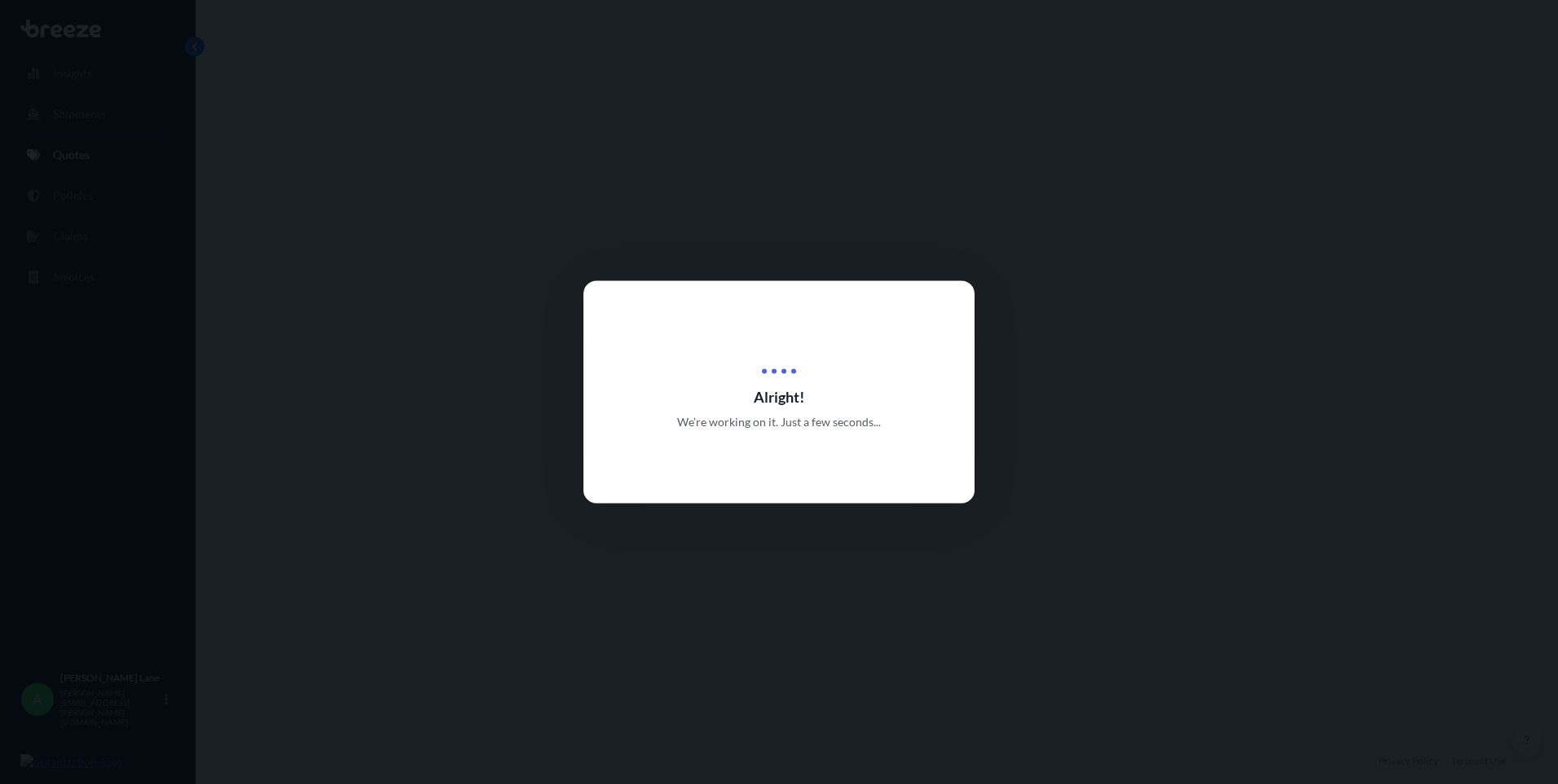
select select "Road"
select select "Air"
select select "Road"
select select "3"
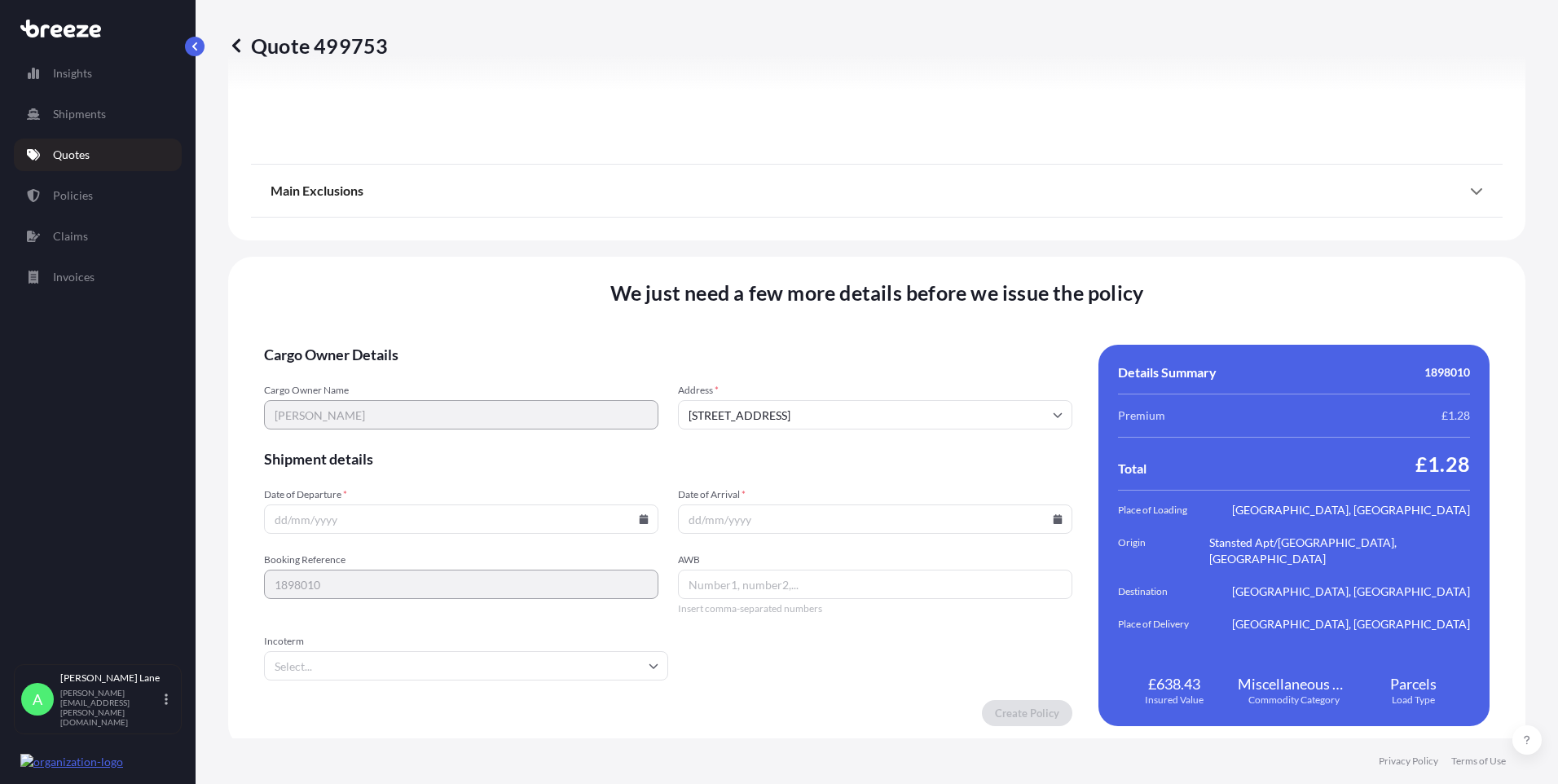
scroll to position [2125, 0]
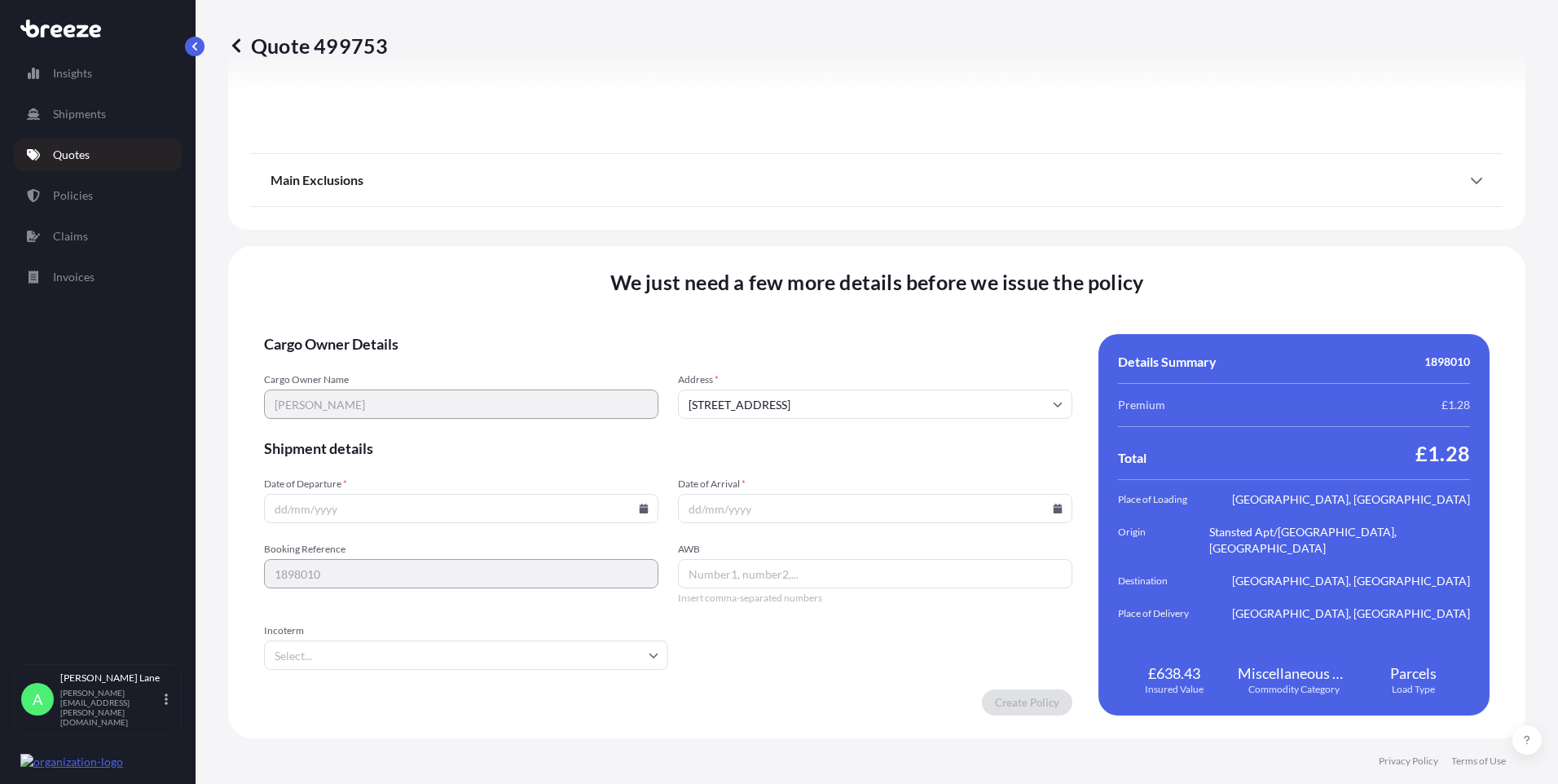
click at [641, 507] on icon at bounding box center [643, 508] width 10 height 10
click at [423, 399] on button "24" at bounding box center [422, 395] width 26 height 26
type input "[DATE]"
click at [359, 662] on input "Incoterm" at bounding box center [466, 655] width 404 height 30
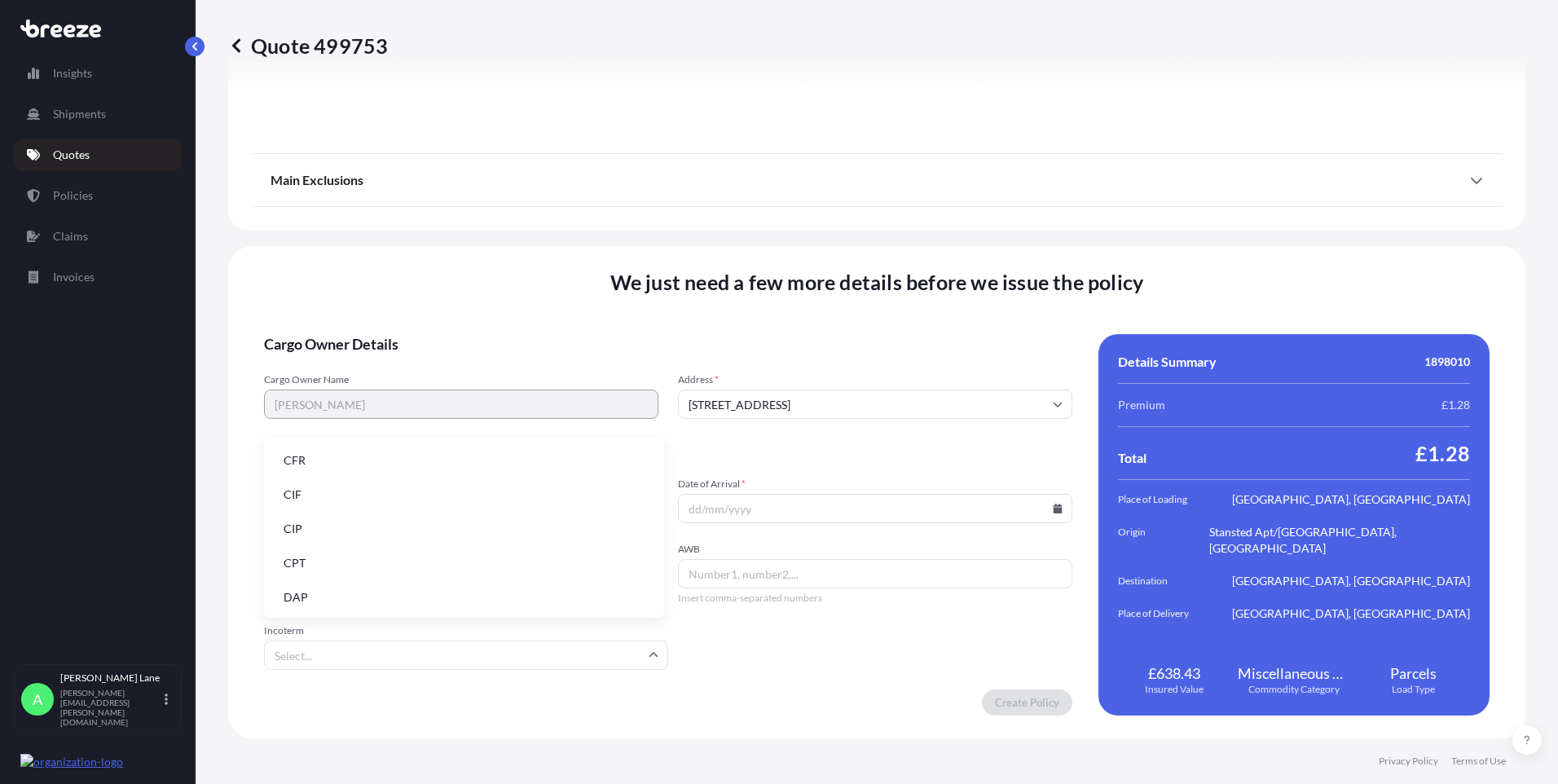
click at [367, 601] on li "DAP" at bounding box center [464, 597] width 387 height 31
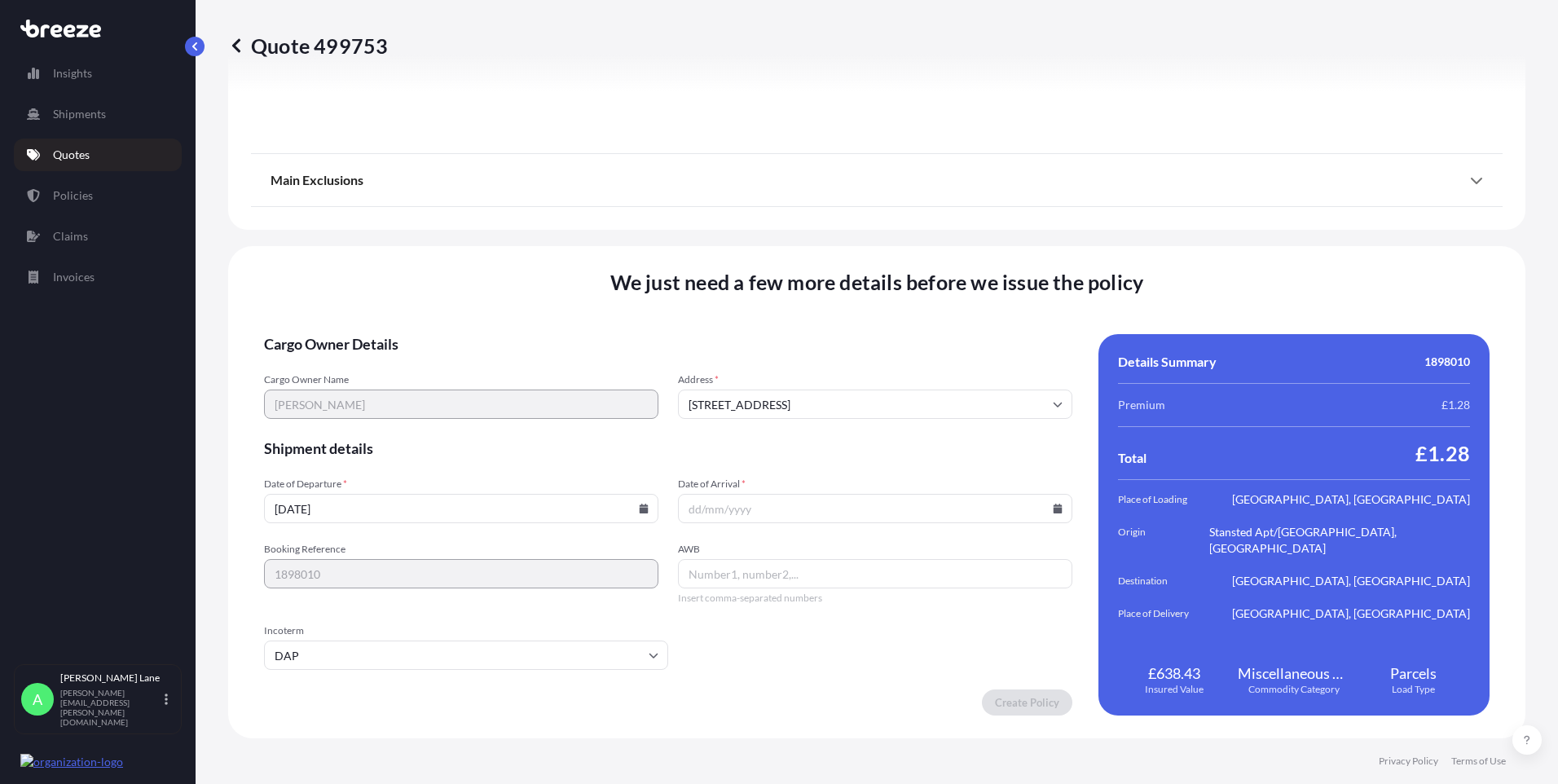
click at [1044, 512] on input "Date of Arrival *" at bounding box center [876, 509] width 395 height 30
click at [1054, 508] on icon at bounding box center [1058, 508] width 9 height 10
drag, startPoint x: 915, startPoint y: 396, endPoint x: 788, endPoint y: 508, distance: 169.3
click at [912, 396] on button "26" at bounding box center [908, 395] width 26 height 26
type input "[DATE]"
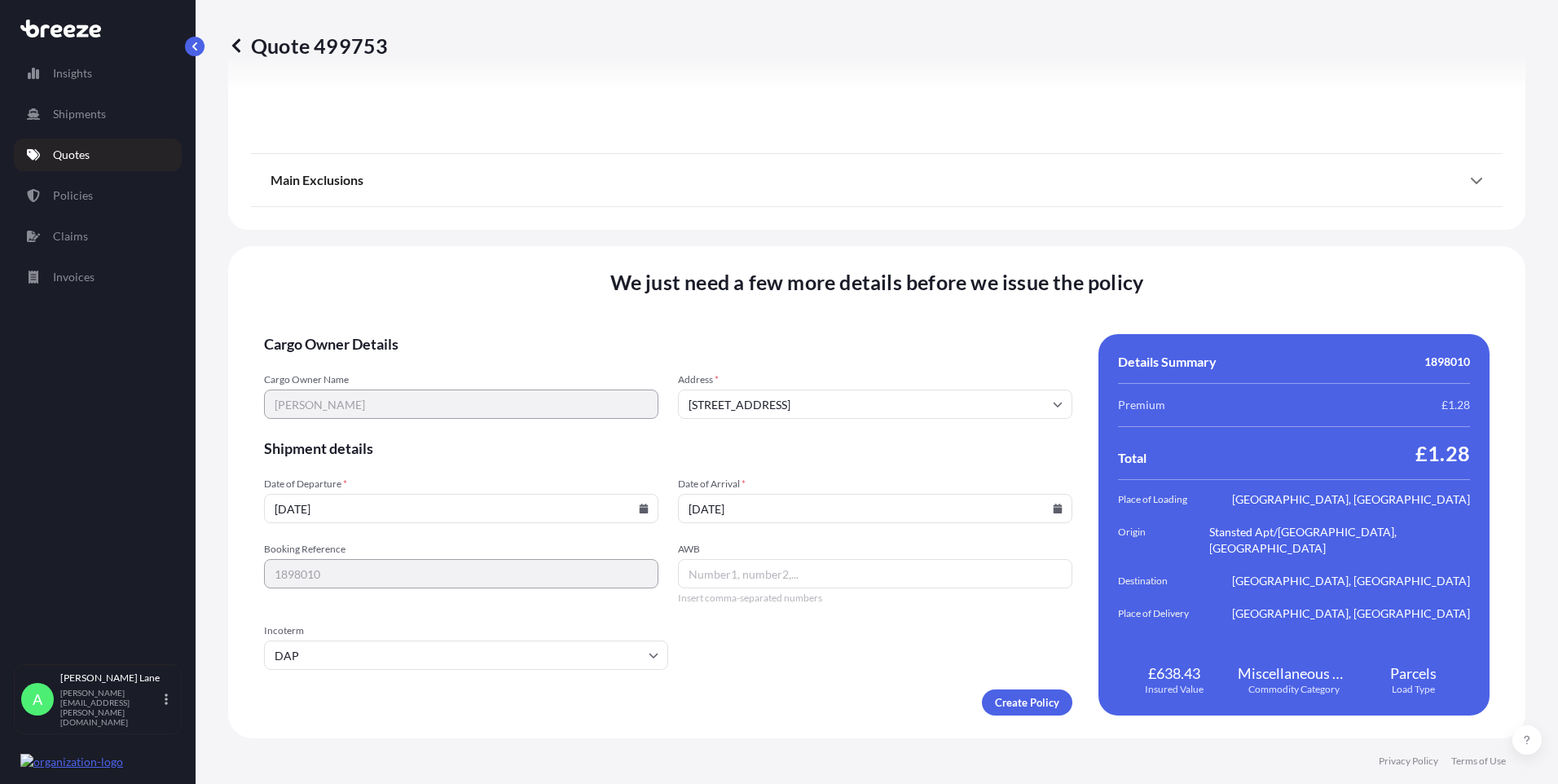
paste input "393539508265"
type input "393539508265"
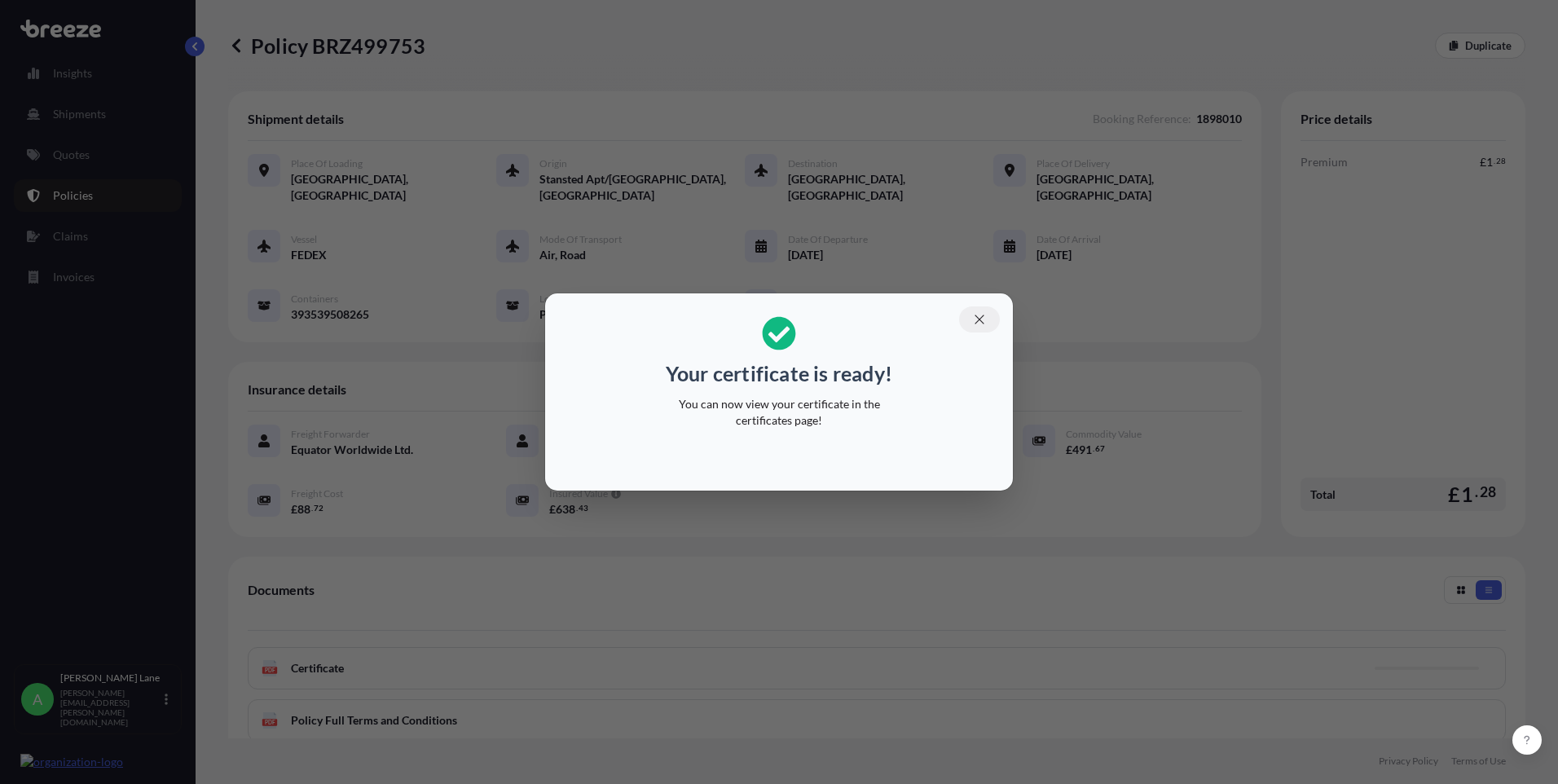
click at [984, 322] on icon "button" at bounding box center [980, 320] width 15 height 15
